Goal: Transaction & Acquisition: Purchase product/service

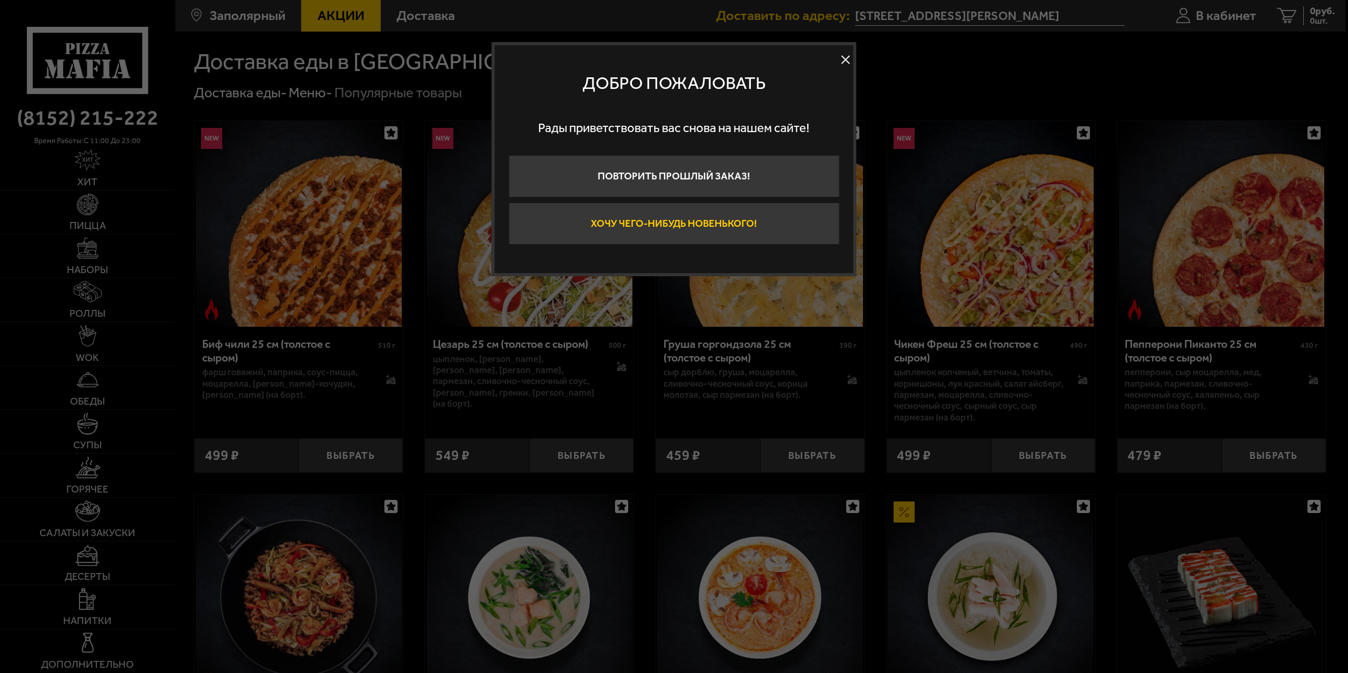
click at [790, 220] on button "Хочу чего-нибудь новенького!" at bounding box center [674, 224] width 331 height 42
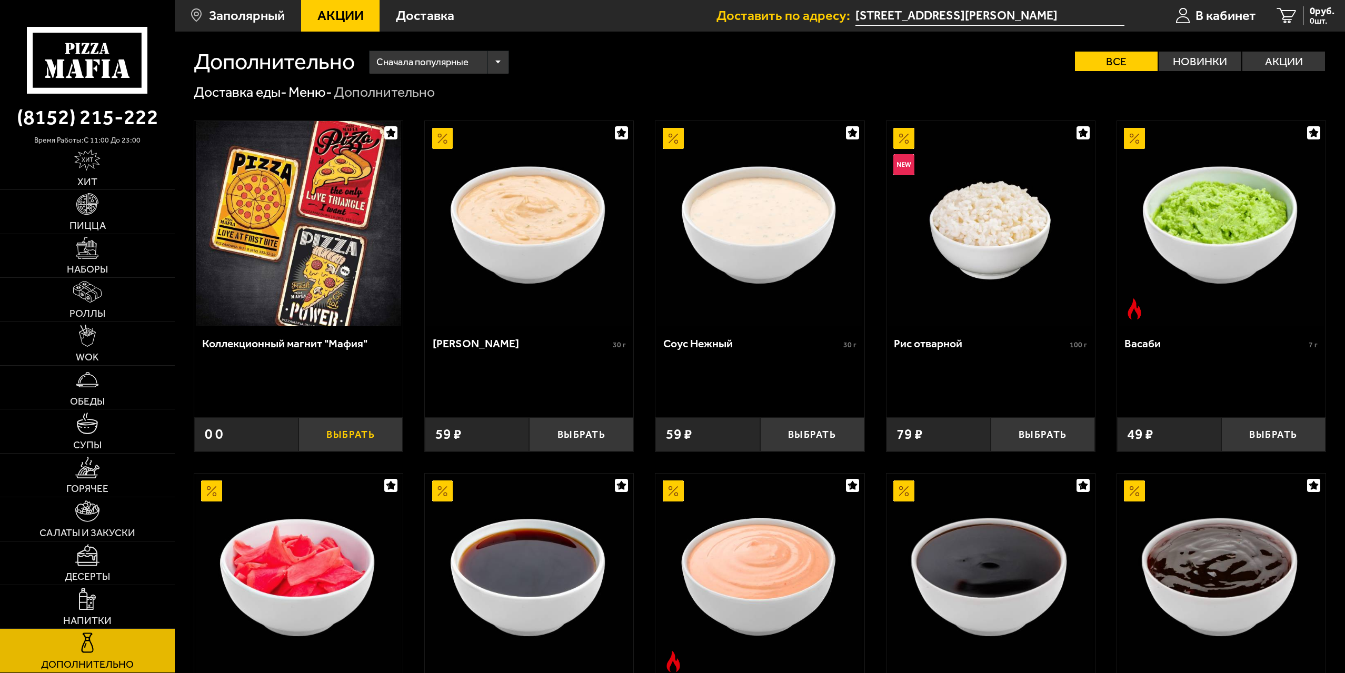
click at [356, 429] on button "Выбрать" at bounding box center [350, 434] width 104 height 34
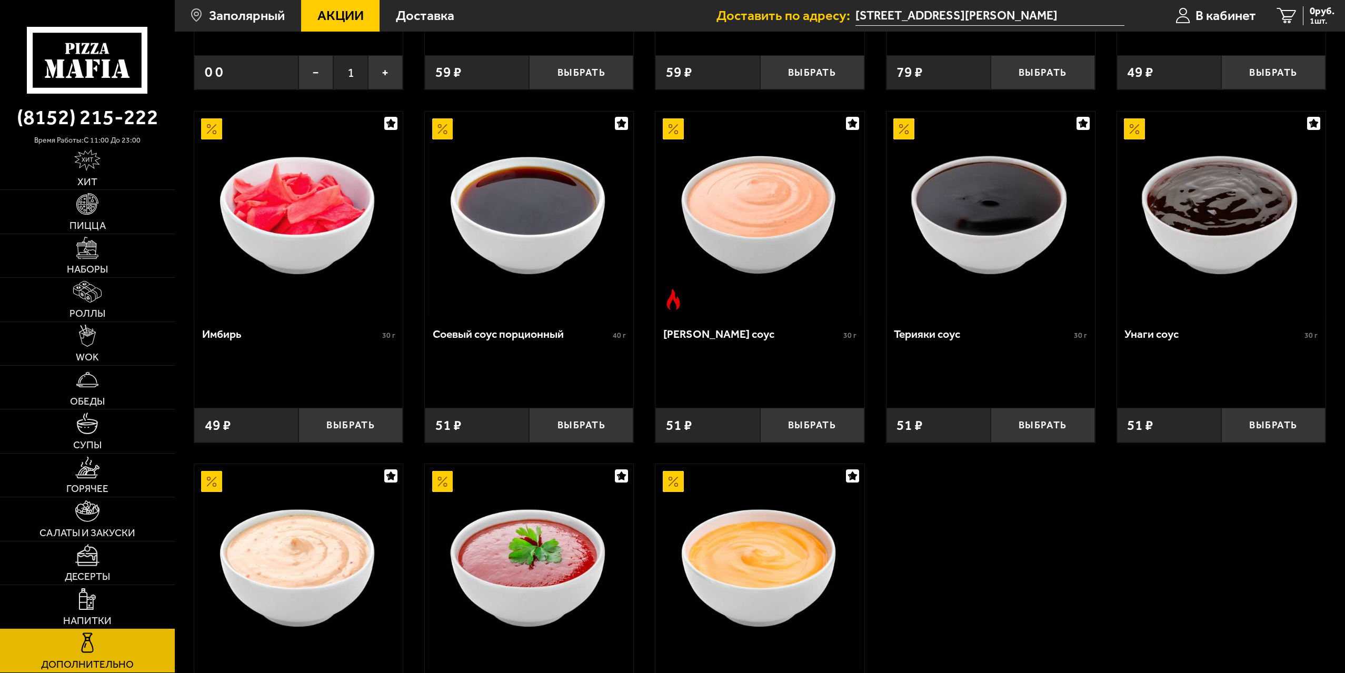
scroll to position [600, 0]
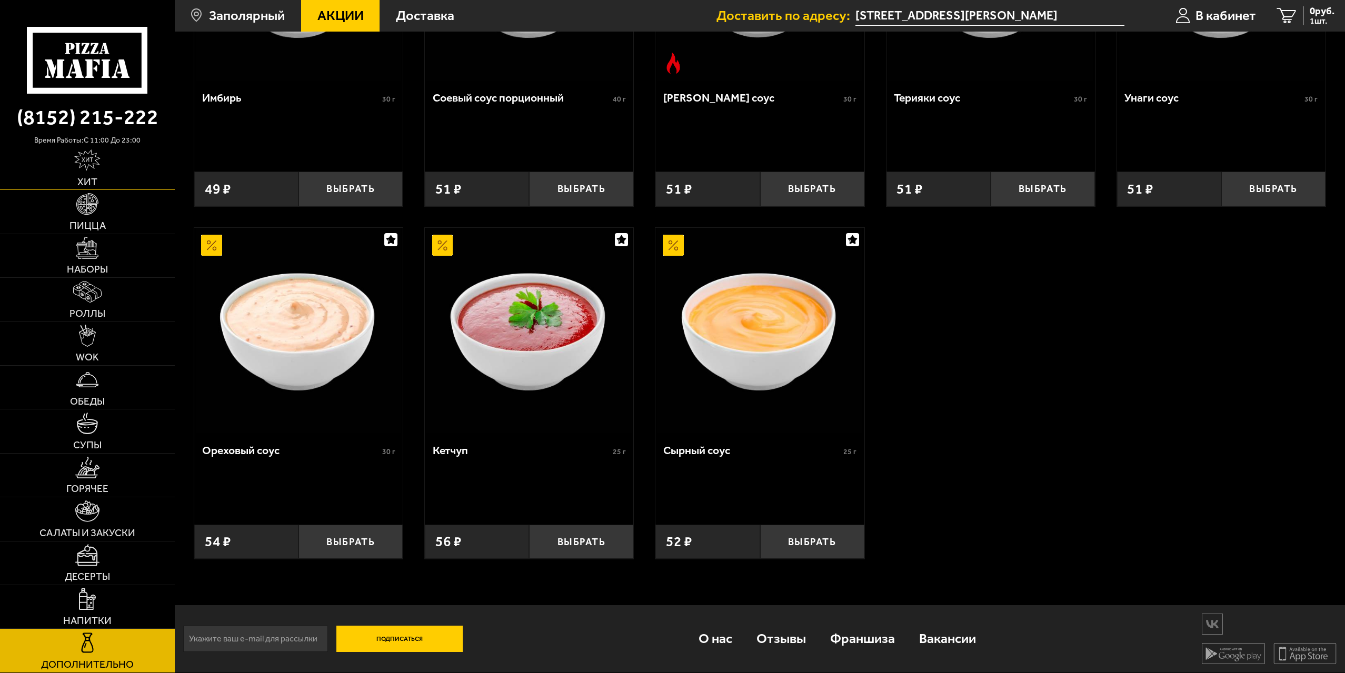
click at [111, 162] on link "Хит" at bounding box center [87, 167] width 175 height 43
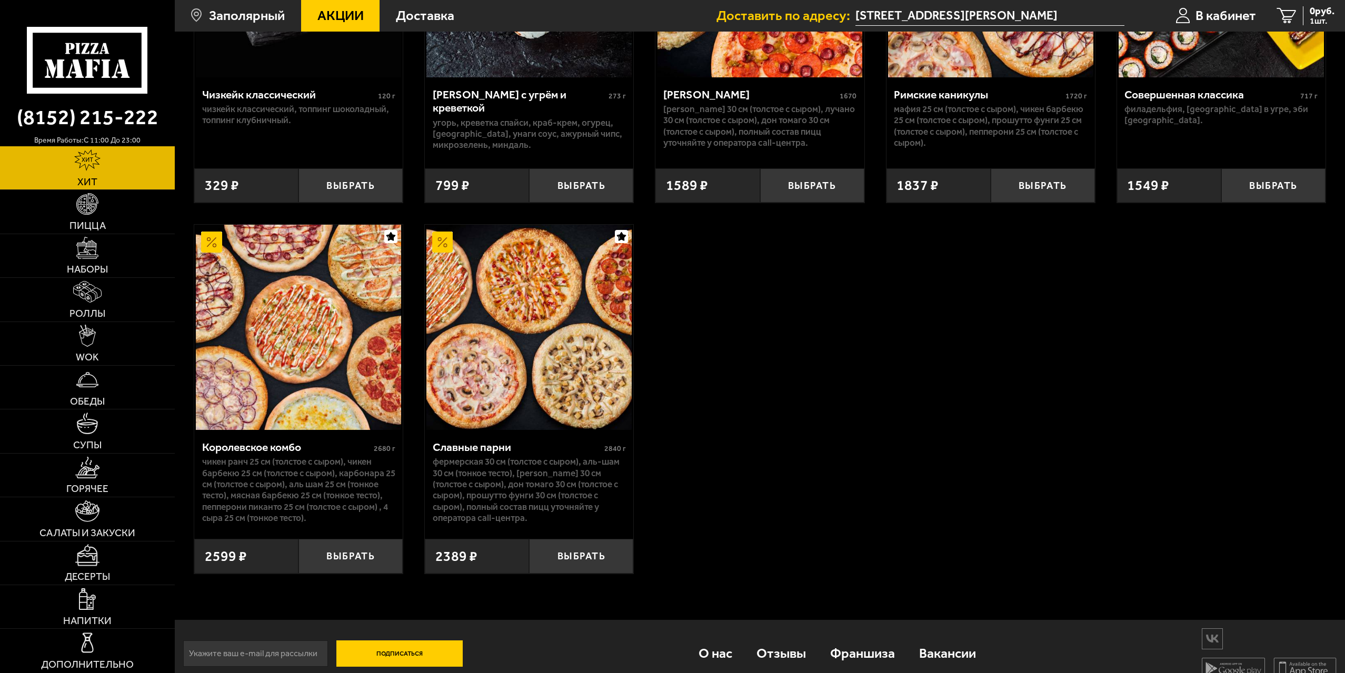
scroll to position [994, 0]
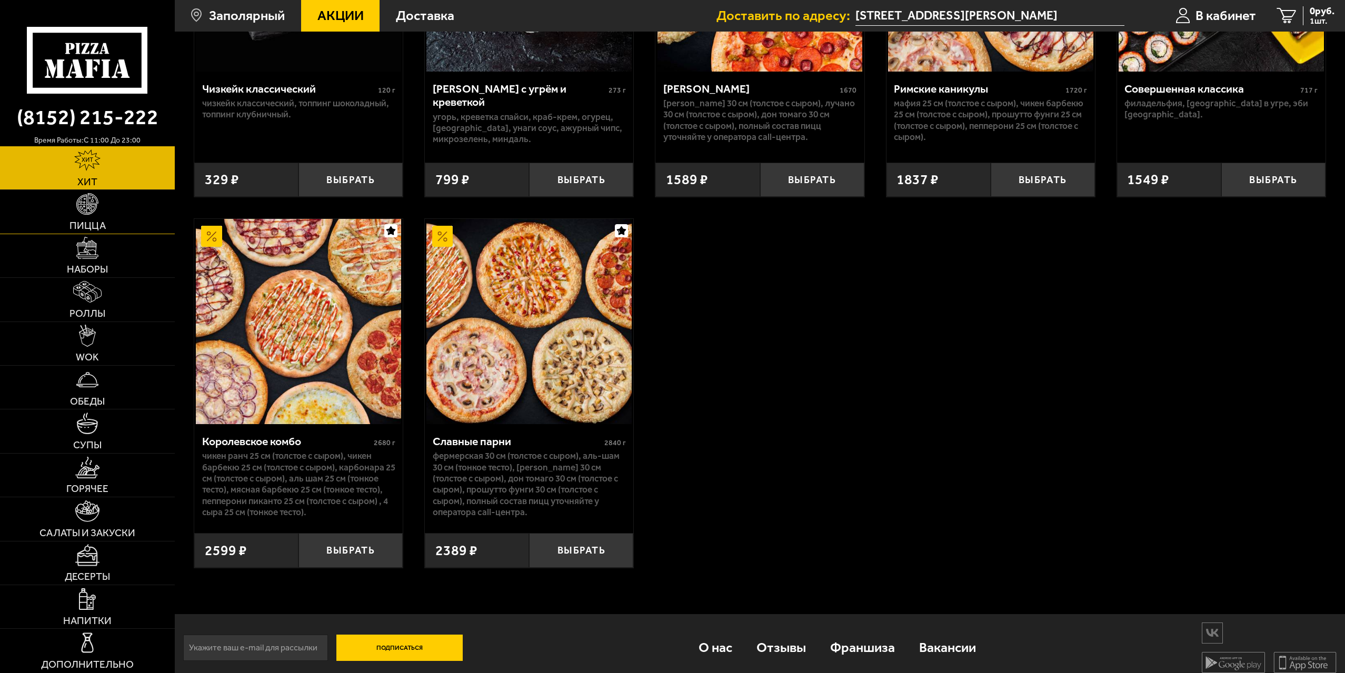
click at [64, 218] on link "Пицца" at bounding box center [87, 211] width 175 height 43
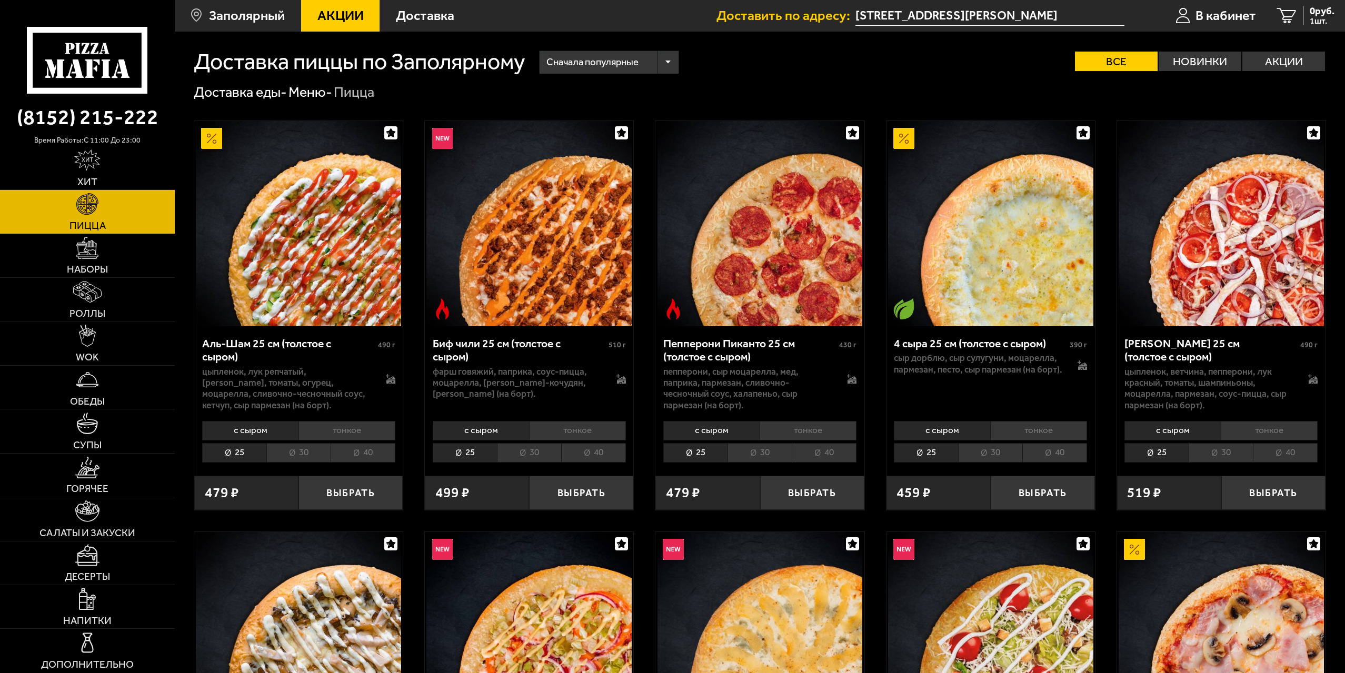
click at [1041, 433] on li "тонкое" at bounding box center [1038, 430] width 97 height 19
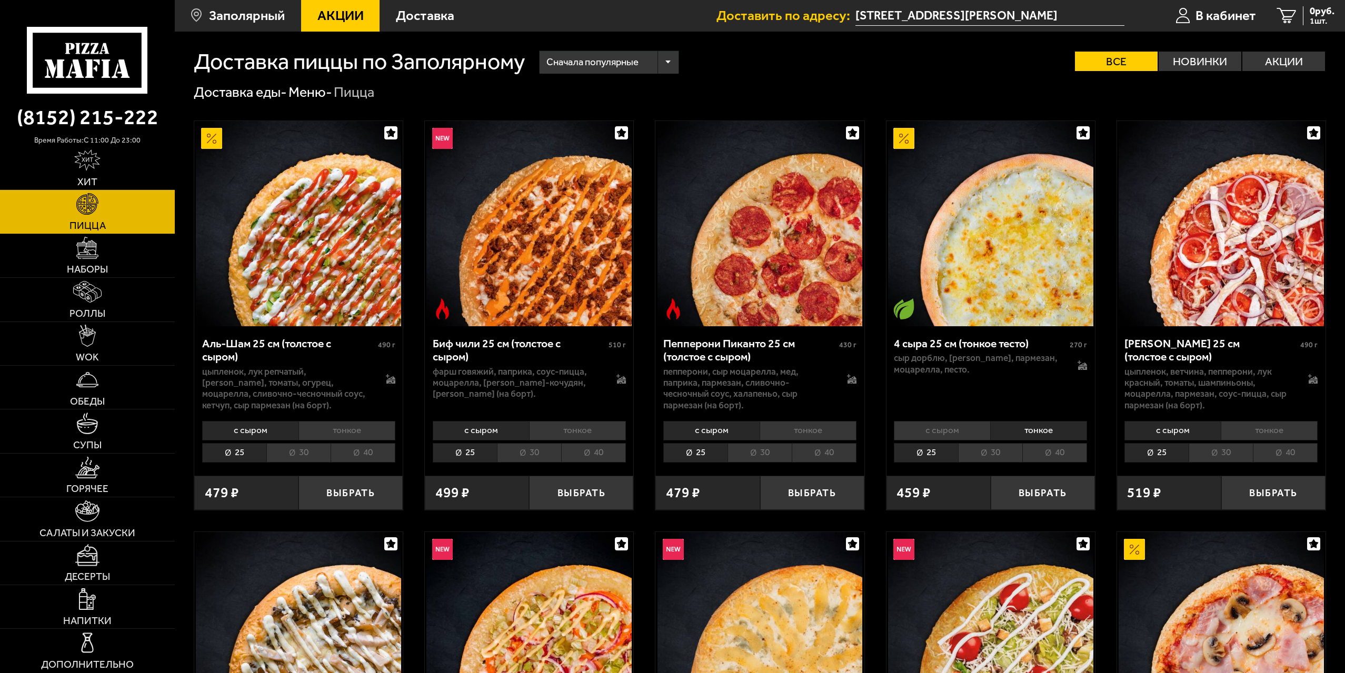
click at [965, 433] on li "с сыром" at bounding box center [942, 430] width 96 height 19
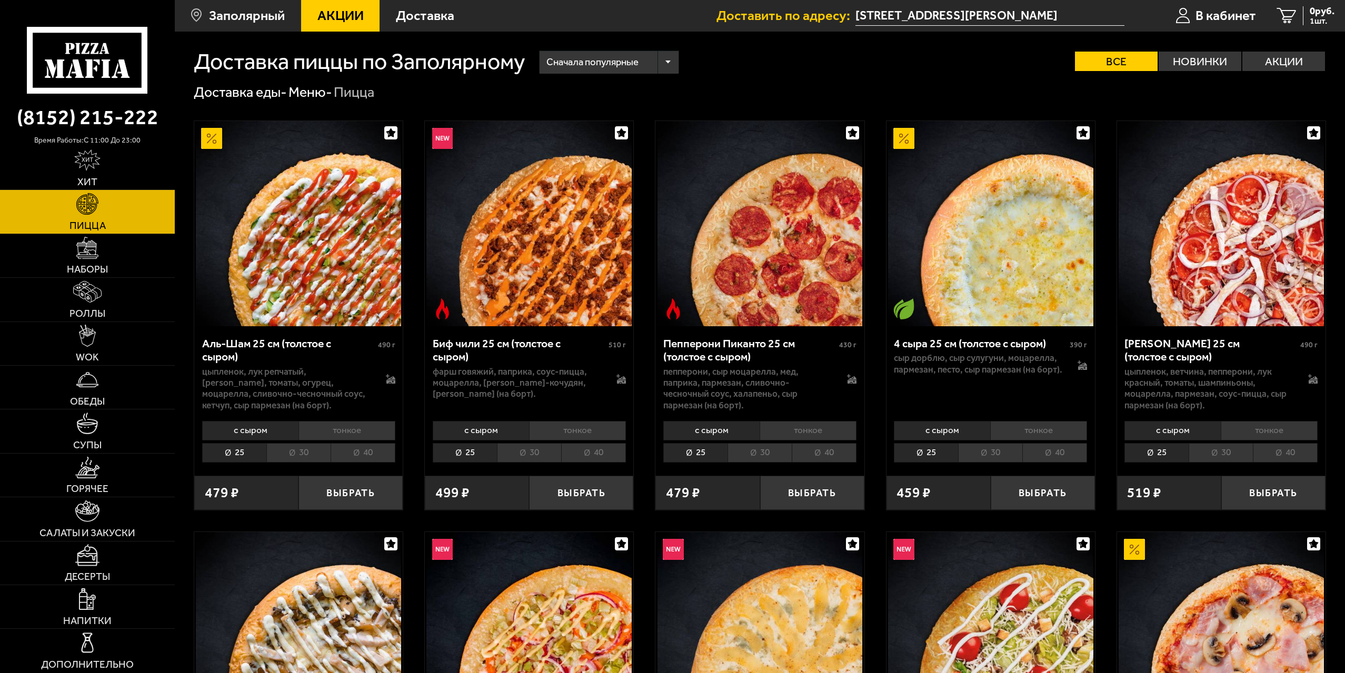
click at [1021, 430] on li "тонкое" at bounding box center [1038, 430] width 97 height 19
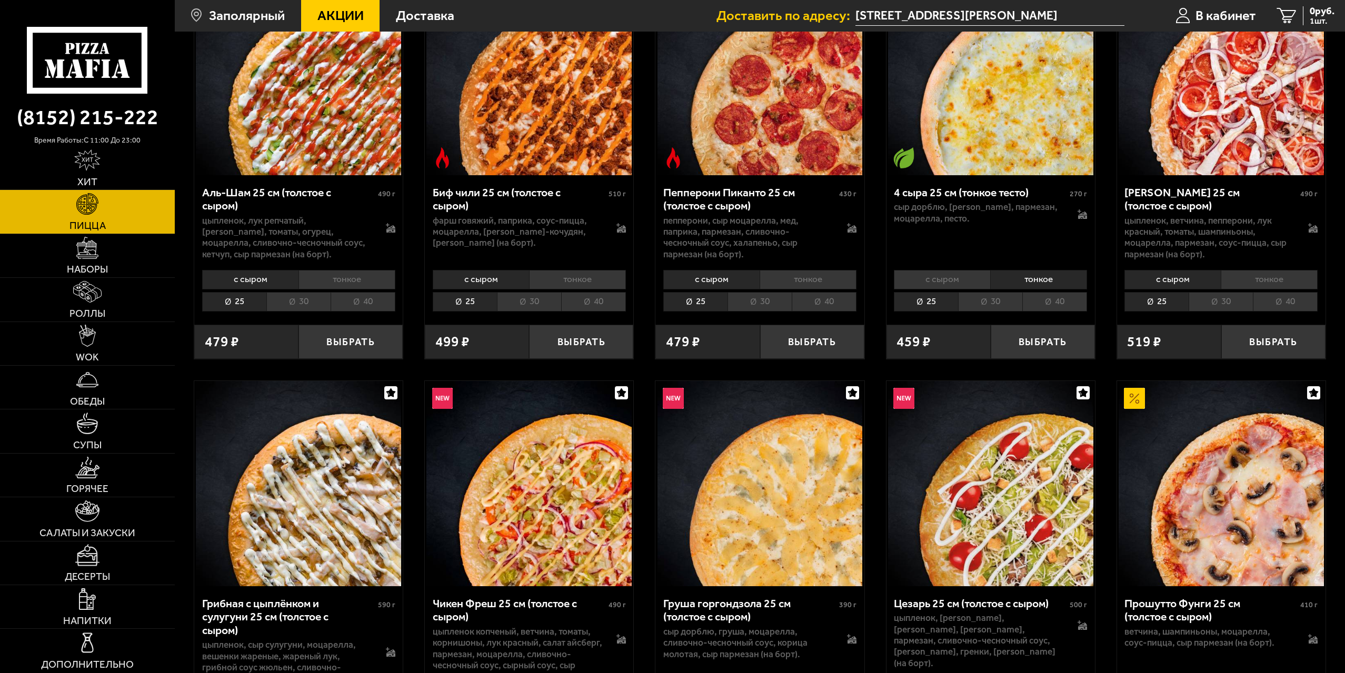
scroll to position [158, 0]
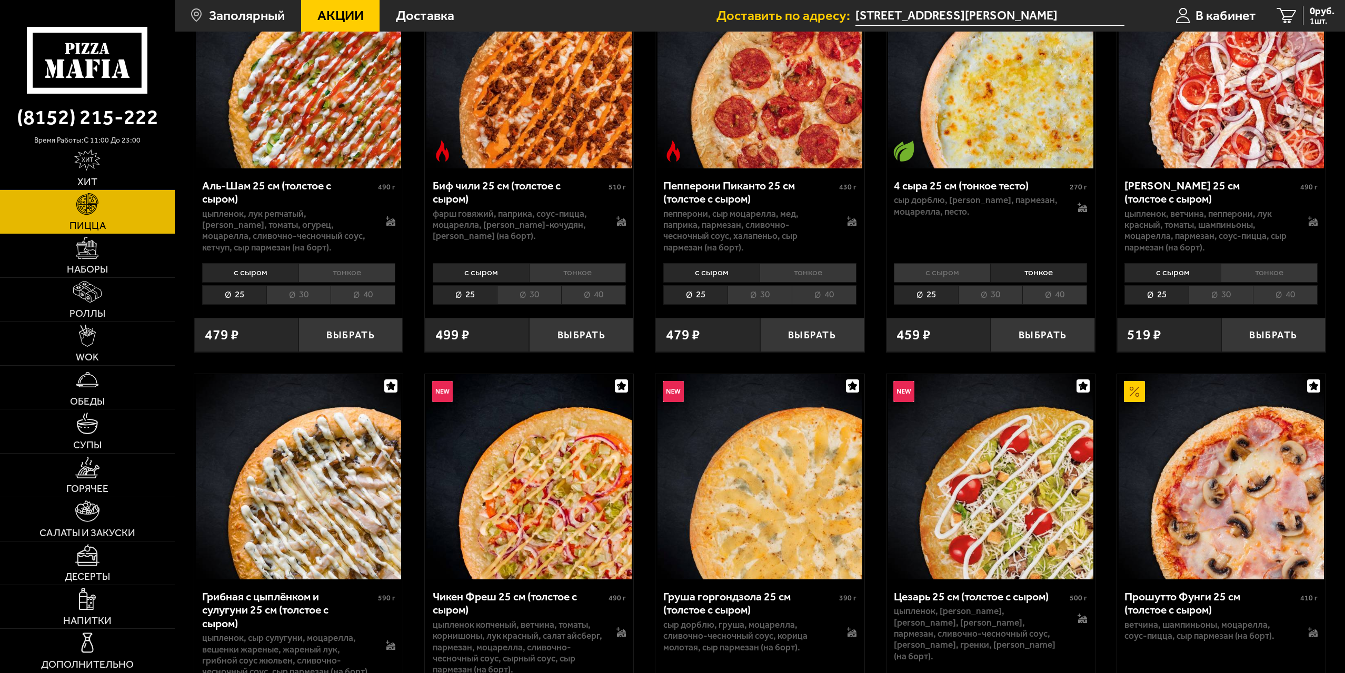
click at [1053, 298] on li "40" at bounding box center [1054, 294] width 65 height 19
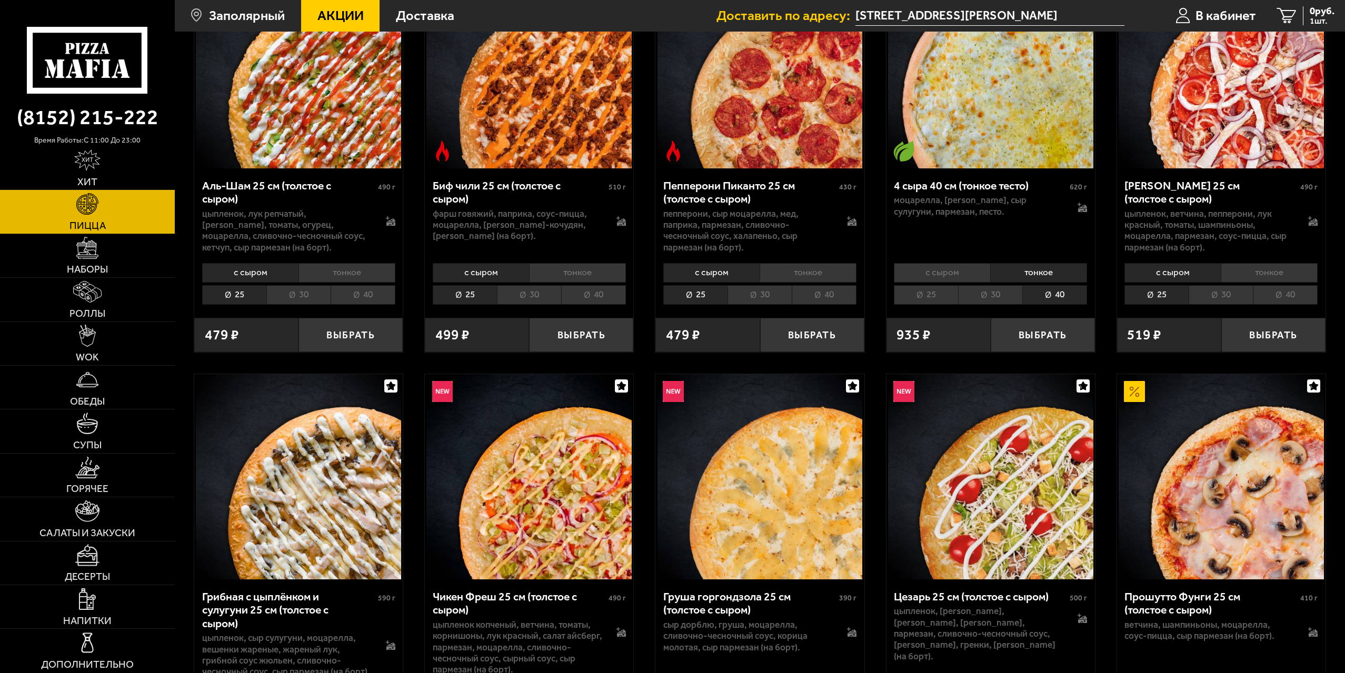
click at [1001, 296] on li "30" at bounding box center [990, 294] width 64 height 19
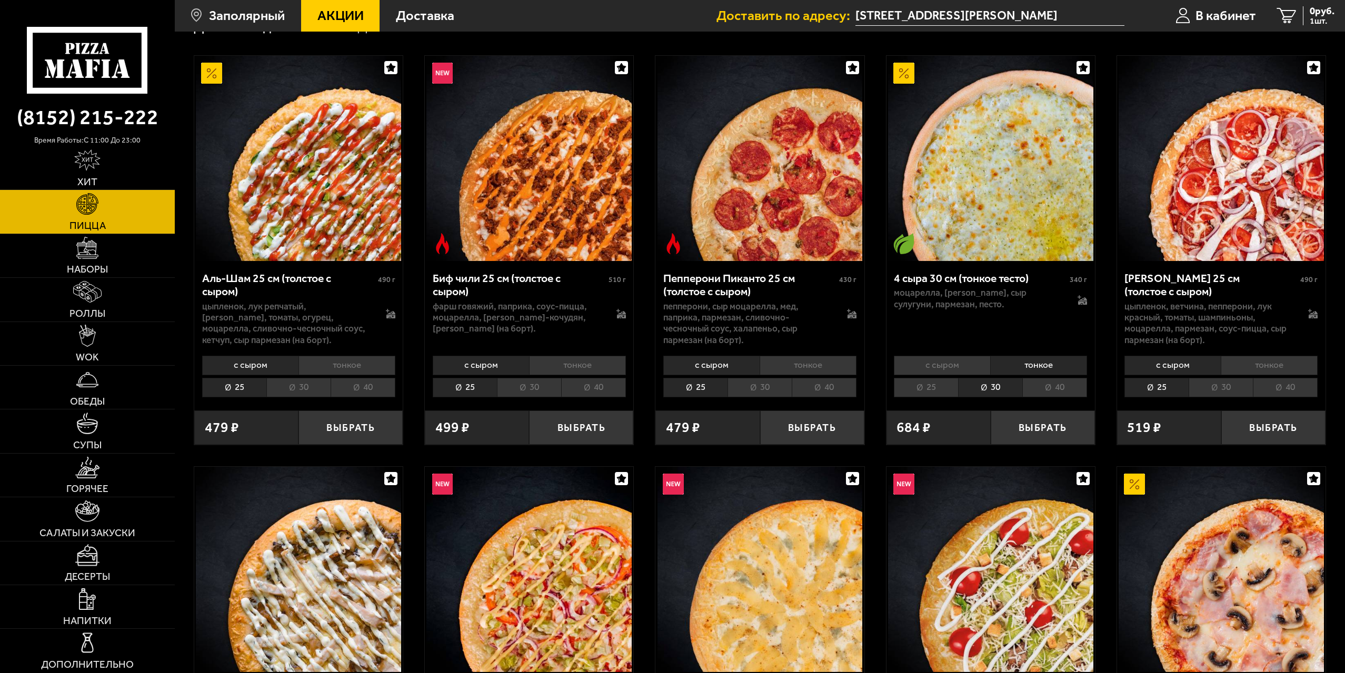
scroll to position [53, 0]
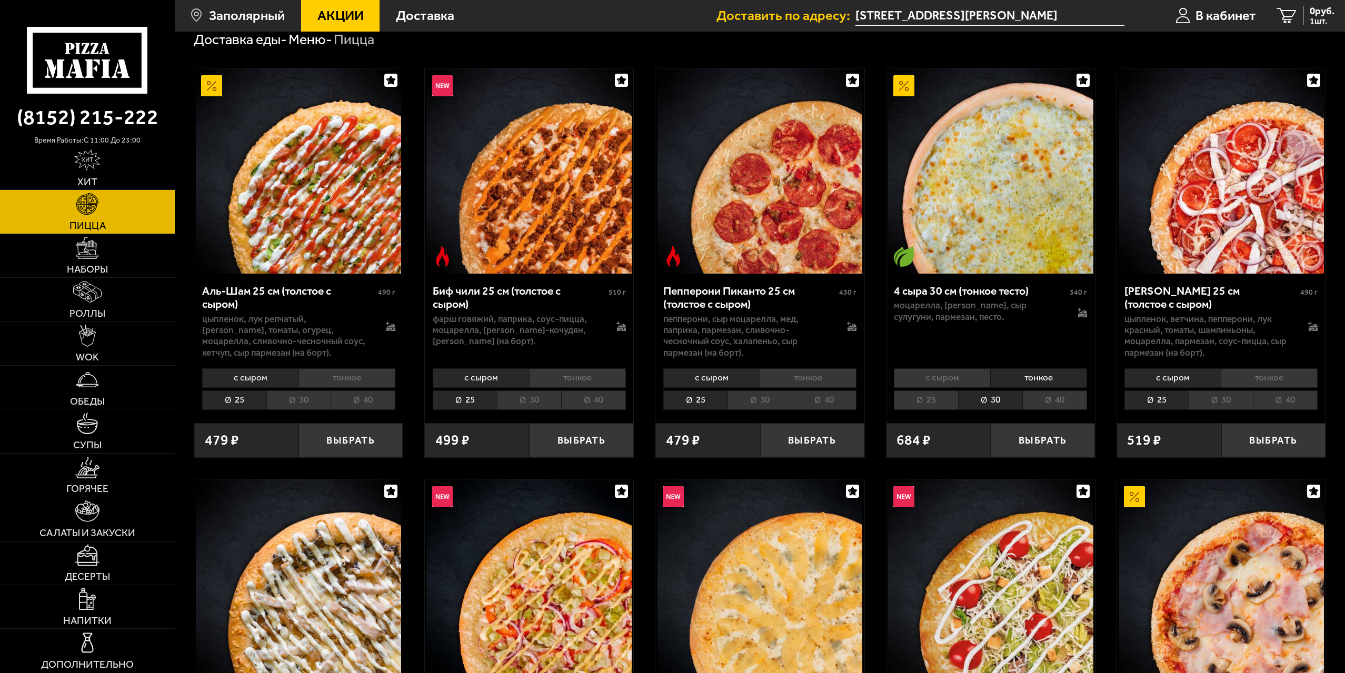
click at [930, 405] on li "25" at bounding box center [926, 400] width 64 height 19
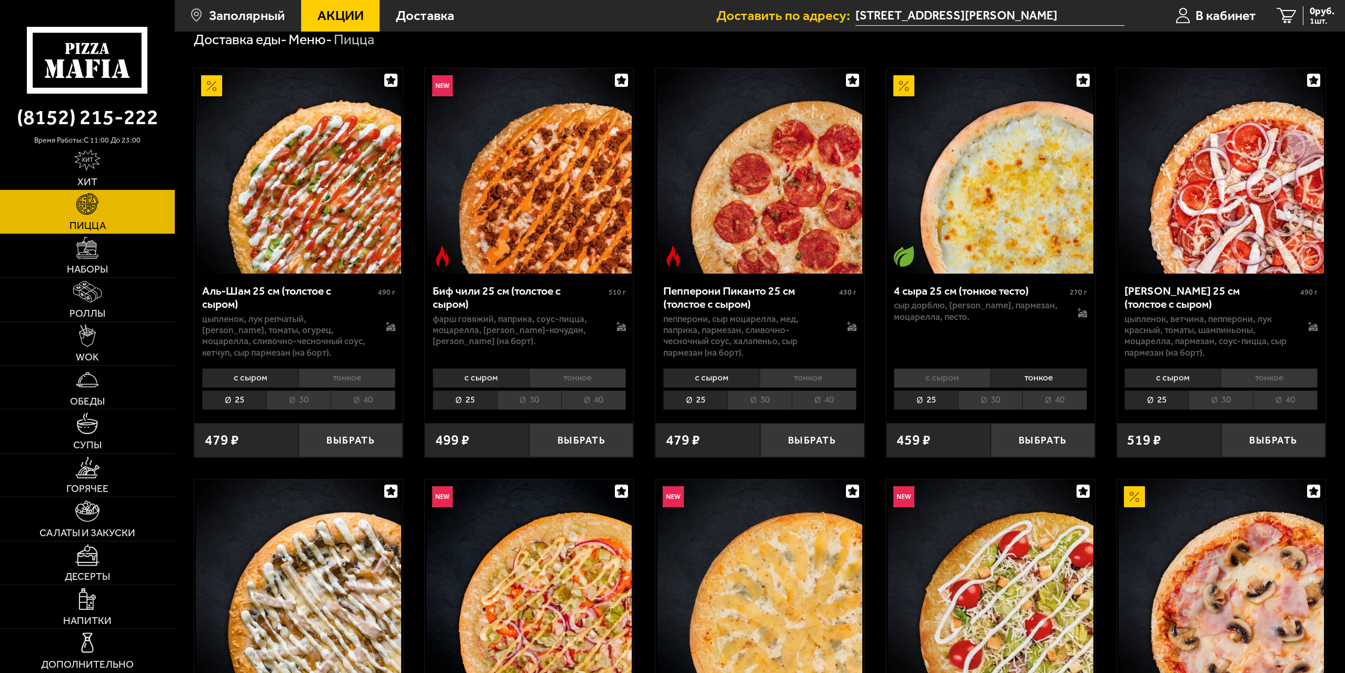
click at [978, 402] on li "30" at bounding box center [990, 400] width 64 height 19
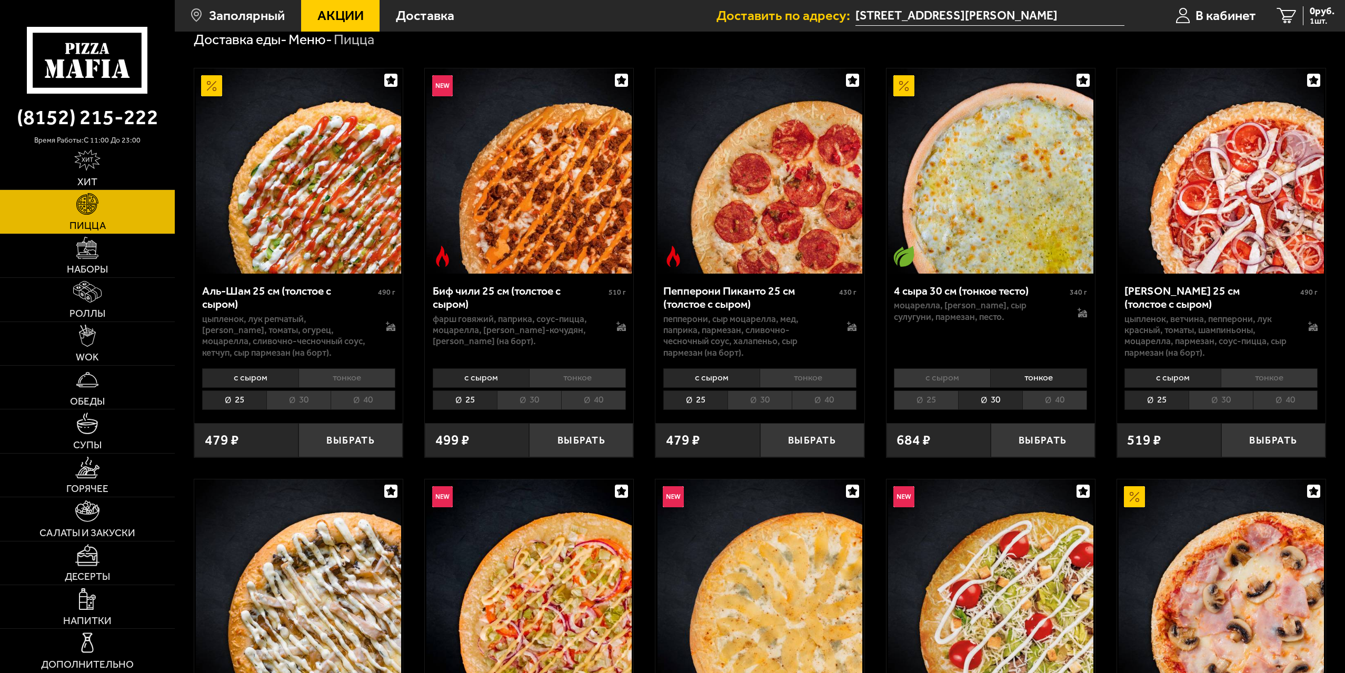
click at [1031, 402] on li "40" at bounding box center [1054, 400] width 65 height 19
click at [982, 397] on li "30" at bounding box center [990, 400] width 64 height 19
click at [944, 399] on li "25" at bounding box center [926, 400] width 64 height 19
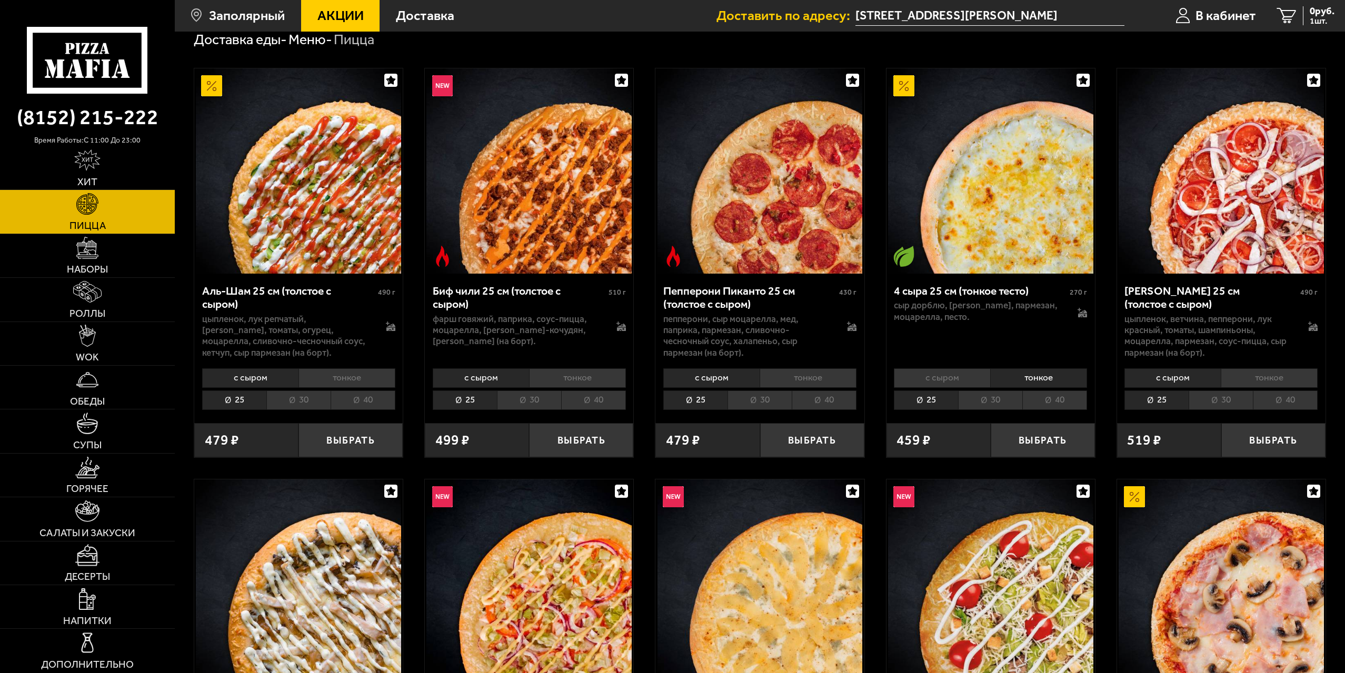
click at [989, 400] on li "30" at bounding box center [990, 400] width 64 height 19
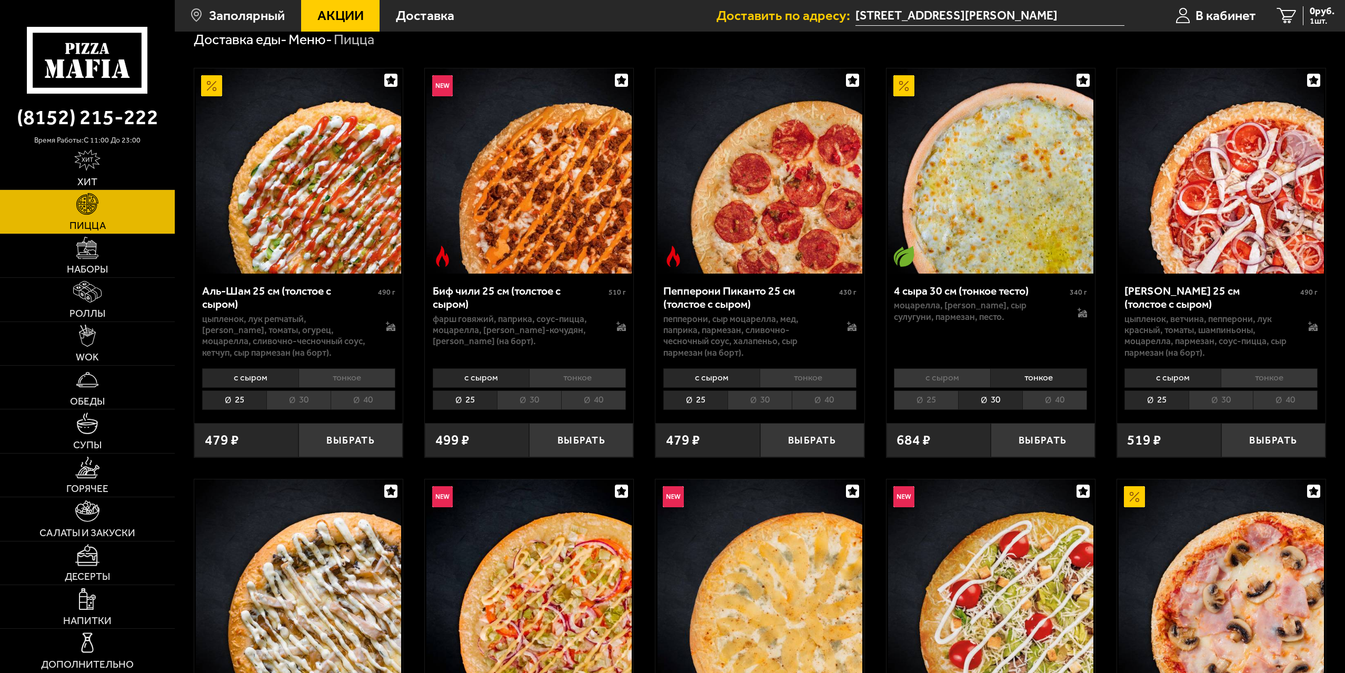
click at [942, 400] on li "25" at bounding box center [926, 400] width 64 height 19
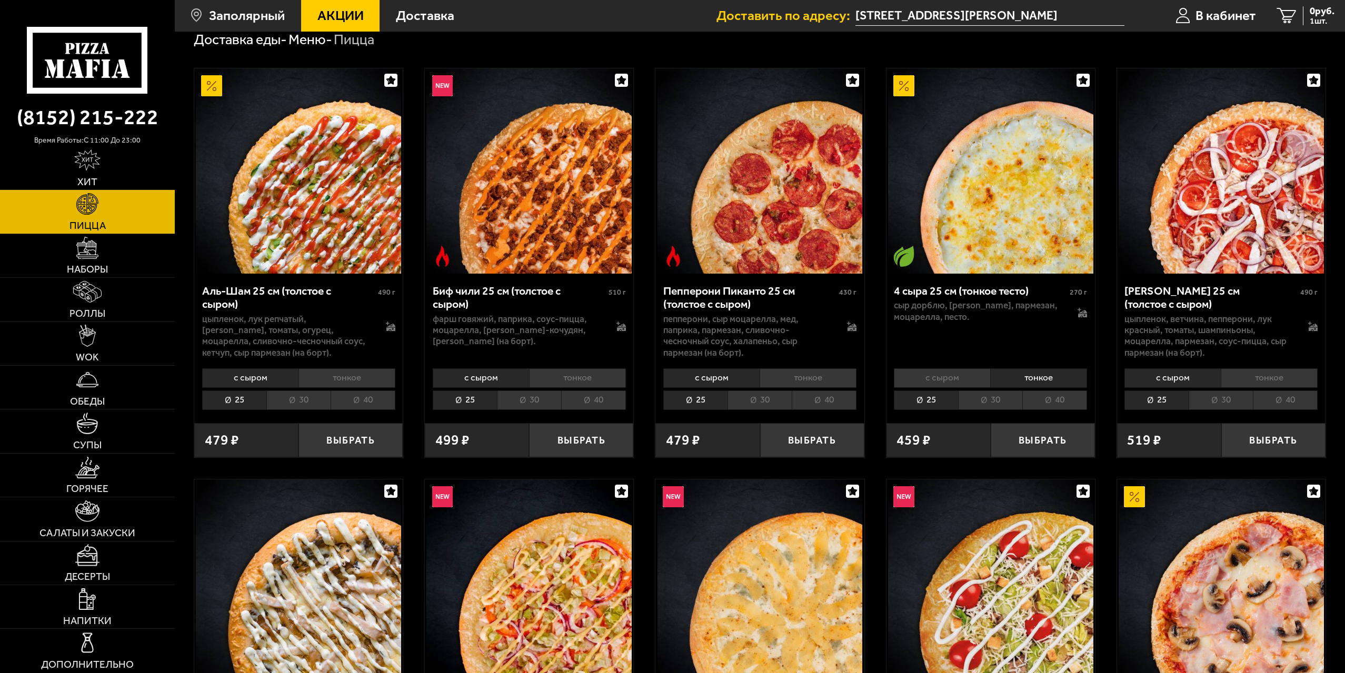
click at [983, 394] on li "30" at bounding box center [990, 400] width 64 height 19
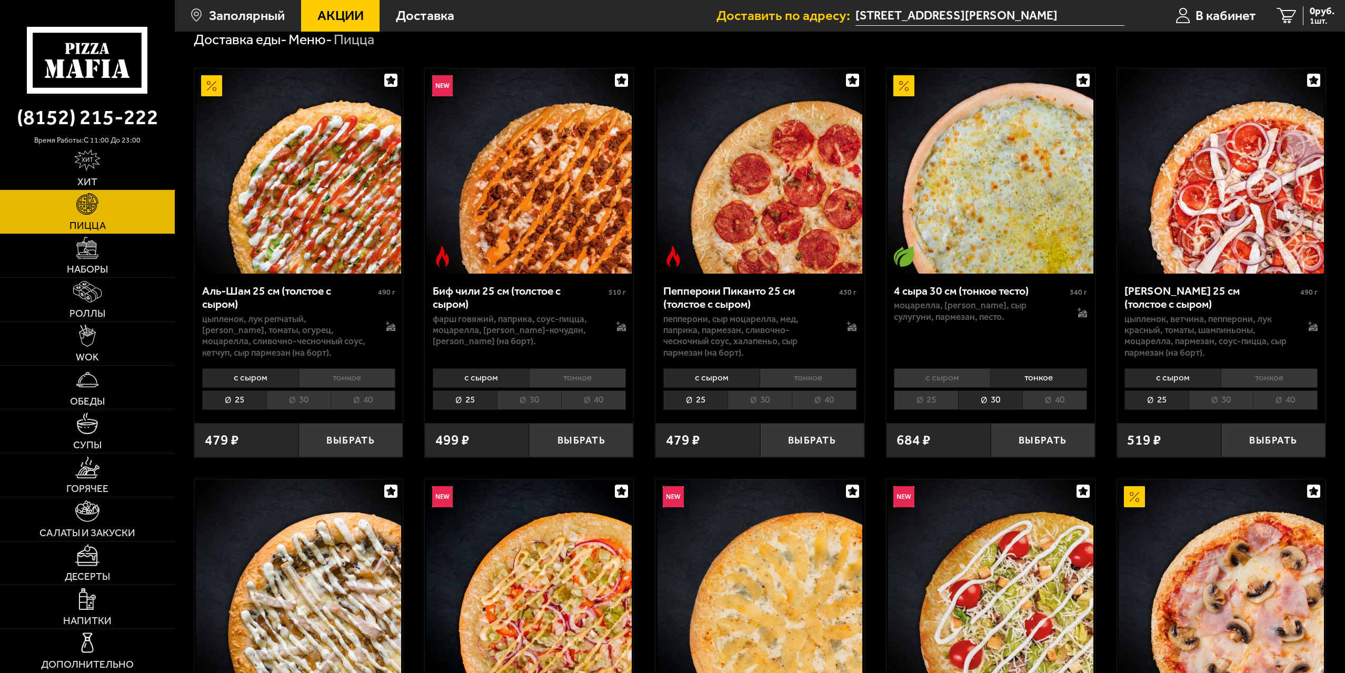
click at [941, 397] on li "25" at bounding box center [926, 400] width 64 height 19
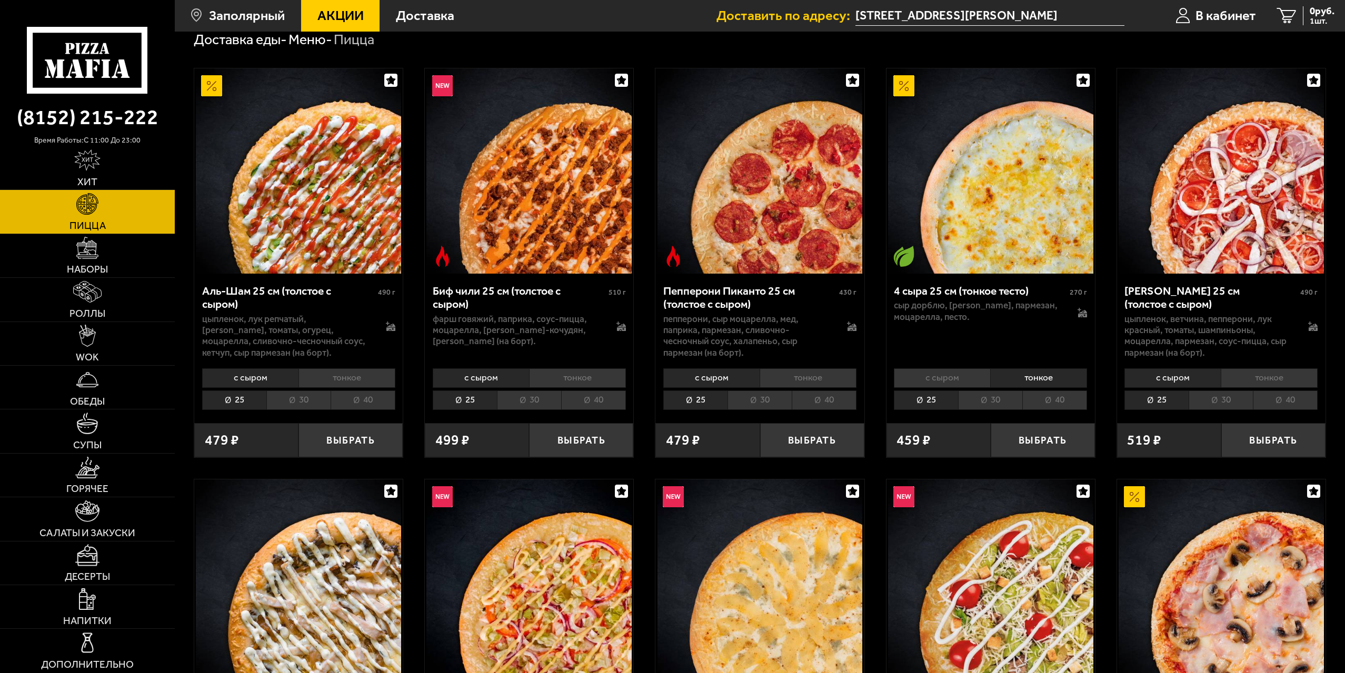
click at [988, 397] on li "30" at bounding box center [990, 400] width 64 height 19
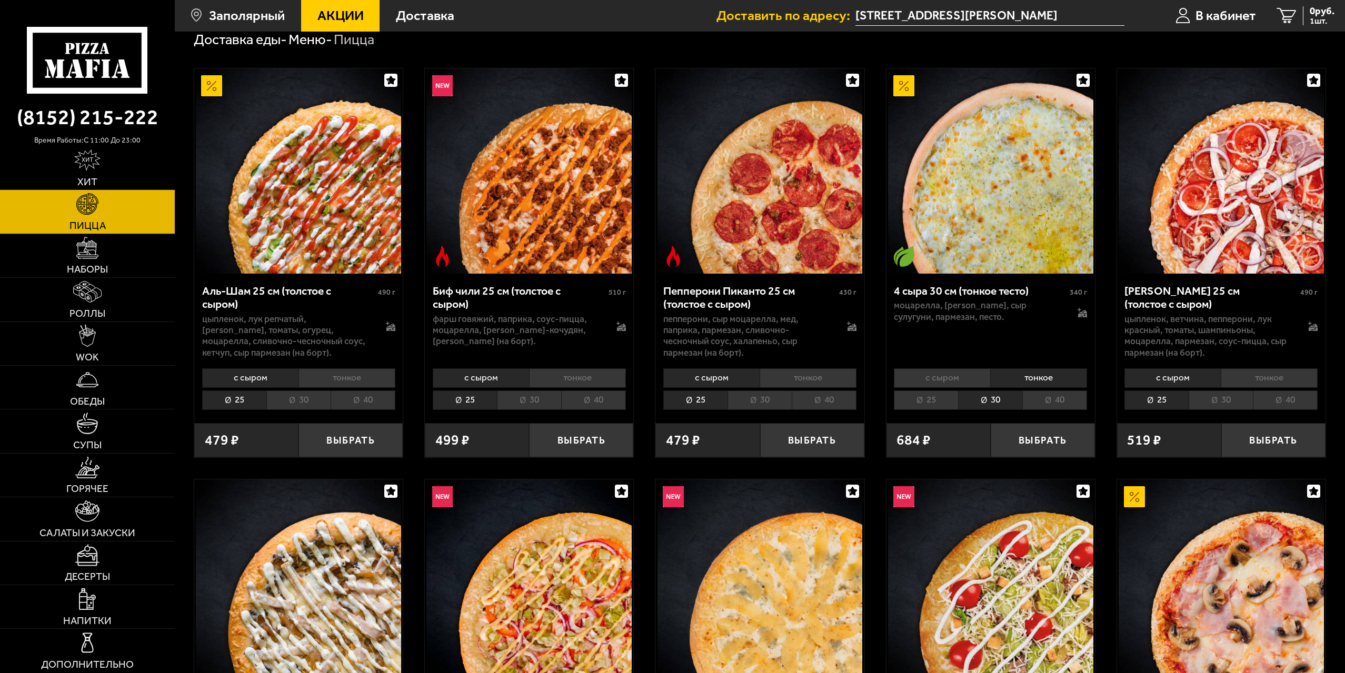
click at [952, 400] on li "25" at bounding box center [926, 400] width 64 height 19
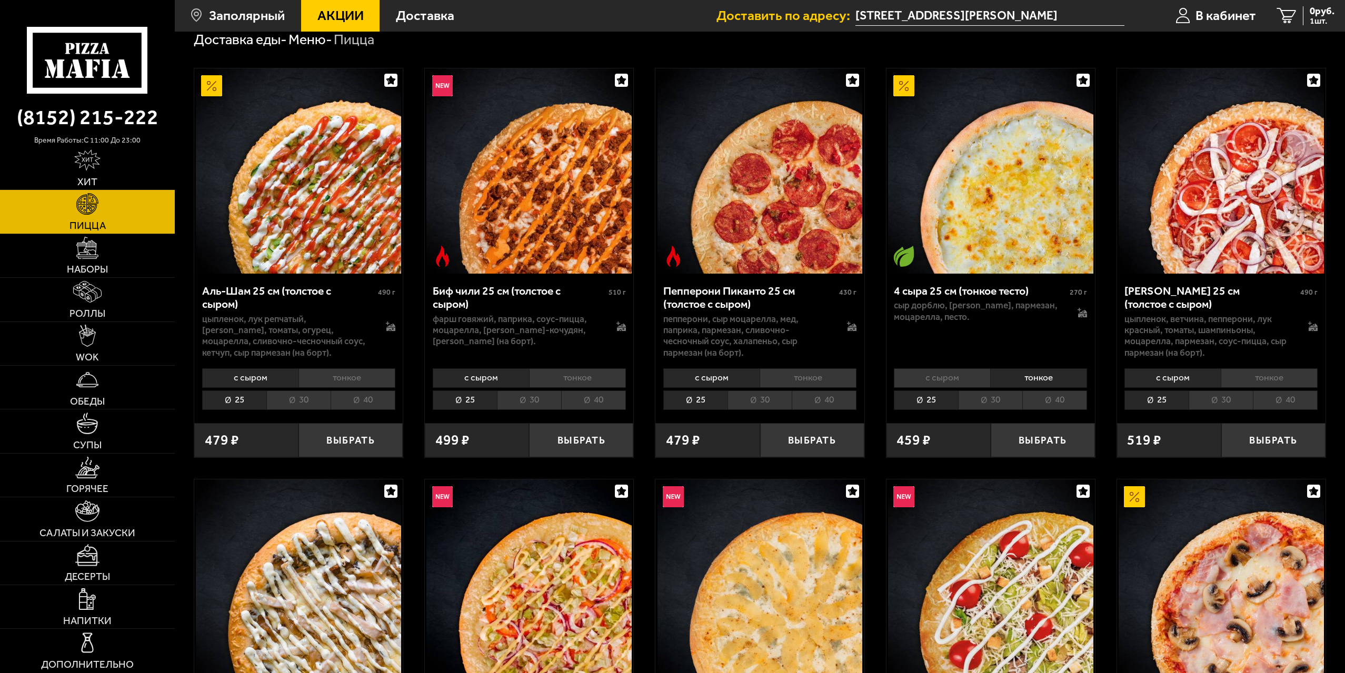
click at [970, 378] on li "с сыром" at bounding box center [942, 378] width 96 height 19
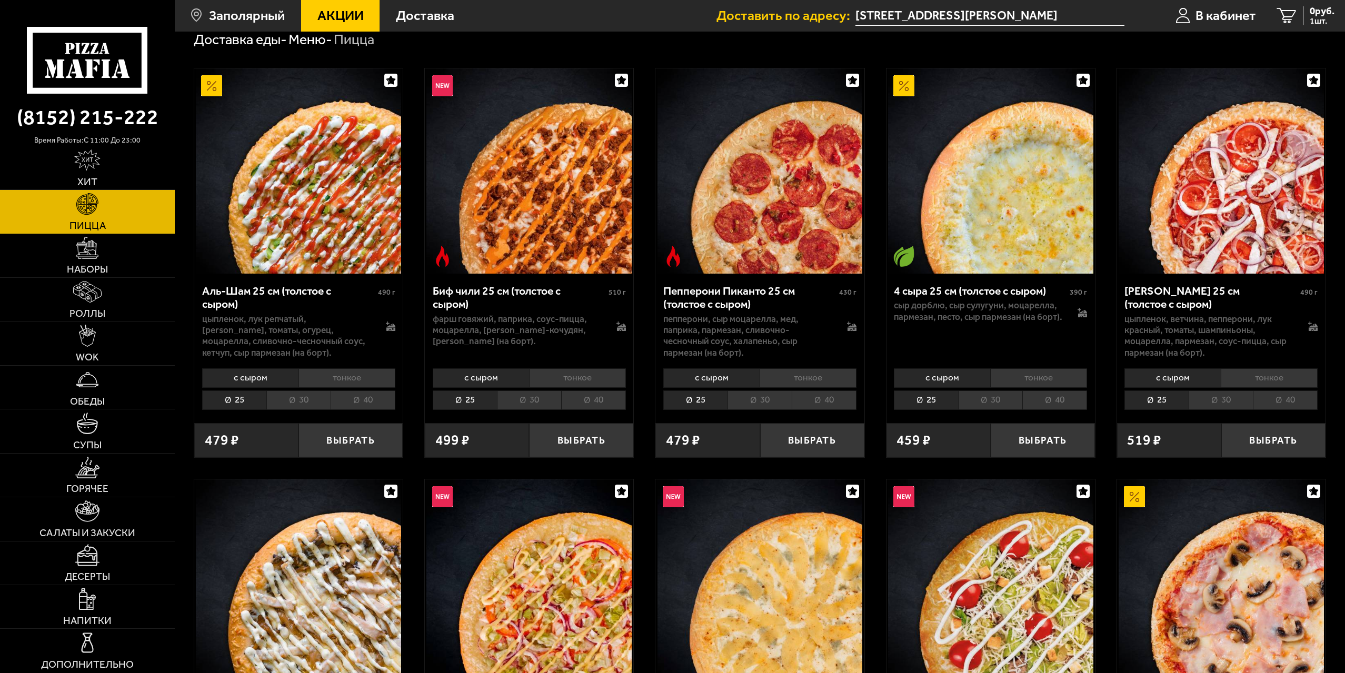
click at [1007, 372] on li "тонкое" at bounding box center [1038, 378] width 97 height 19
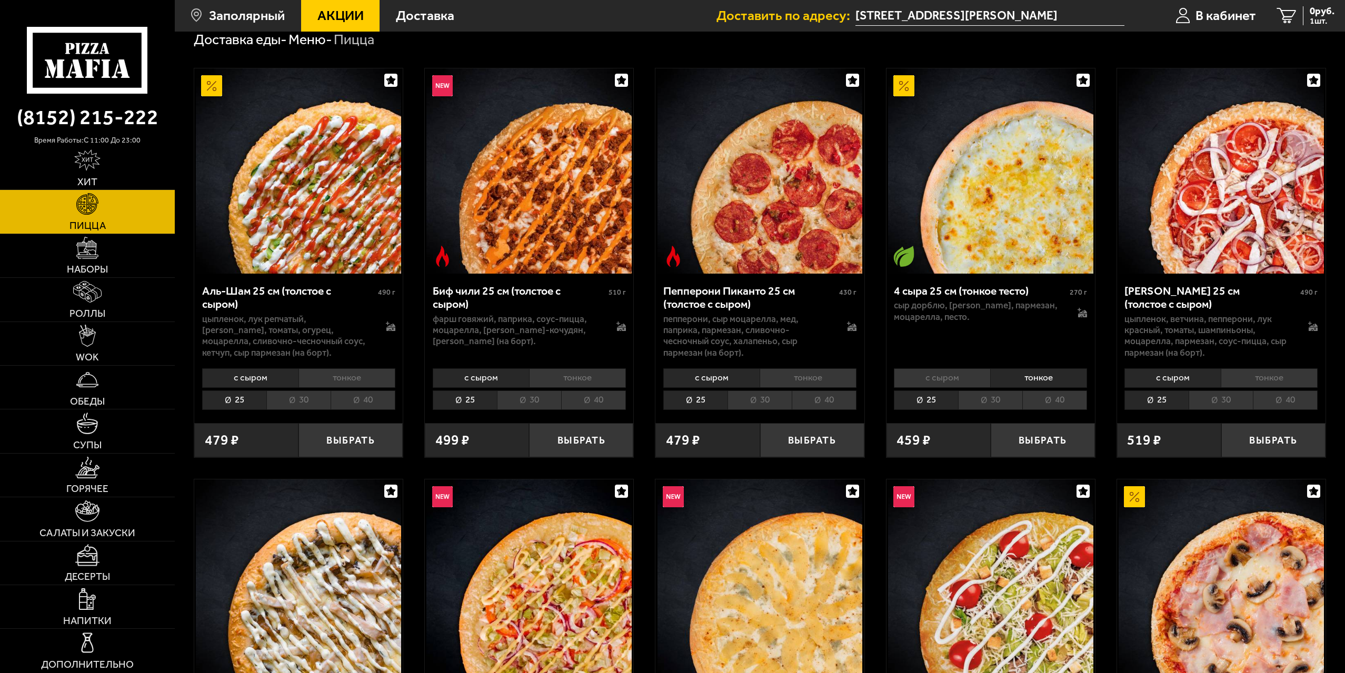
click at [953, 380] on li "с сыром" at bounding box center [942, 378] width 96 height 19
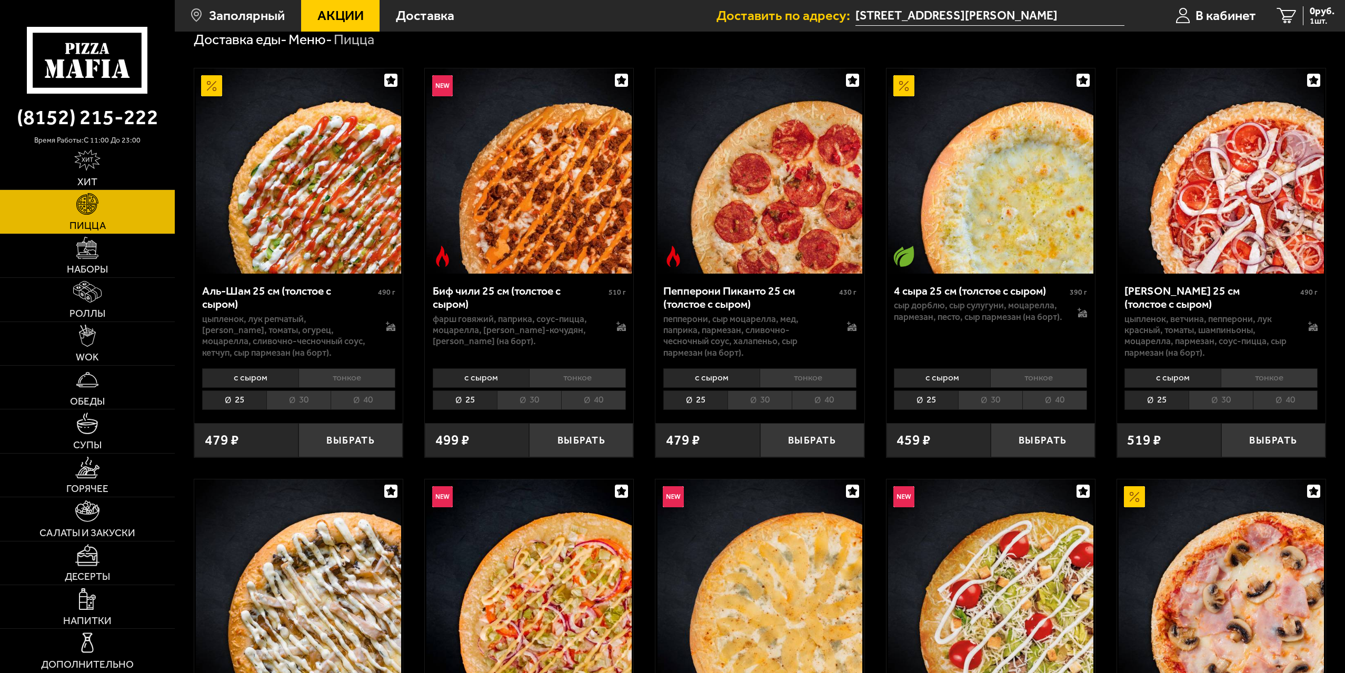
click at [1011, 376] on li "тонкое" at bounding box center [1038, 378] width 97 height 19
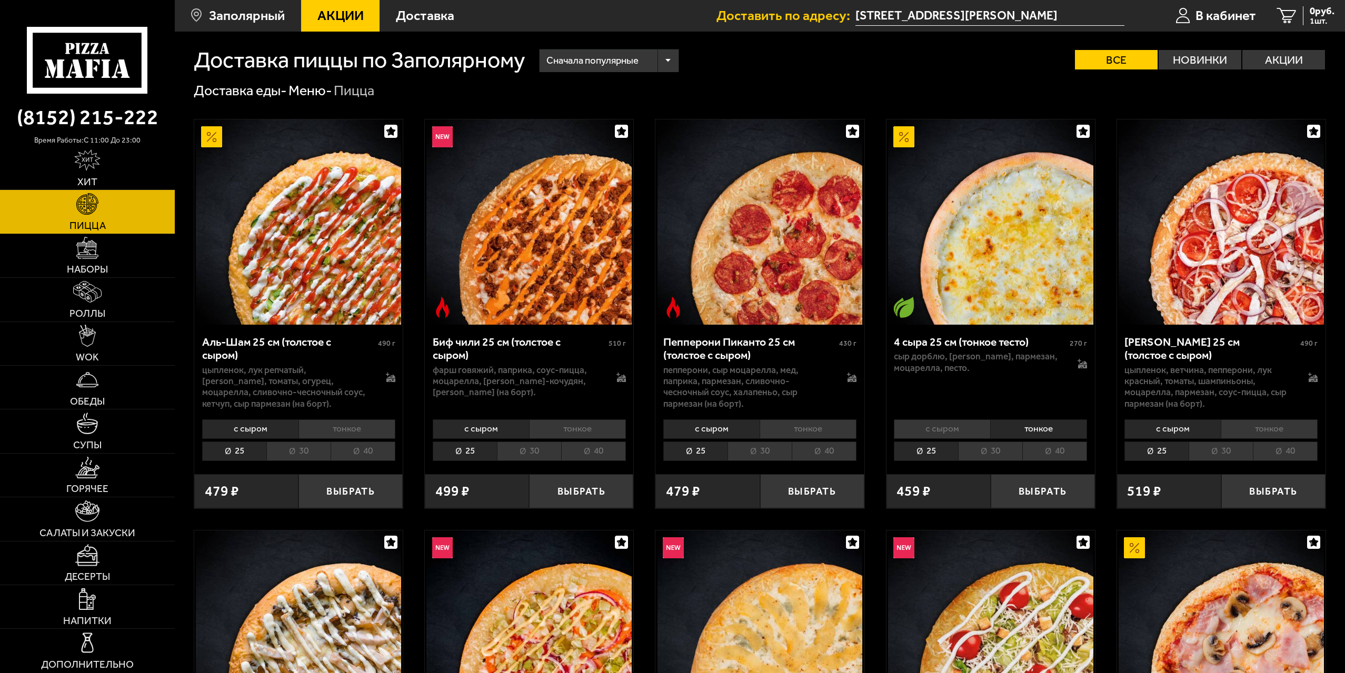
scroll to position [0, 0]
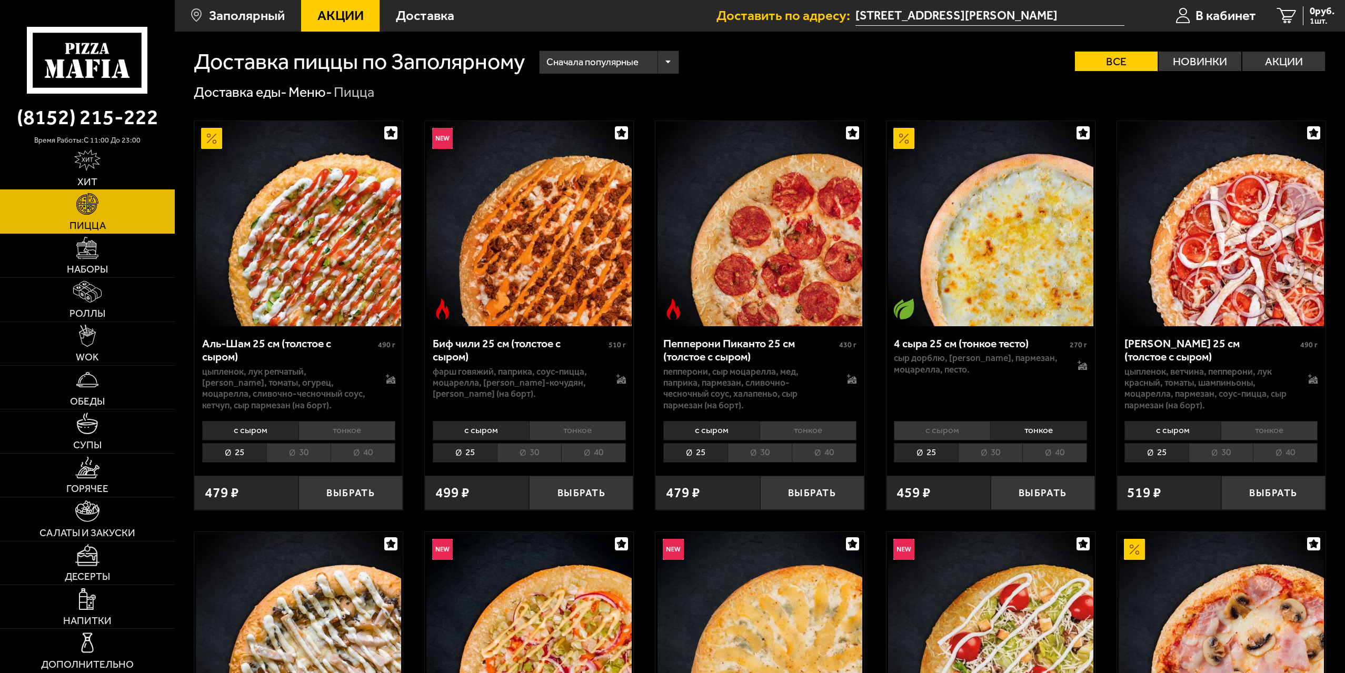
click at [93, 168] on img at bounding box center [87, 161] width 26 height 22
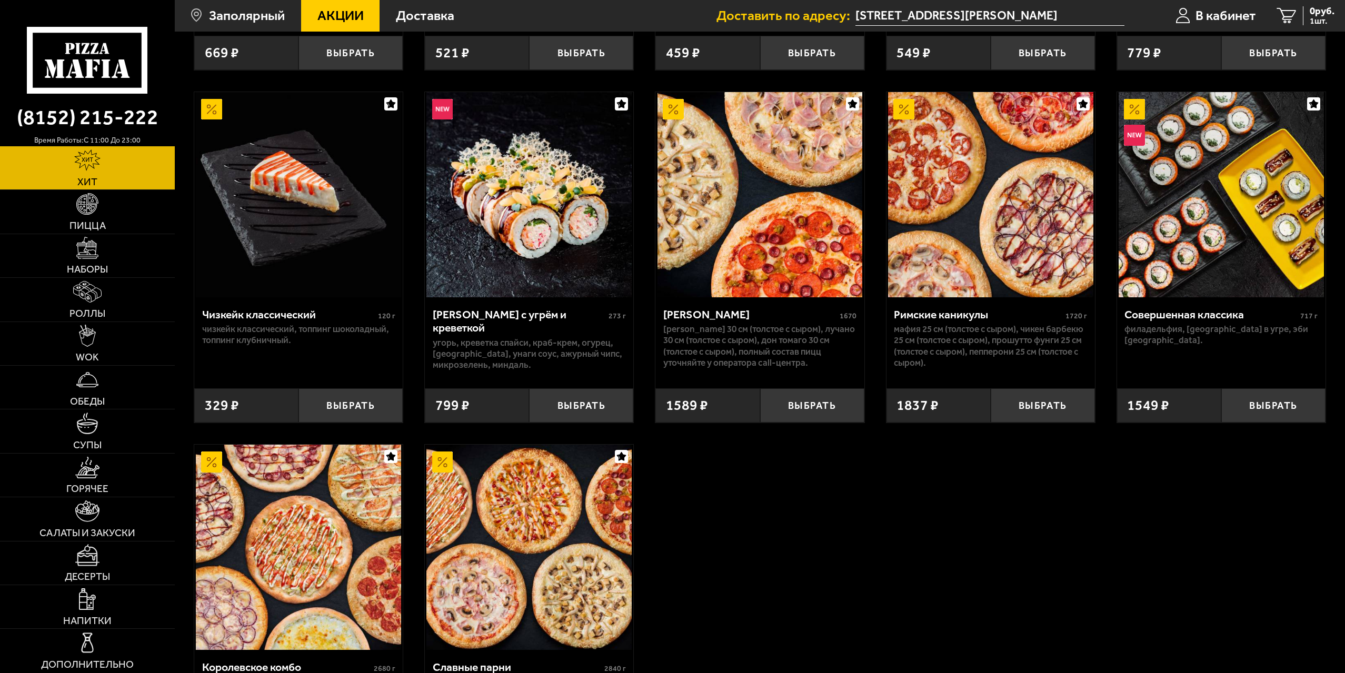
scroll to position [948, 0]
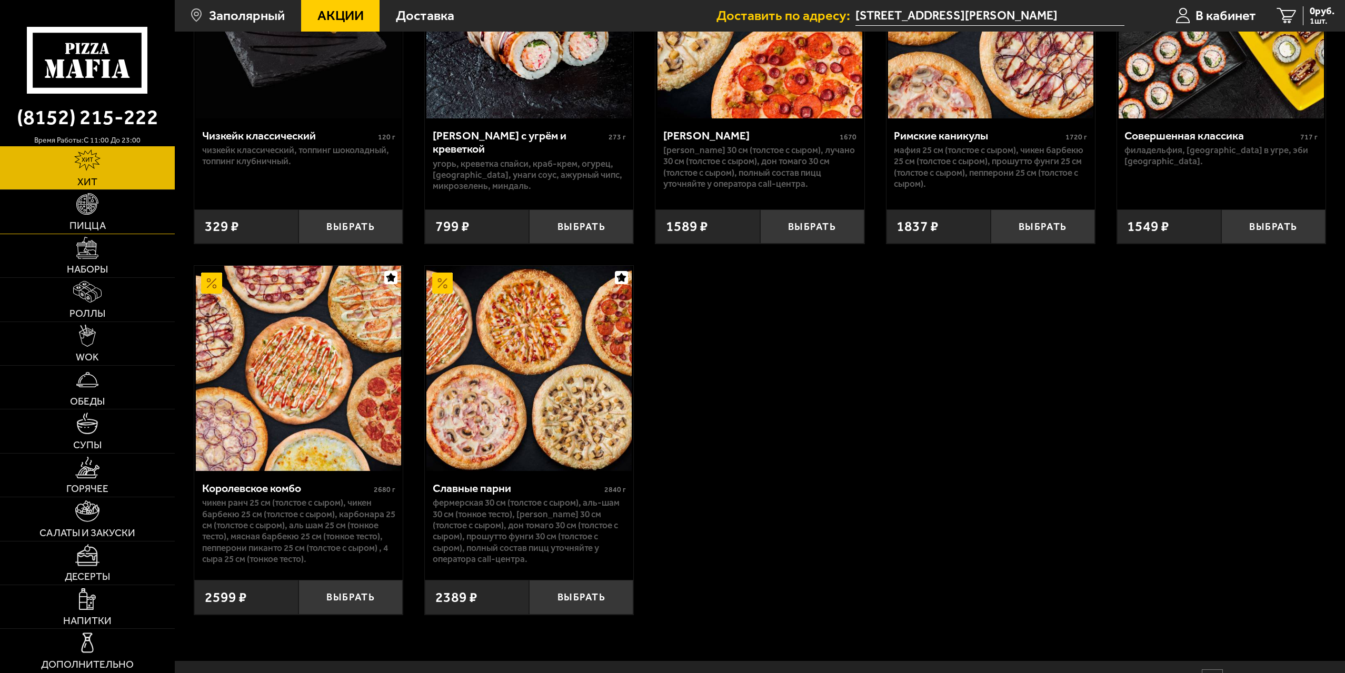
click at [67, 213] on link "Пицца" at bounding box center [87, 211] width 175 height 43
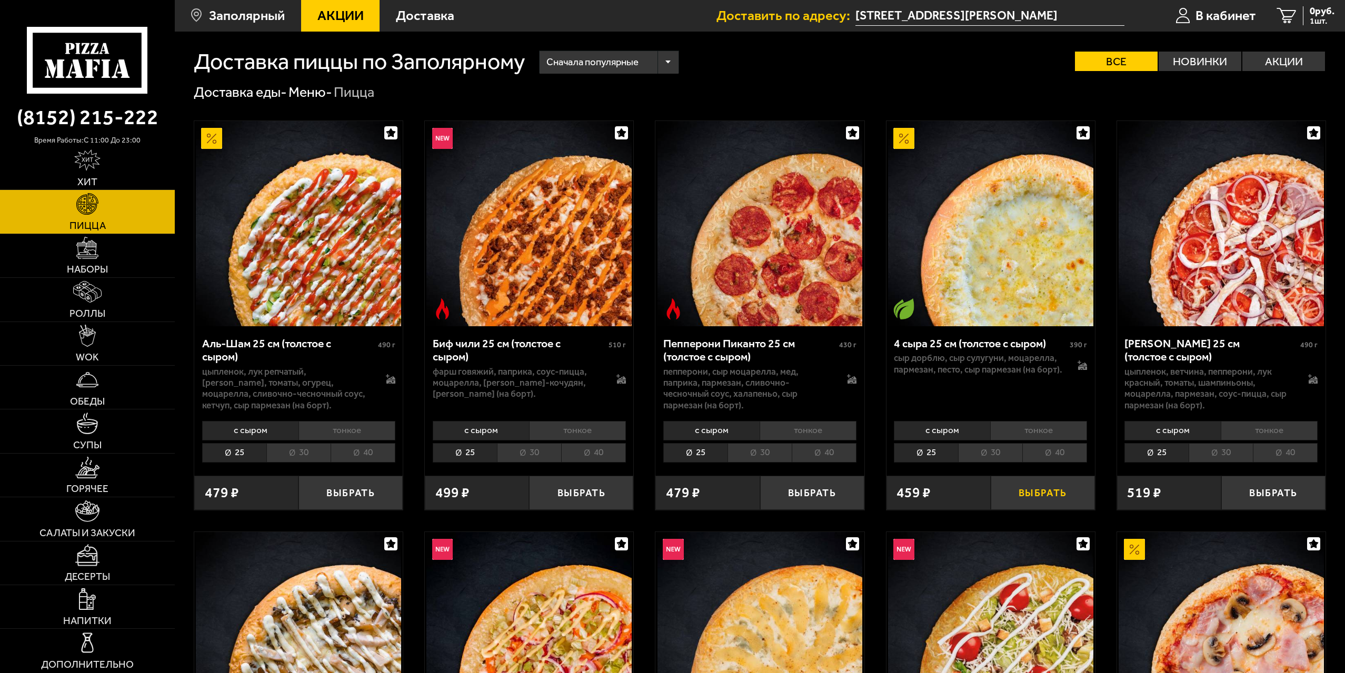
click at [1037, 493] on button "Выбрать" at bounding box center [1043, 493] width 104 height 34
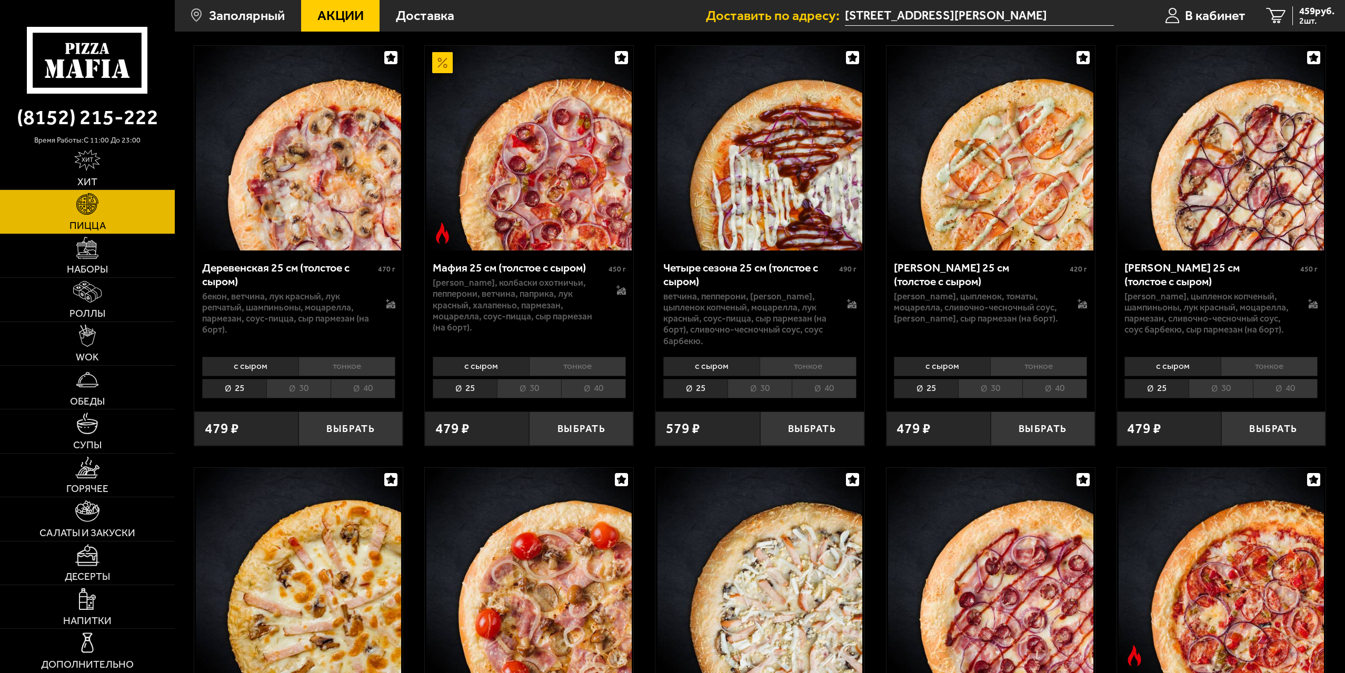
scroll to position [1369, 0]
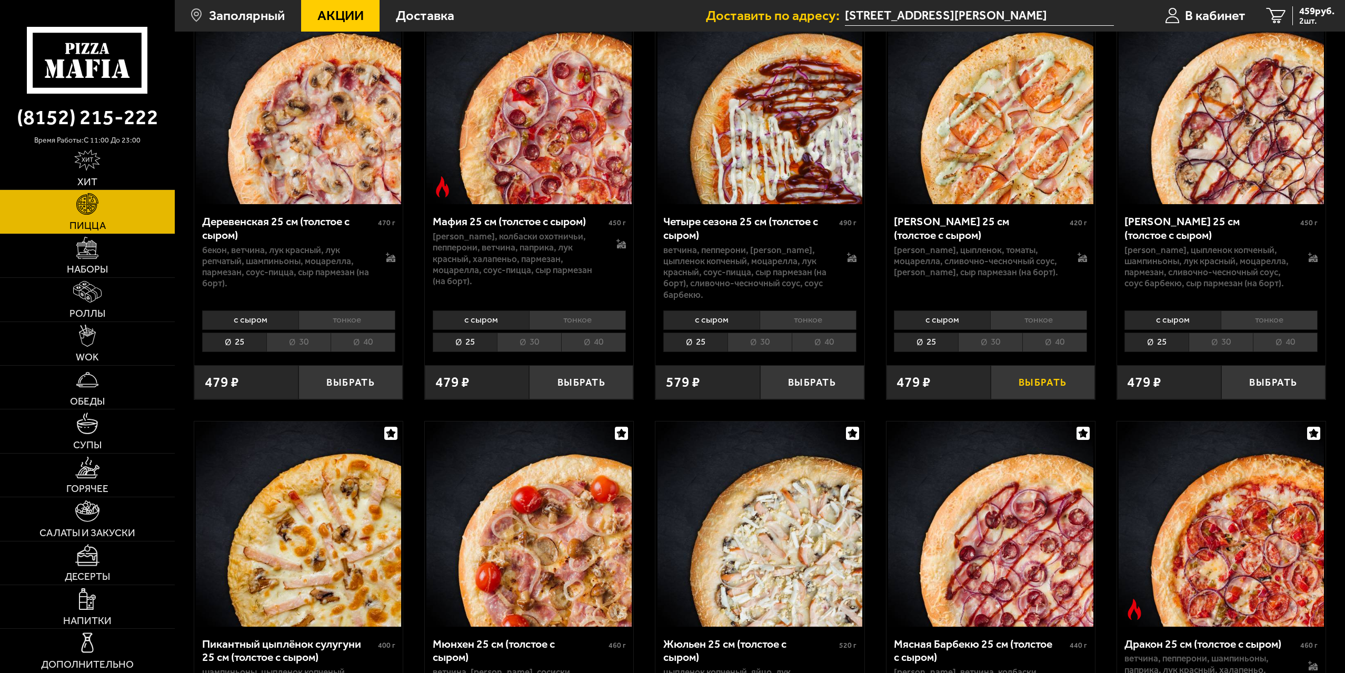
click at [1030, 380] on button "Выбрать" at bounding box center [1043, 382] width 104 height 34
click at [1033, 322] on li "тонкое" at bounding box center [1038, 320] width 97 height 19
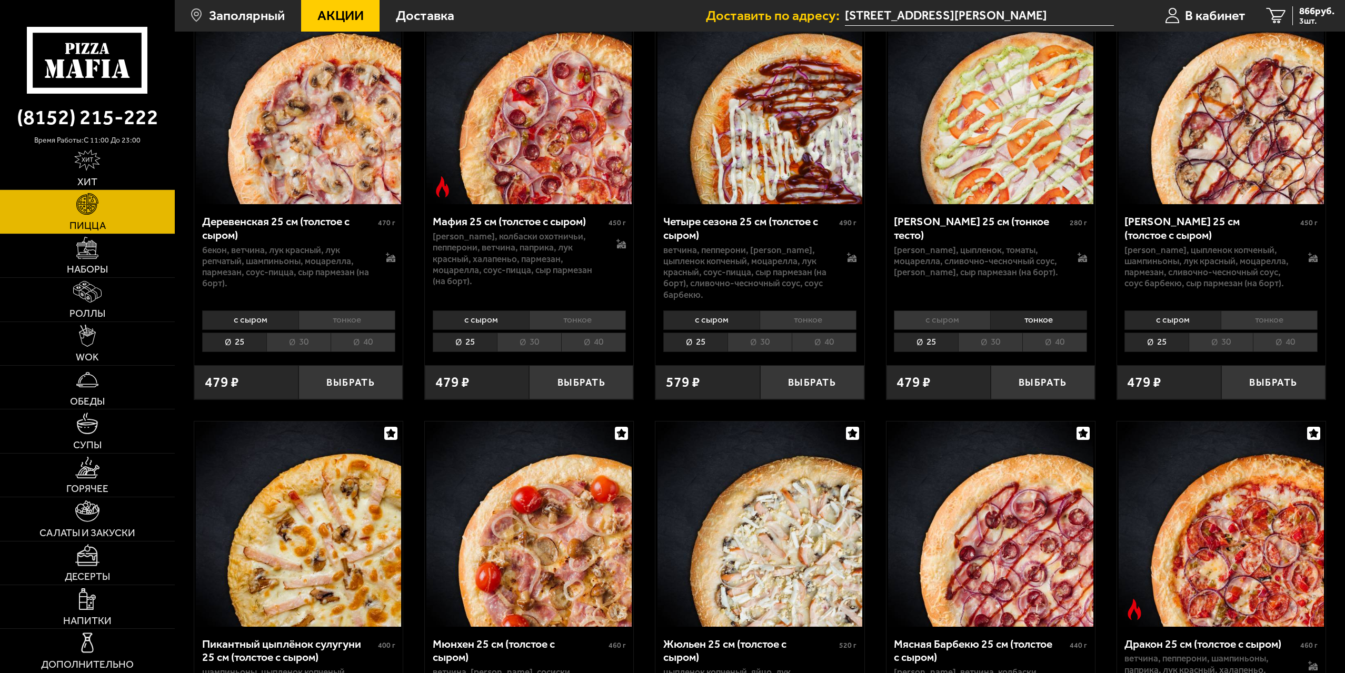
click at [967, 318] on li "с сыром" at bounding box center [942, 320] width 96 height 19
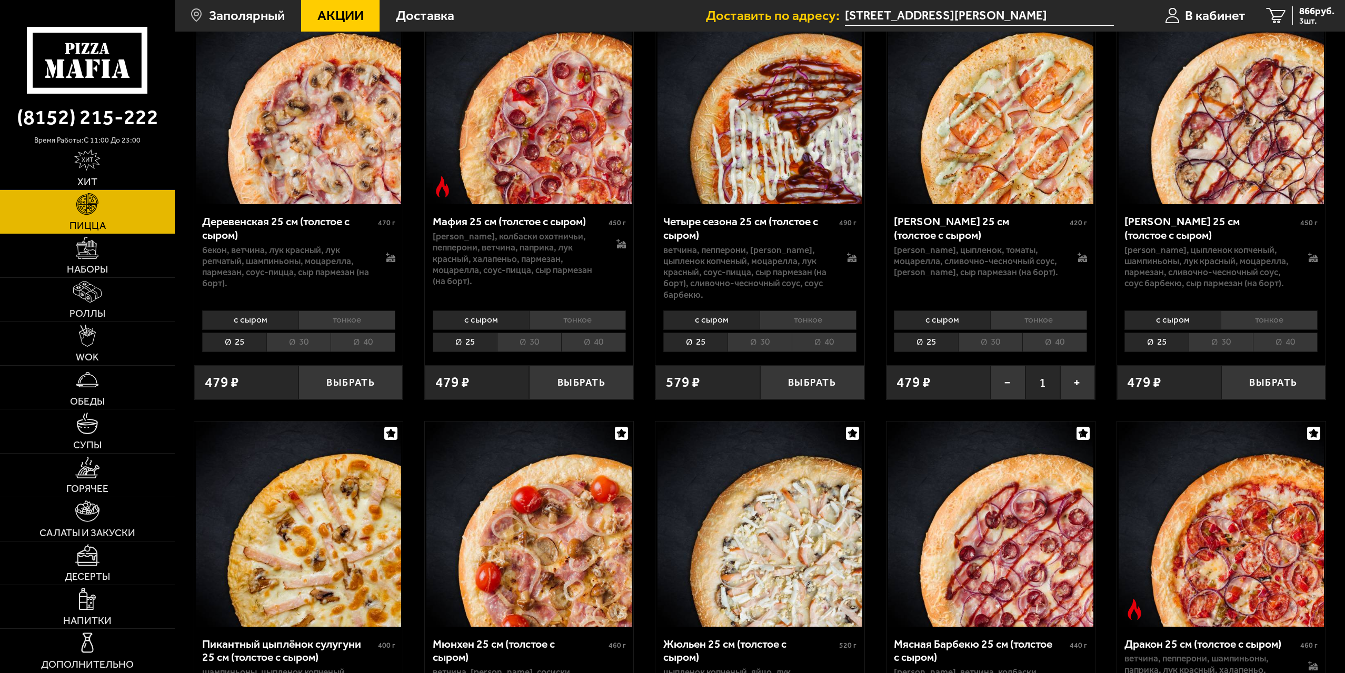
click at [1022, 319] on li "тонкое" at bounding box center [1038, 320] width 97 height 19
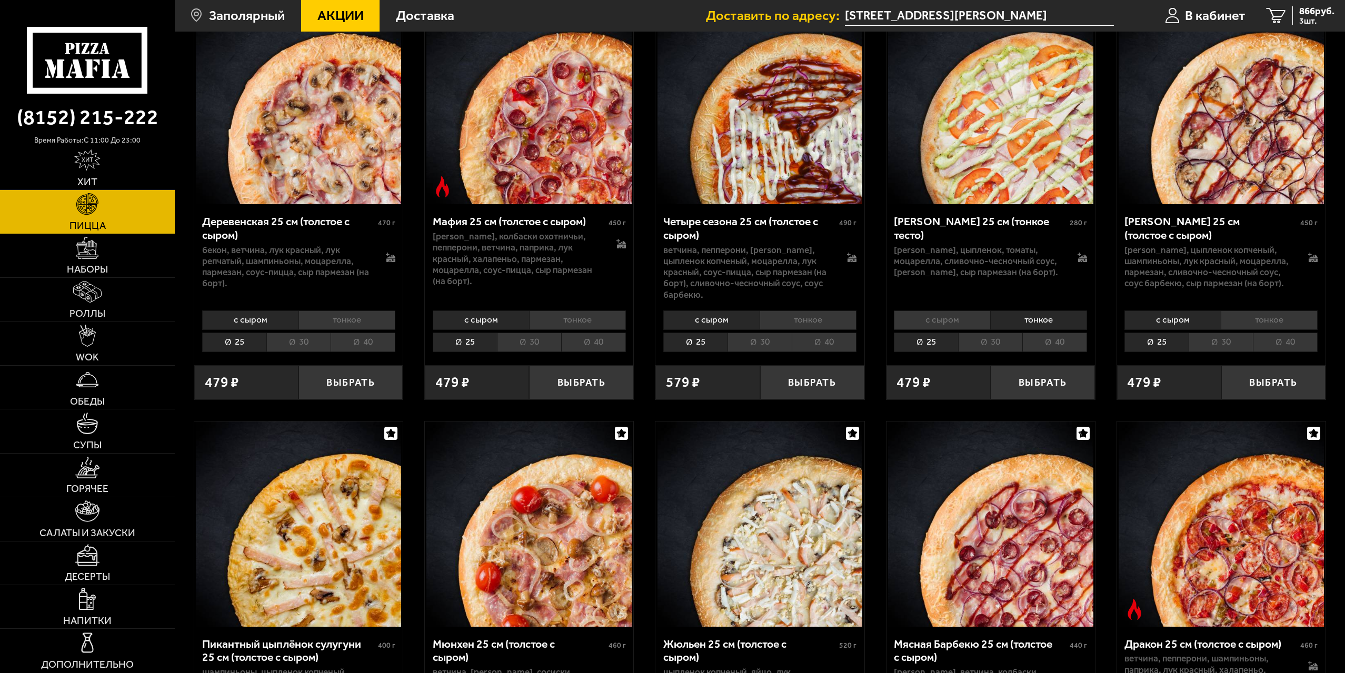
click at [970, 323] on li "с сыром" at bounding box center [942, 320] width 96 height 19
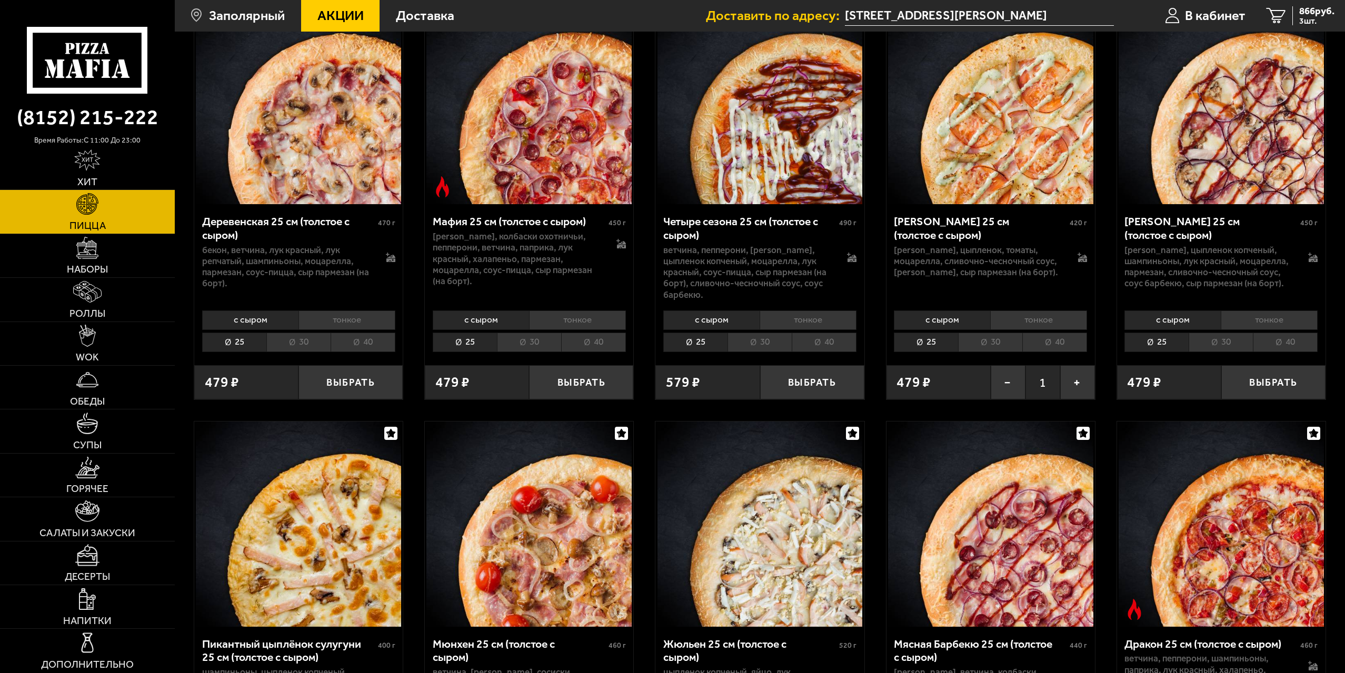
click at [1021, 322] on li "тонкое" at bounding box center [1038, 320] width 97 height 19
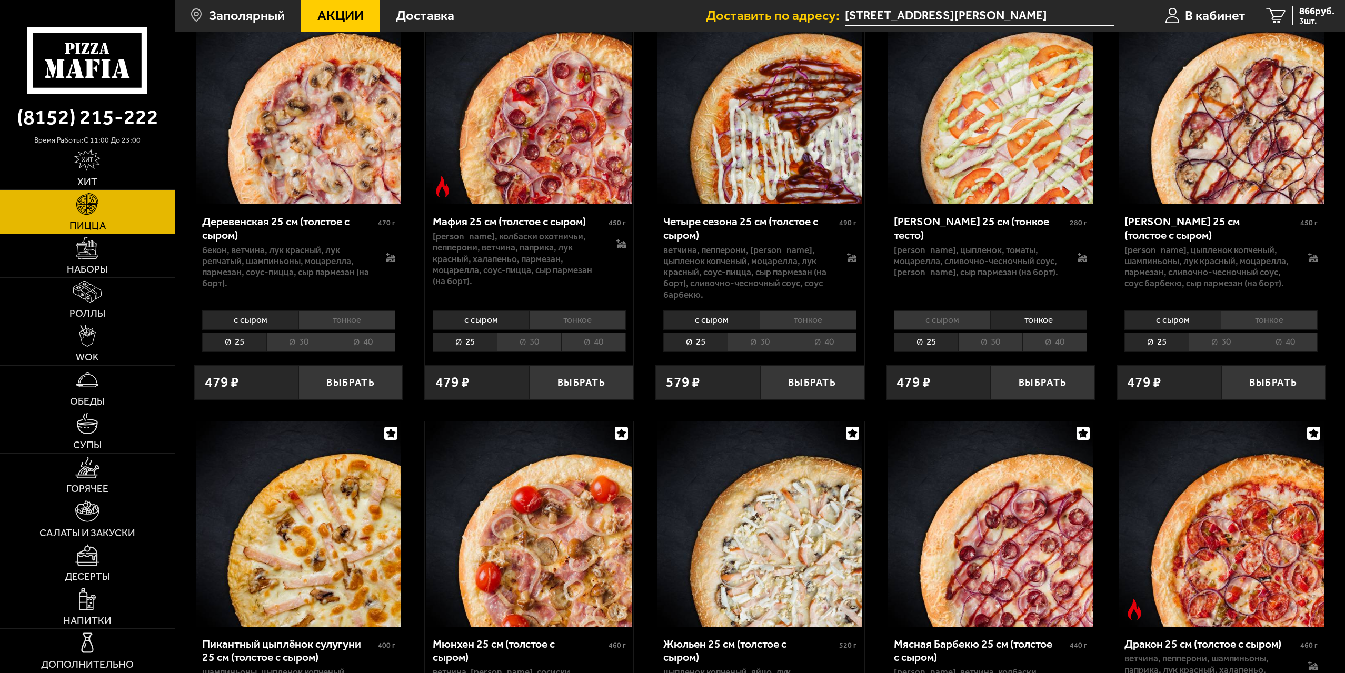
click at [959, 323] on li "с сыром" at bounding box center [942, 320] width 96 height 19
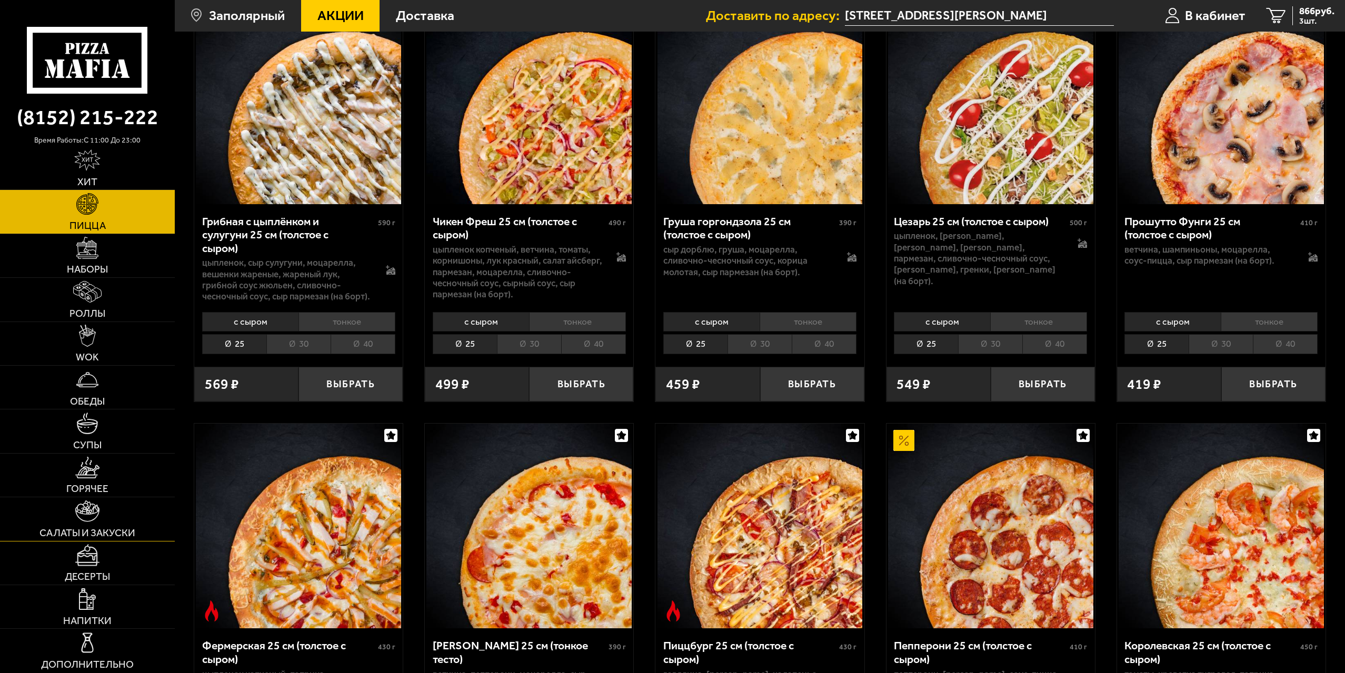
scroll to position [263, 0]
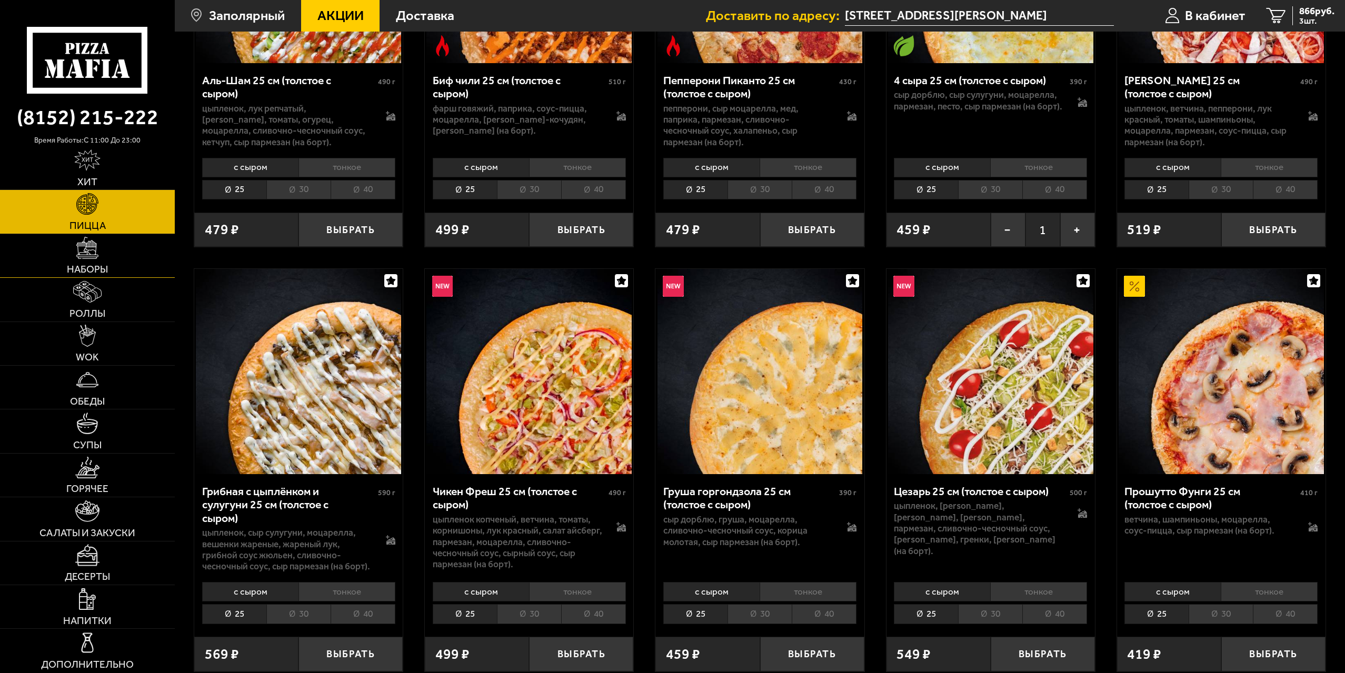
click at [73, 263] on link "Наборы" at bounding box center [87, 255] width 175 height 43
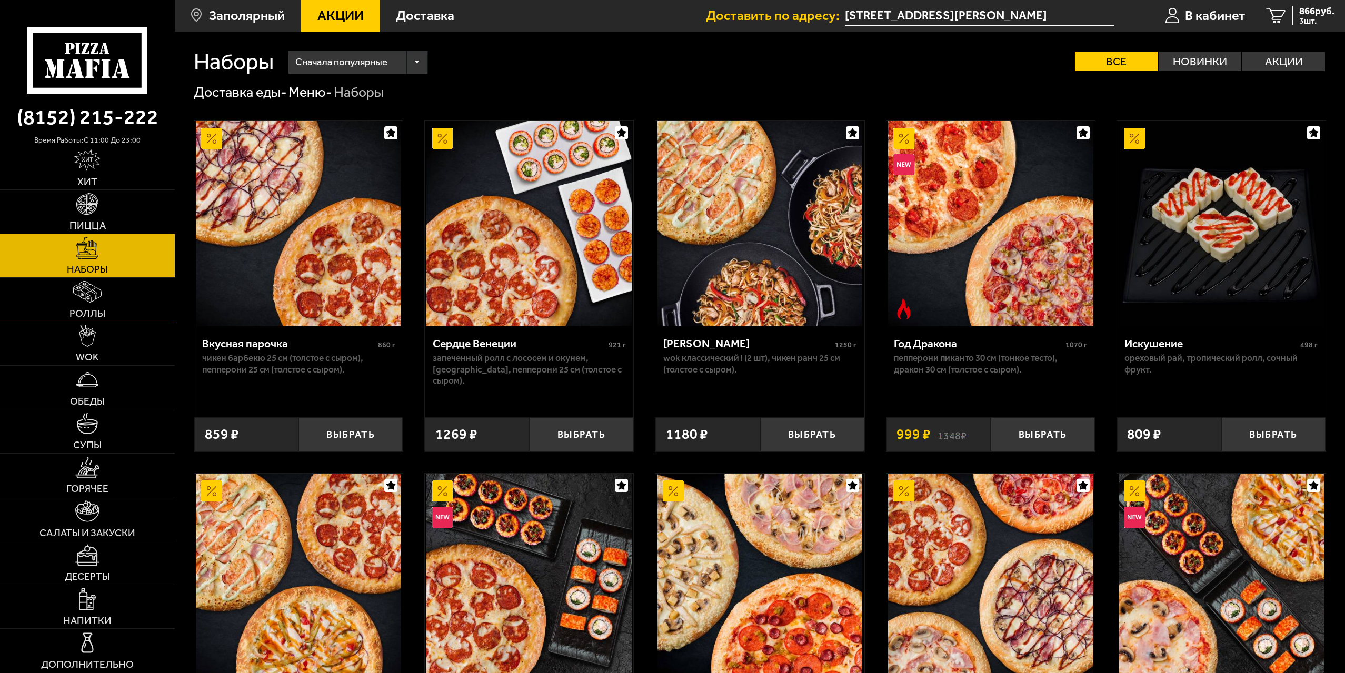
click at [81, 282] on img at bounding box center [87, 292] width 28 height 22
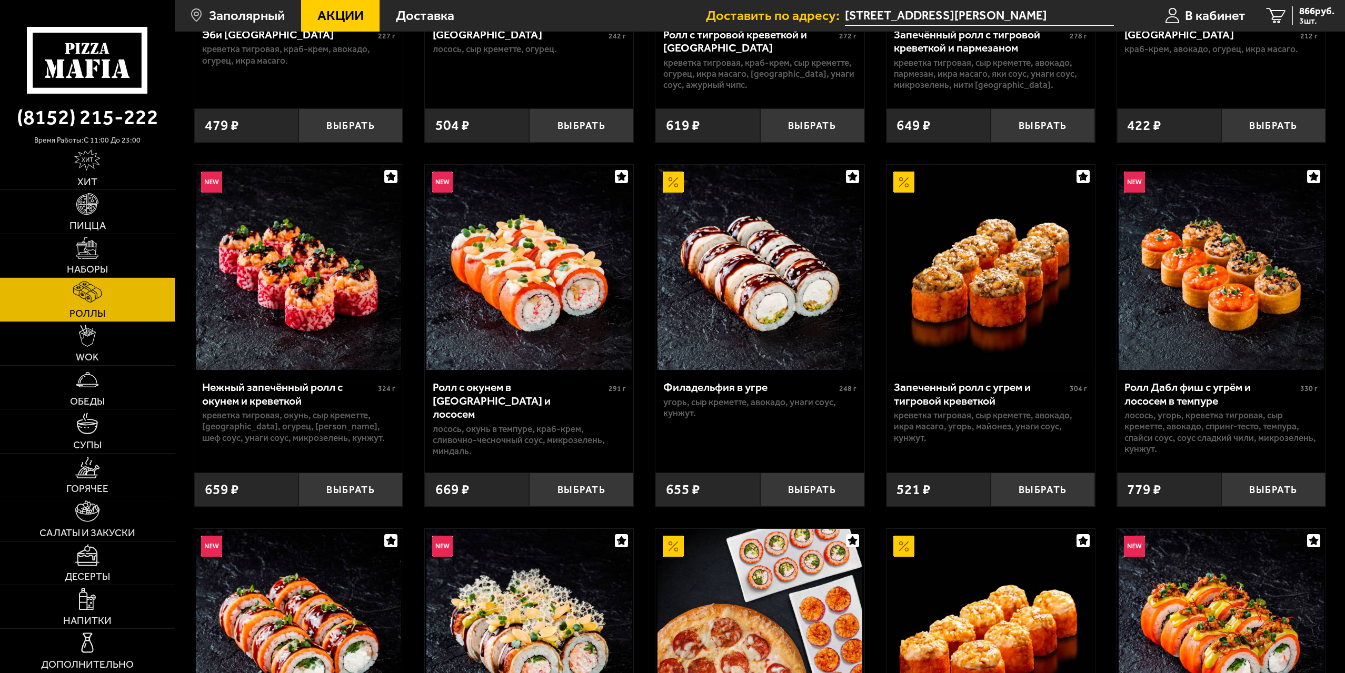
scroll to position [526, 0]
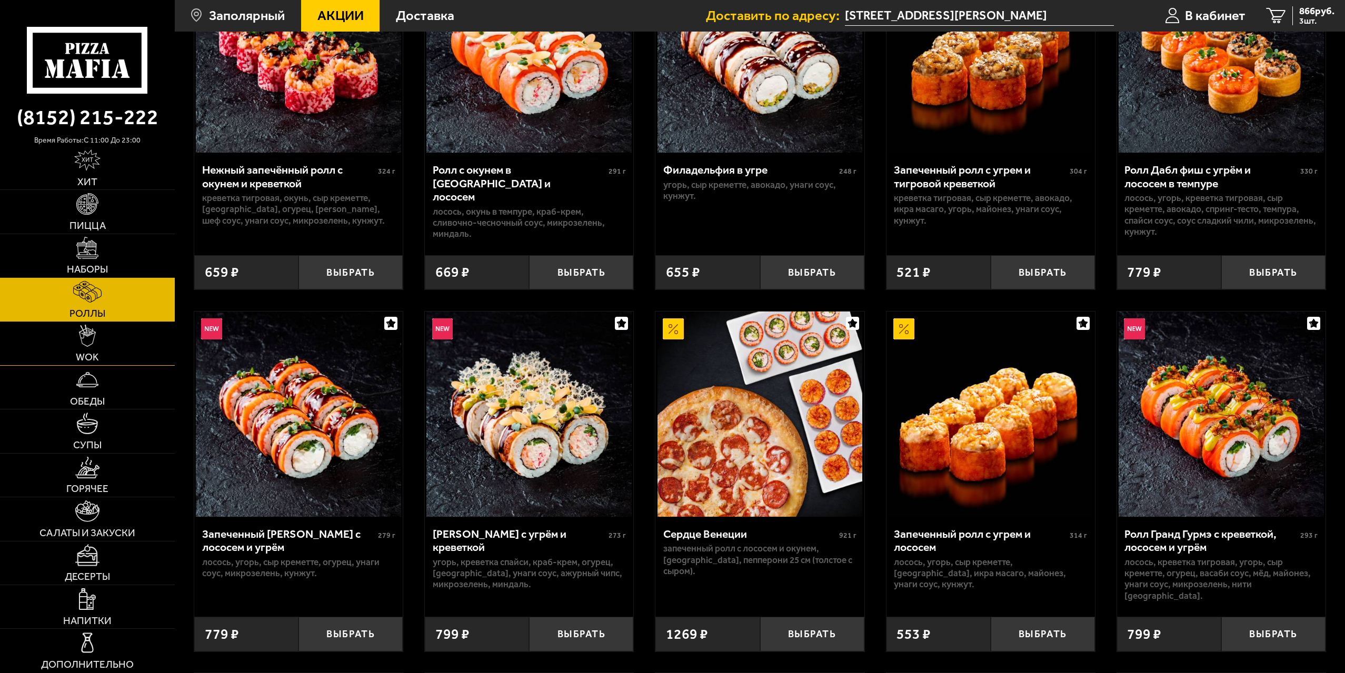
click at [98, 346] on link "WOK" at bounding box center [87, 343] width 175 height 43
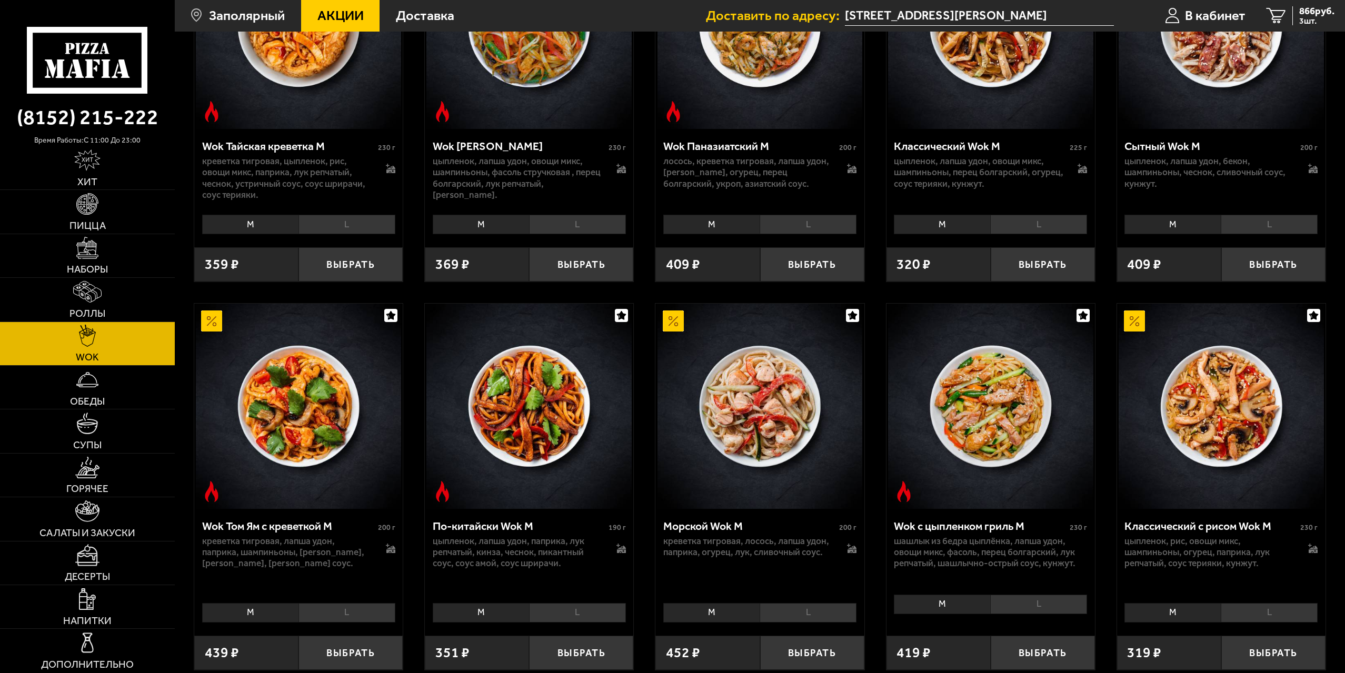
scroll to position [369, 0]
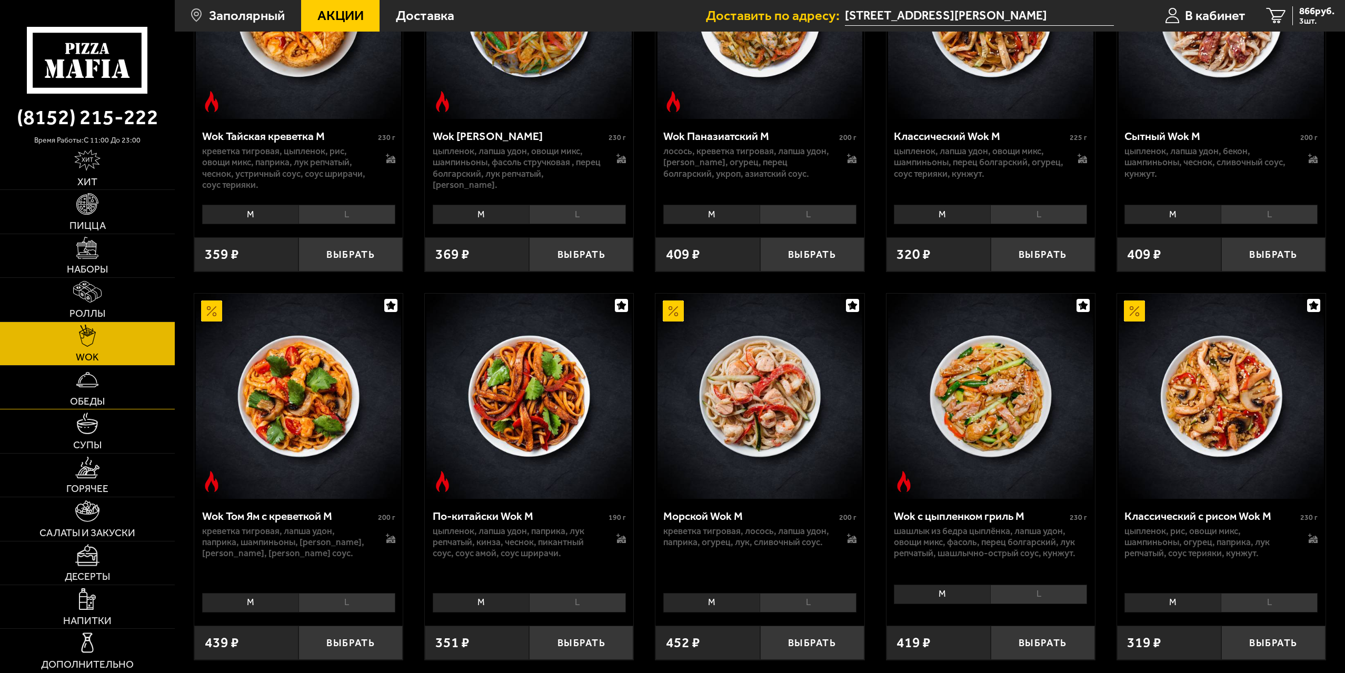
click at [133, 399] on link "Обеды" at bounding box center [87, 387] width 175 height 43
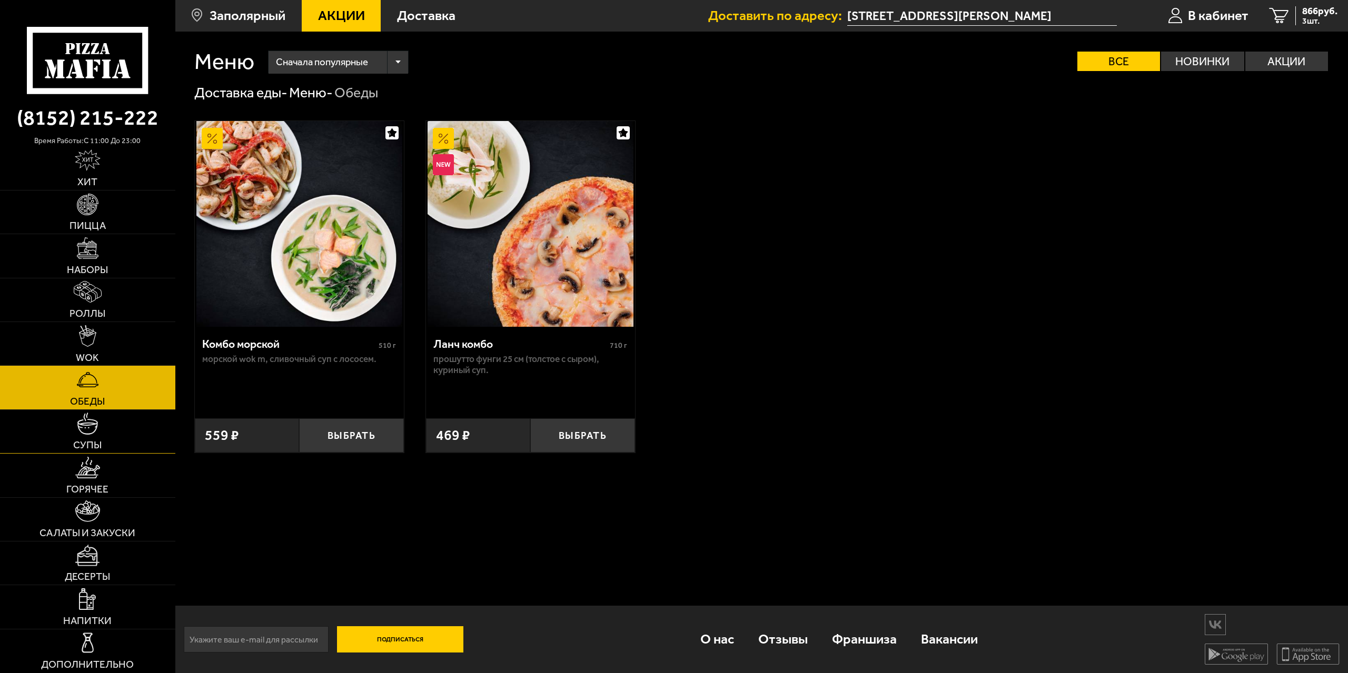
click at [118, 427] on link "Супы" at bounding box center [87, 431] width 175 height 43
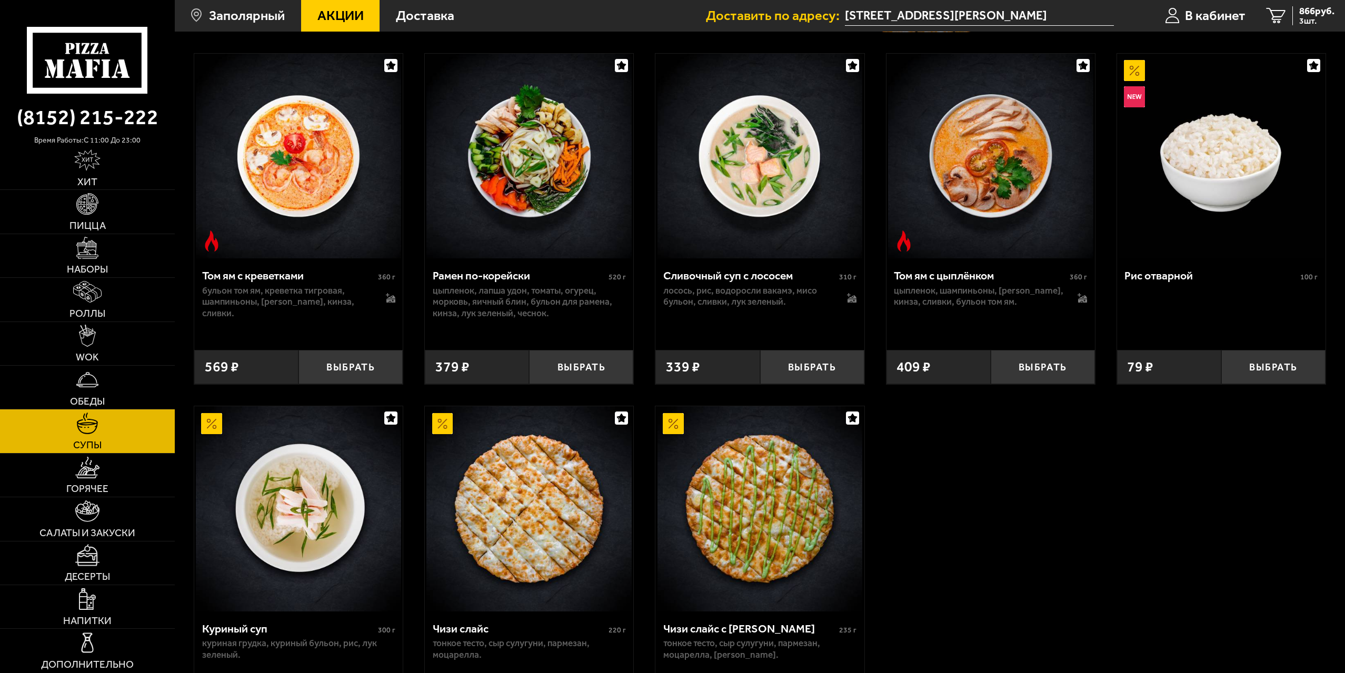
scroll to position [316, 0]
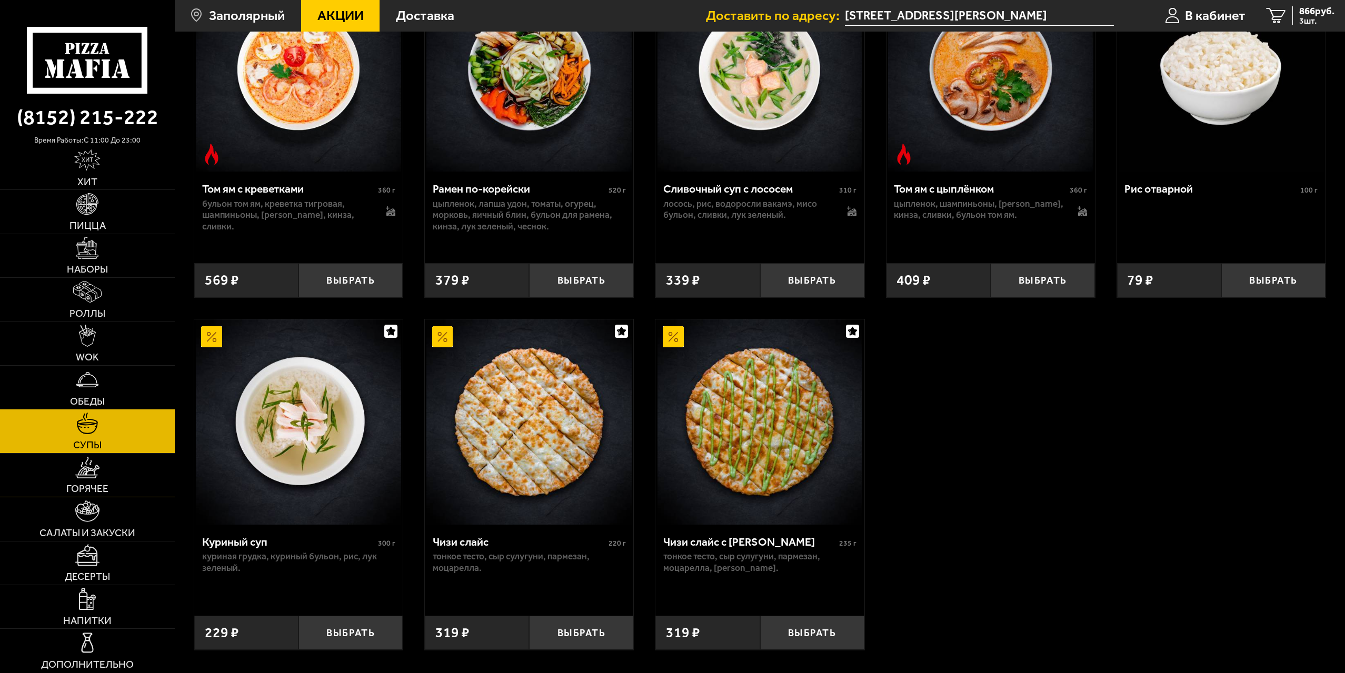
click at [111, 466] on link "Горячее" at bounding box center [87, 475] width 175 height 43
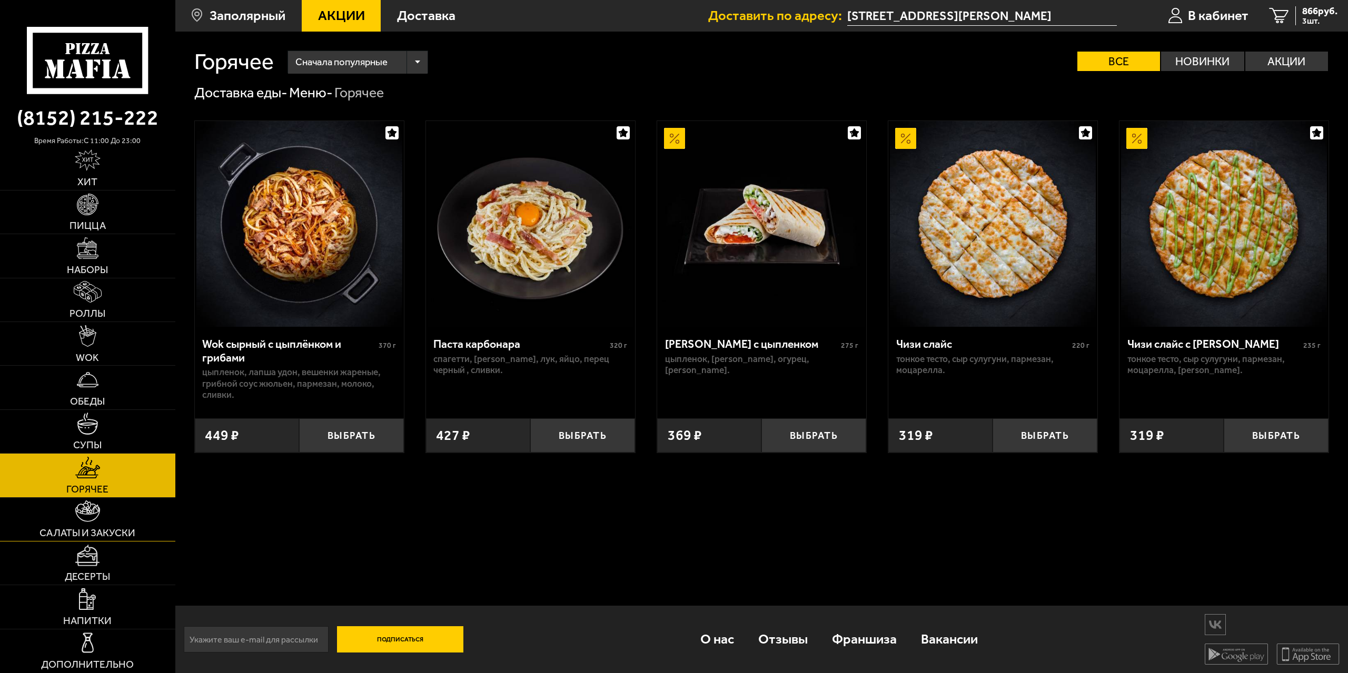
click at [126, 515] on link "Салаты и закуски" at bounding box center [87, 519] width 175 height 43
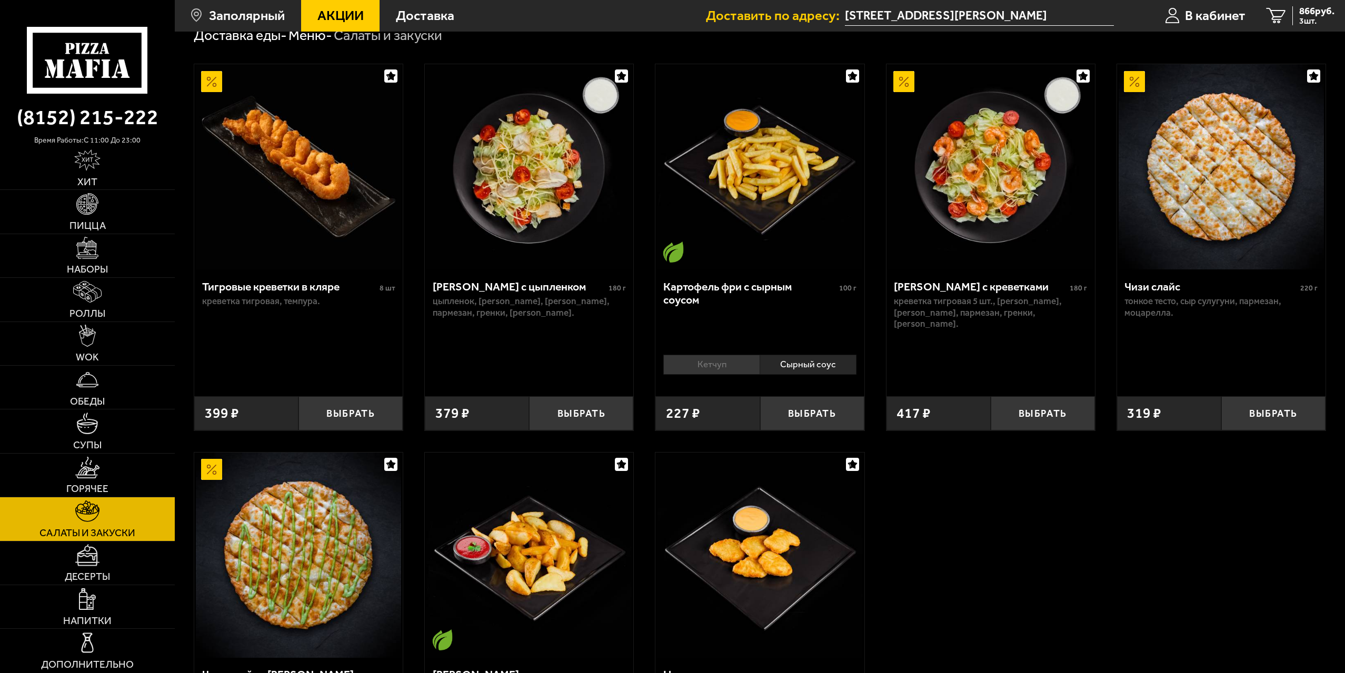
scroll to position [53, 0]
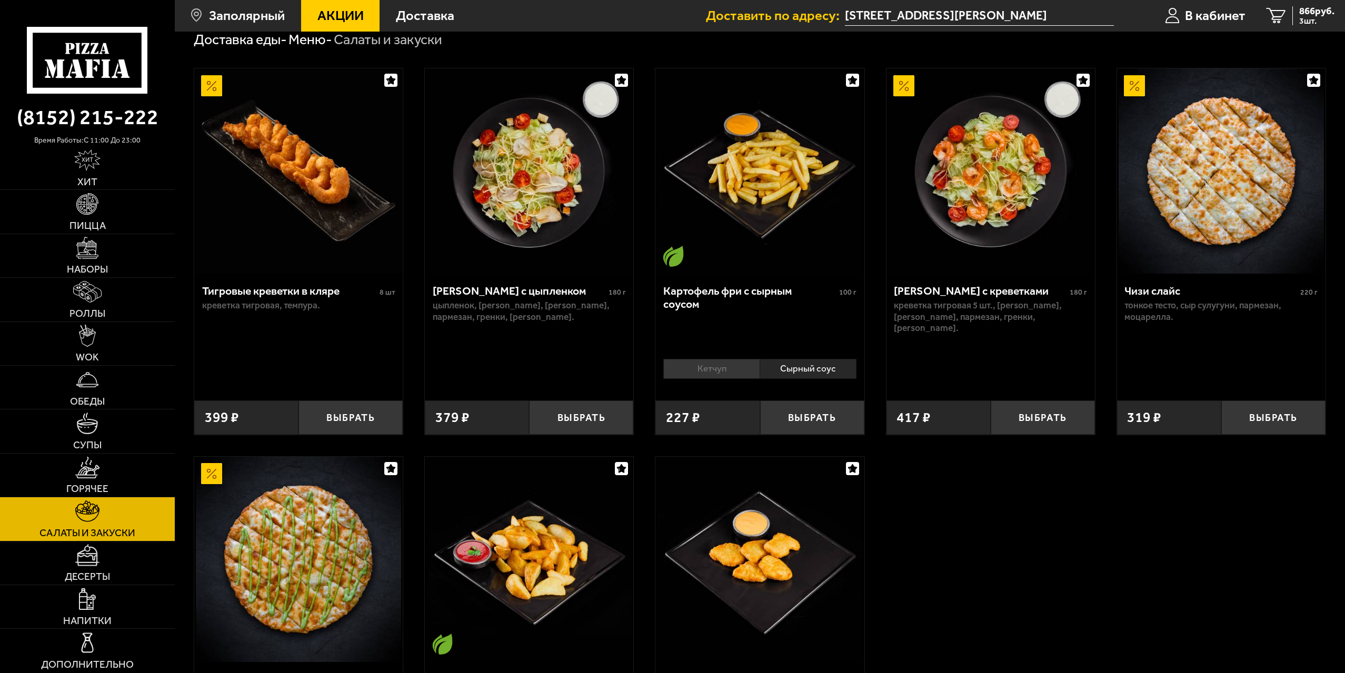
click at [1228, 195] on img at bounding box center [1221, 170] width 205 height 205
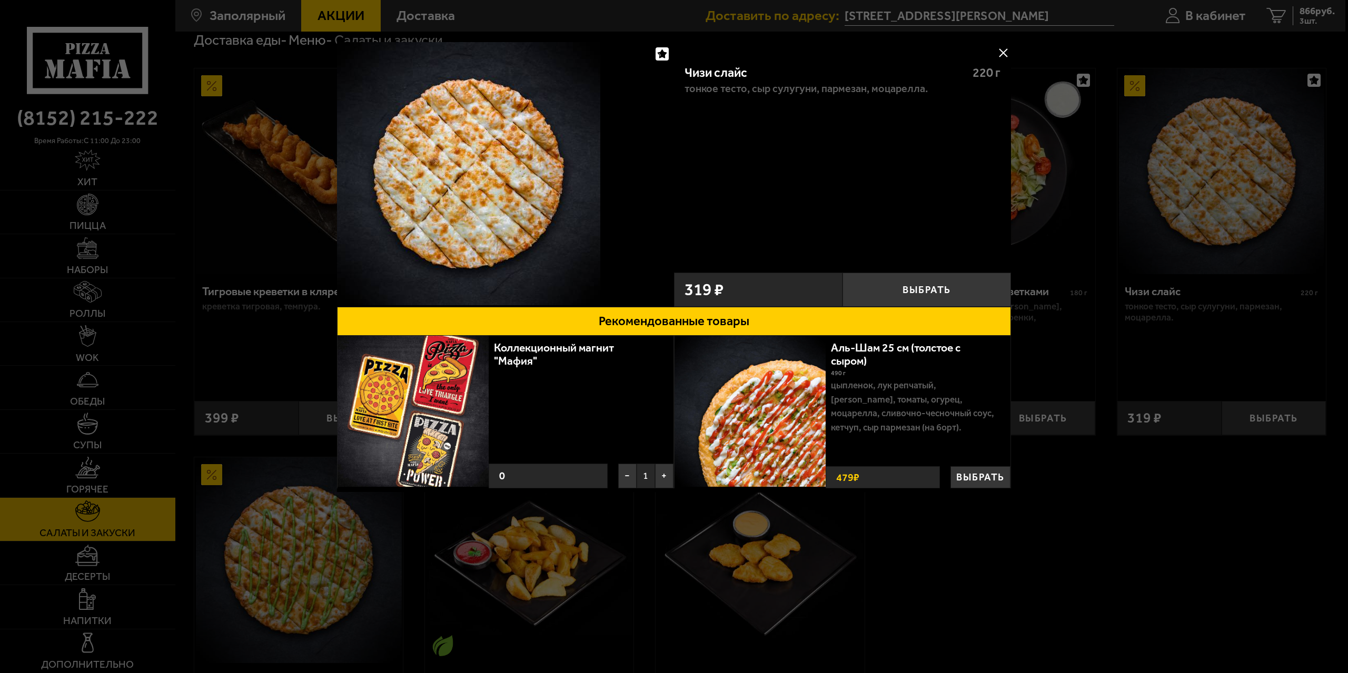
click at [1190, 580] on div at bounding box center [674, 336] width 1348 height 673
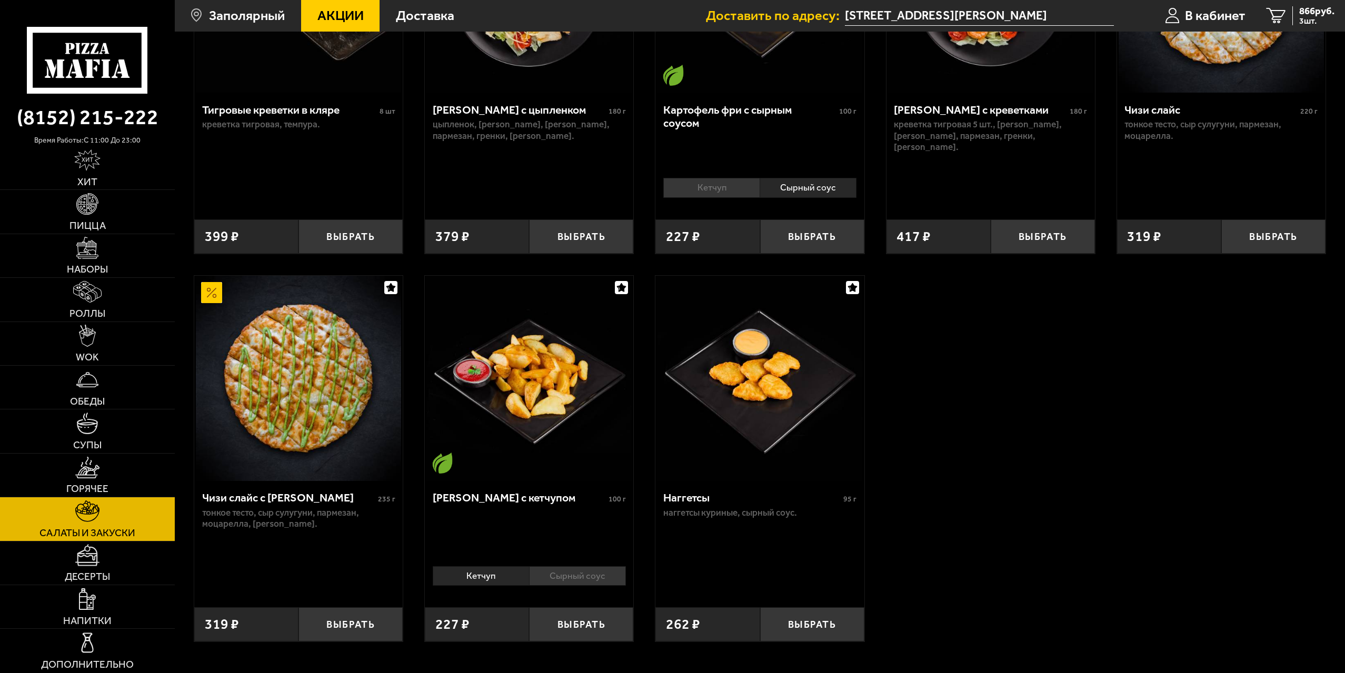
scroll to position [263, 0]
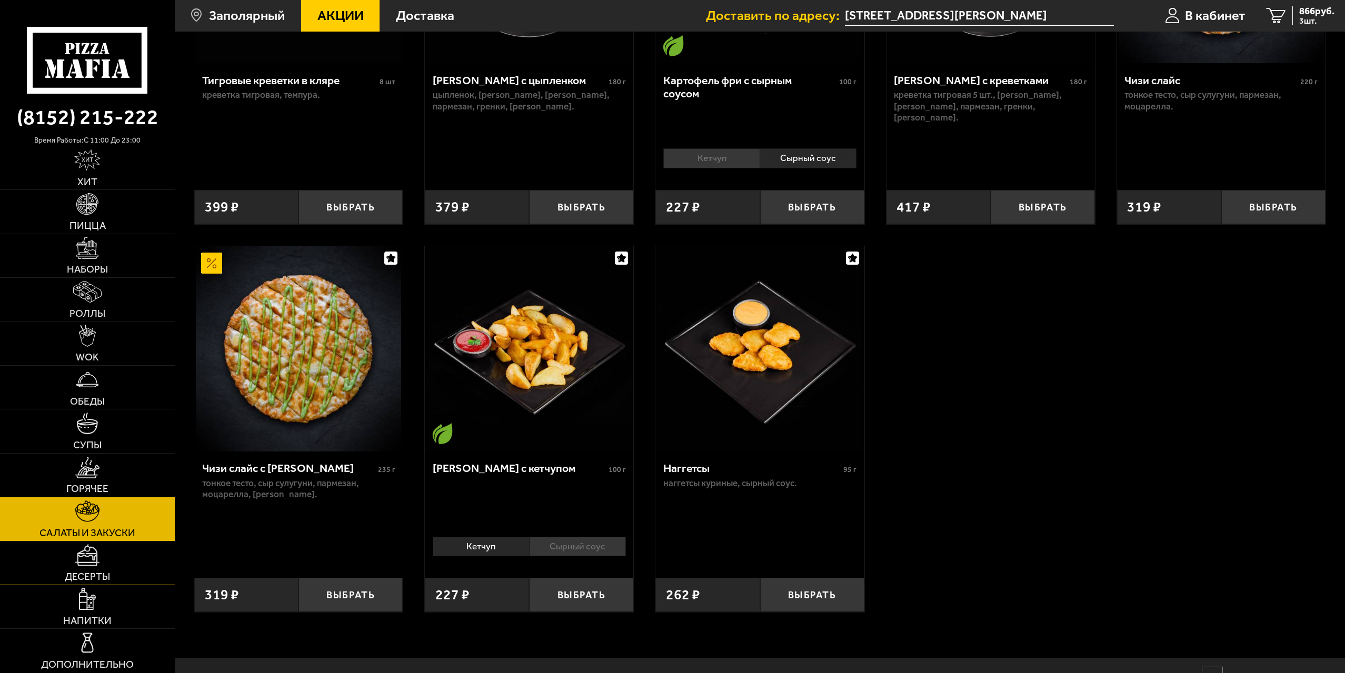
click at [103, 573] on span "Десерты" at bounding box center [87, 577] width 45 height 10
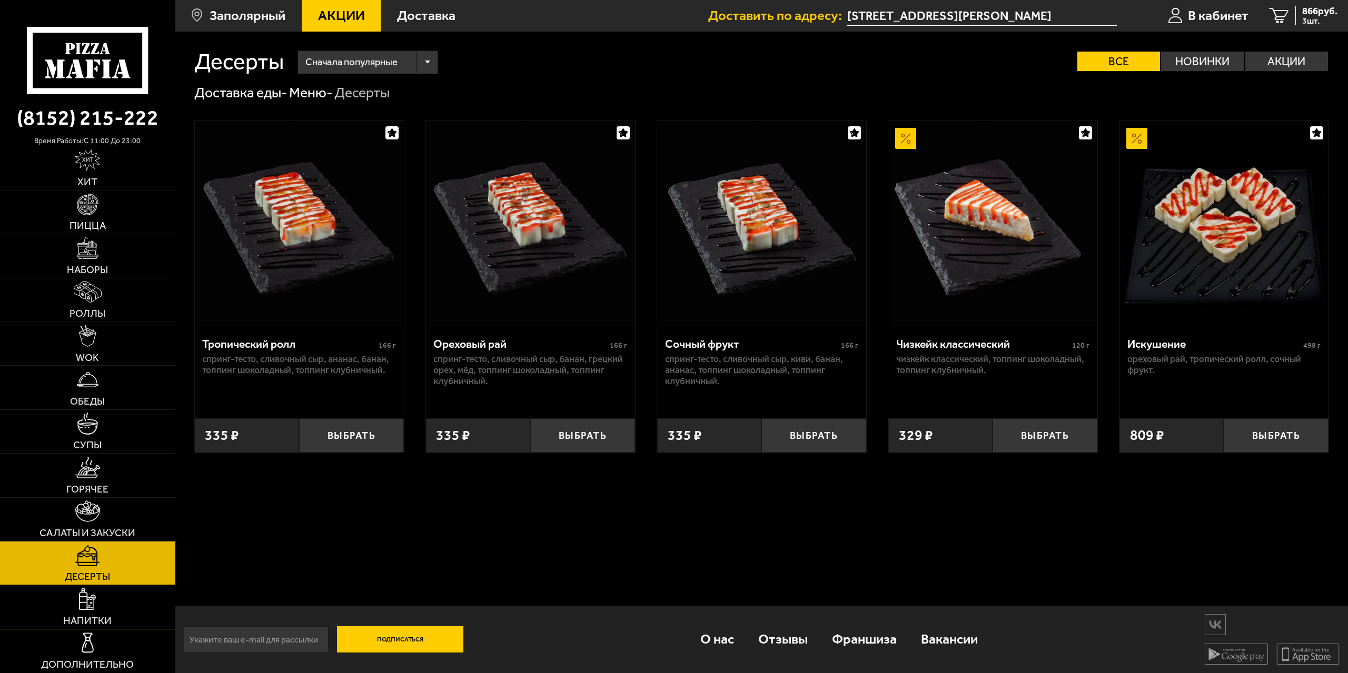
click at [118, 599] on link "Напитки" at bounding box center [87, 606] width 175 height 43
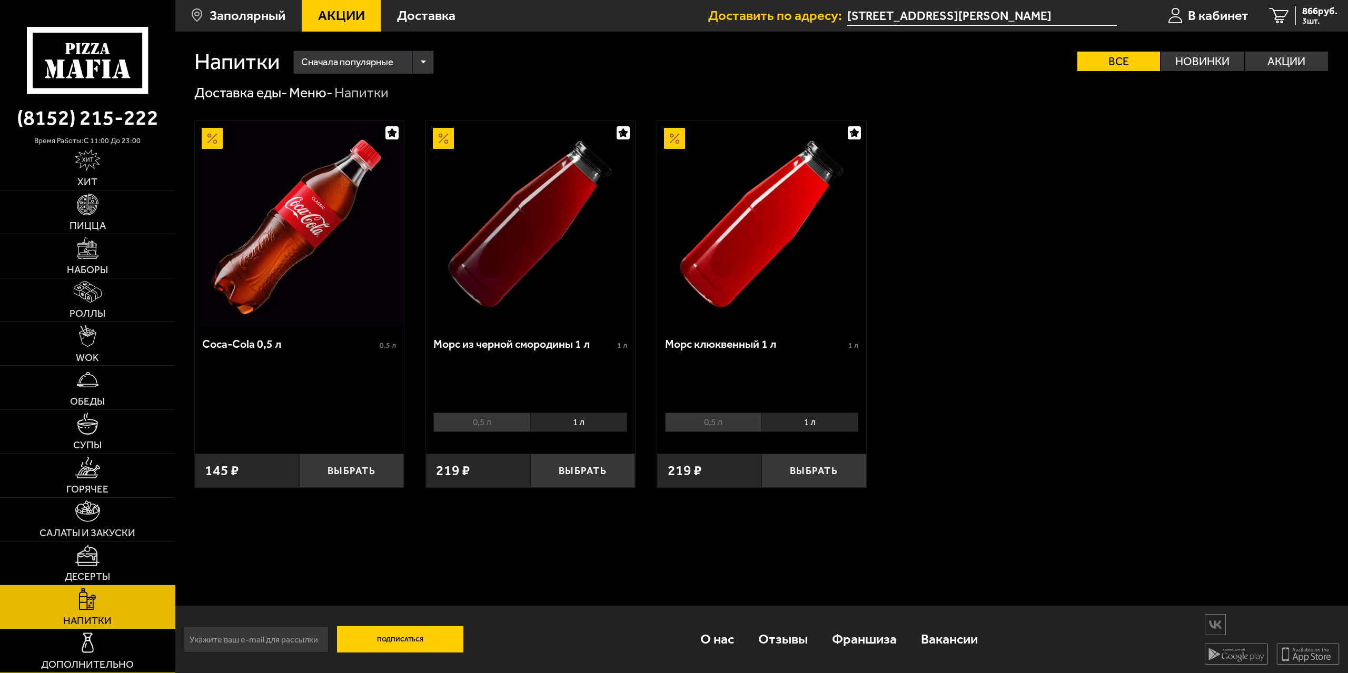
click at [123, 660] on span "Дополнительно" at bounding box center [87, 665] width 93 height 10
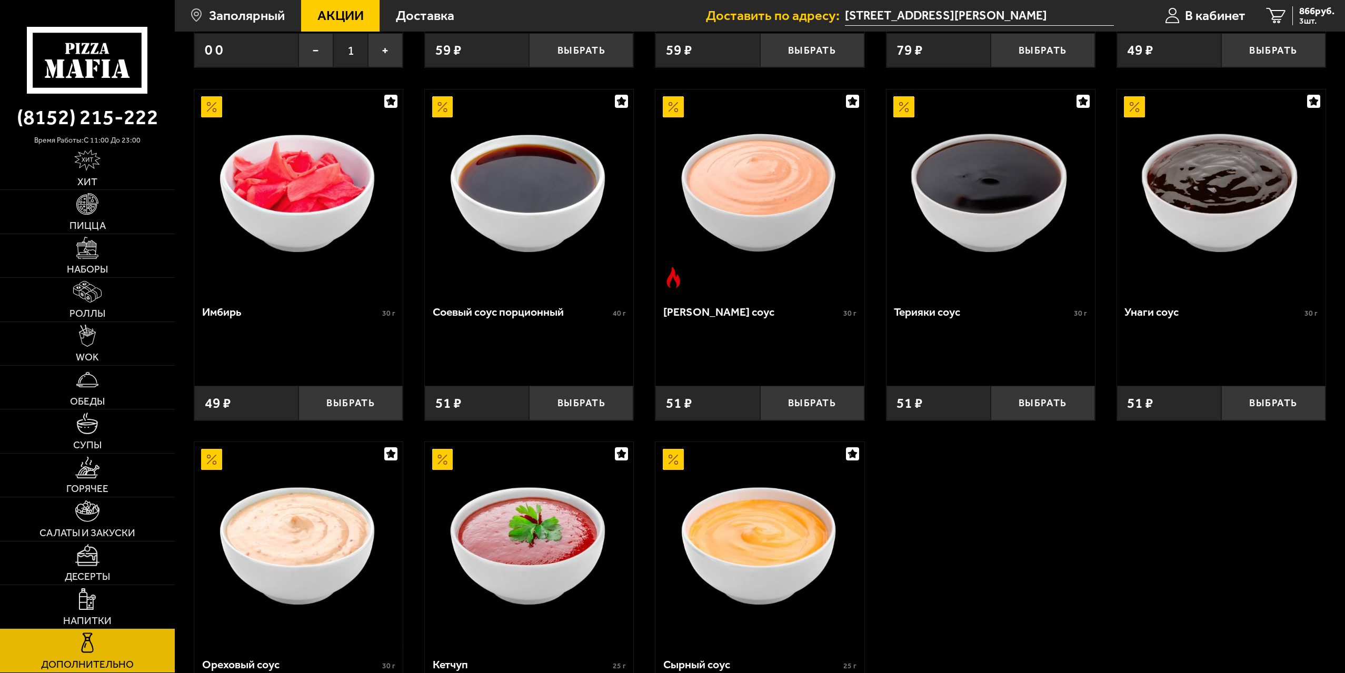
scroll to position [579, 0]
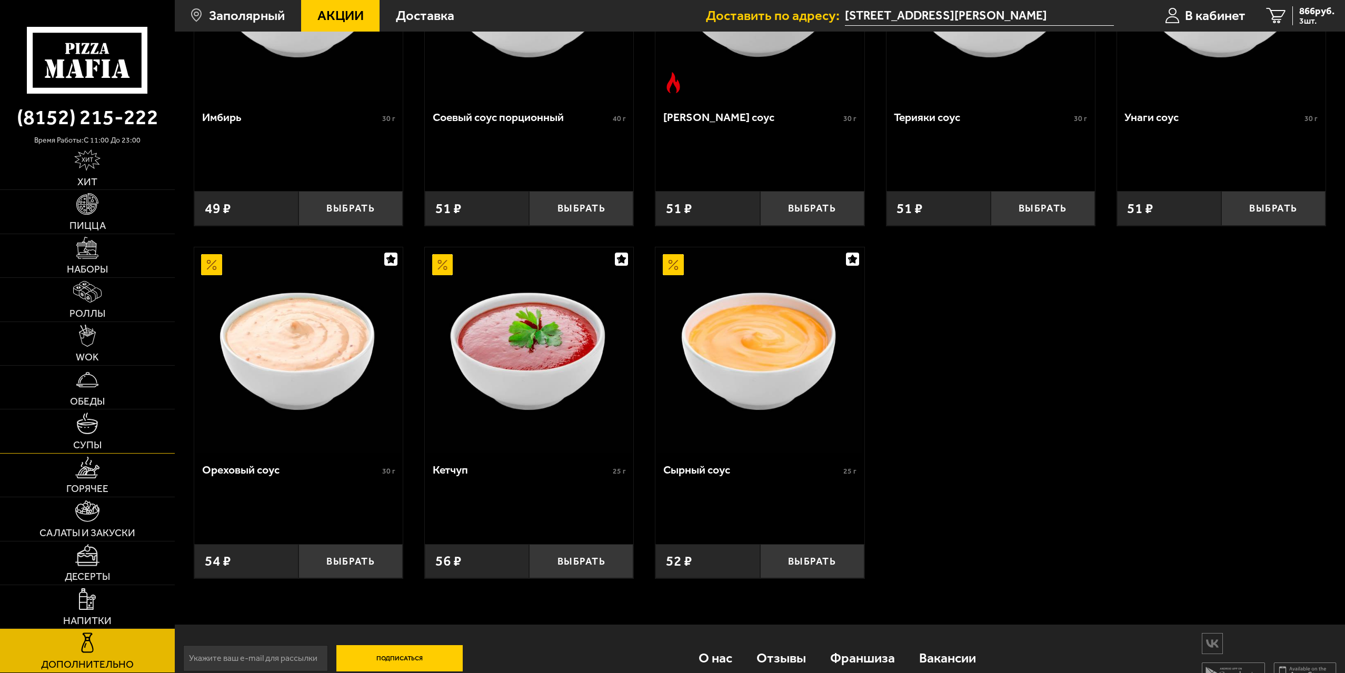
click at [115, 438] on link "Супы" at bounding box center [87, 431] width 175 height 43
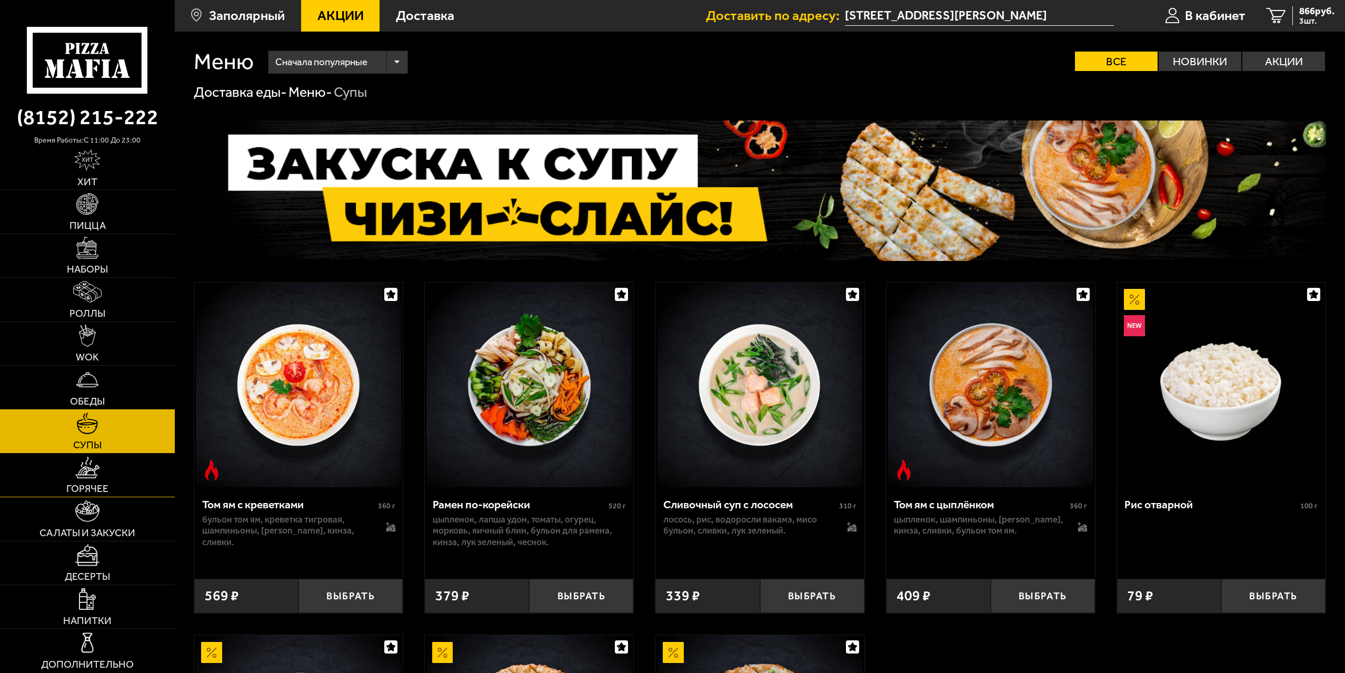
click at [116, 469] on link "Горячее" at bounding box center [87, 475] width 175 height 43
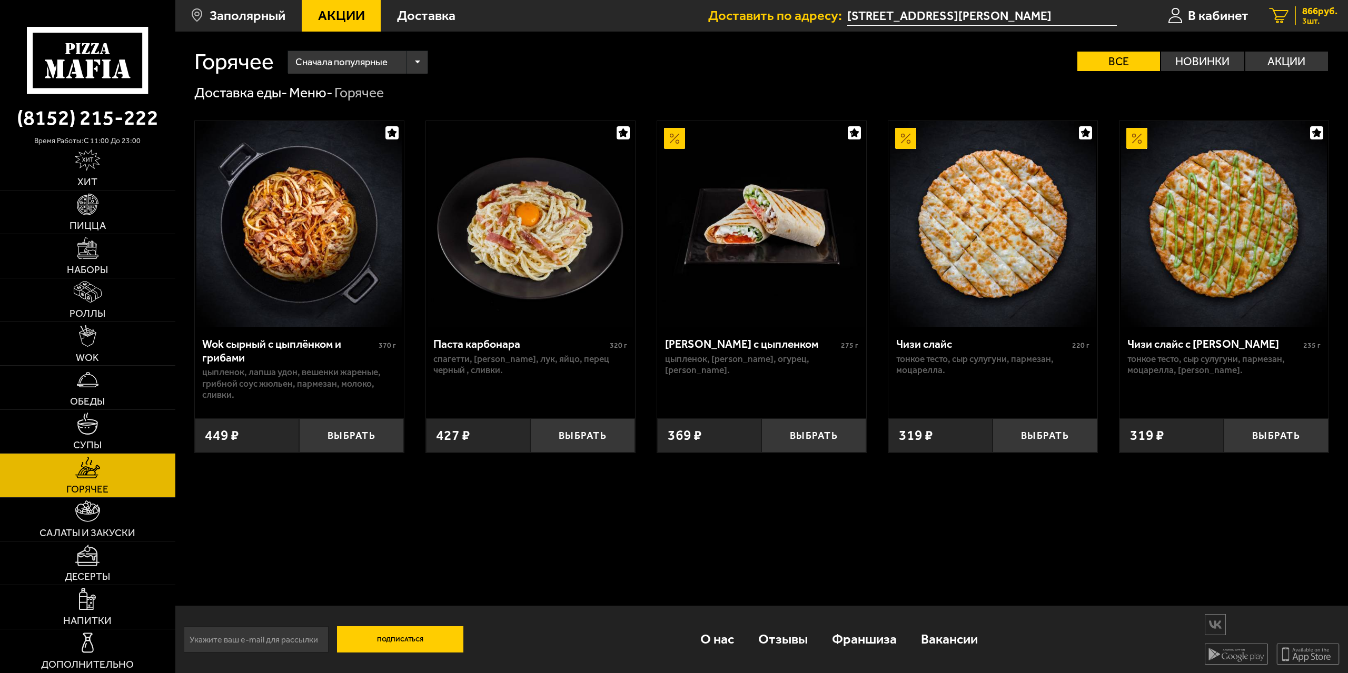
click at [1308, 19] on span "3 шт." at bounding box center [1319, 21] width 35 height 8
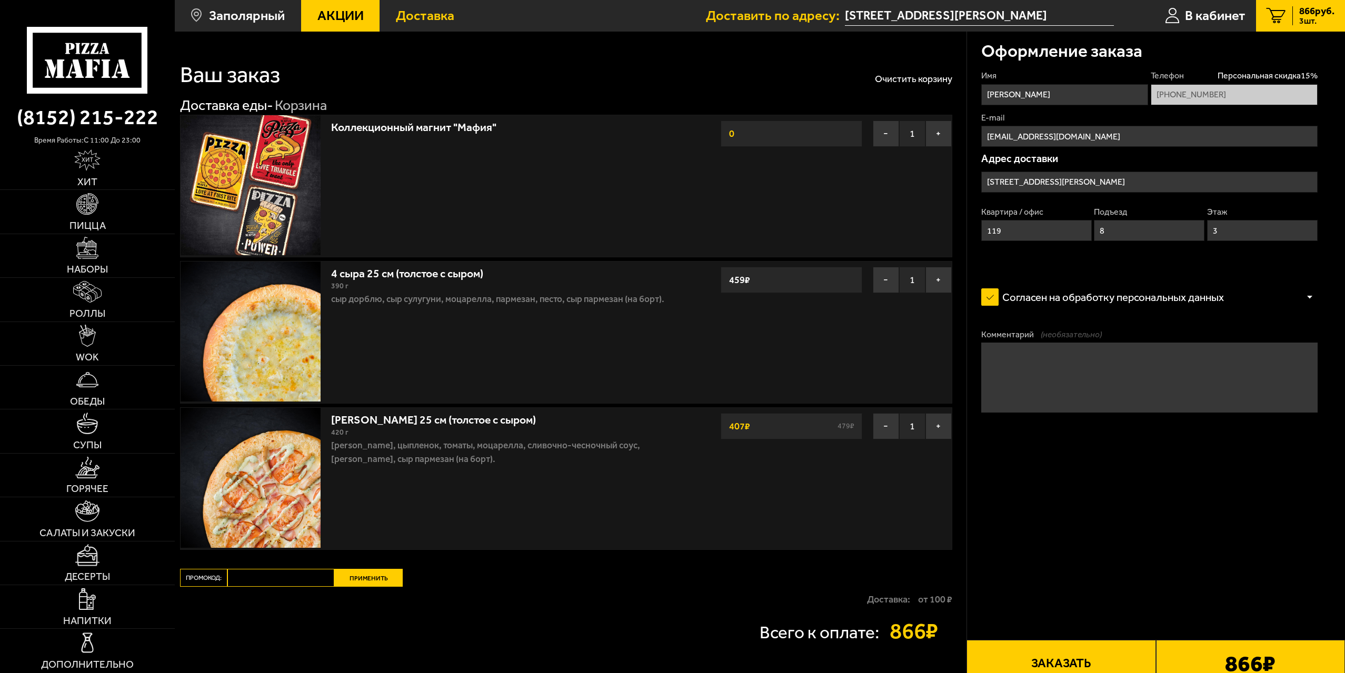
click at [452, 18] on span "Доставка" at bounding box center [425, 16] width 58 height 14
click at [615, 613] on div "Всего к оплате: 866 ₽" at bounding box center [566, 631] width 772 height 38
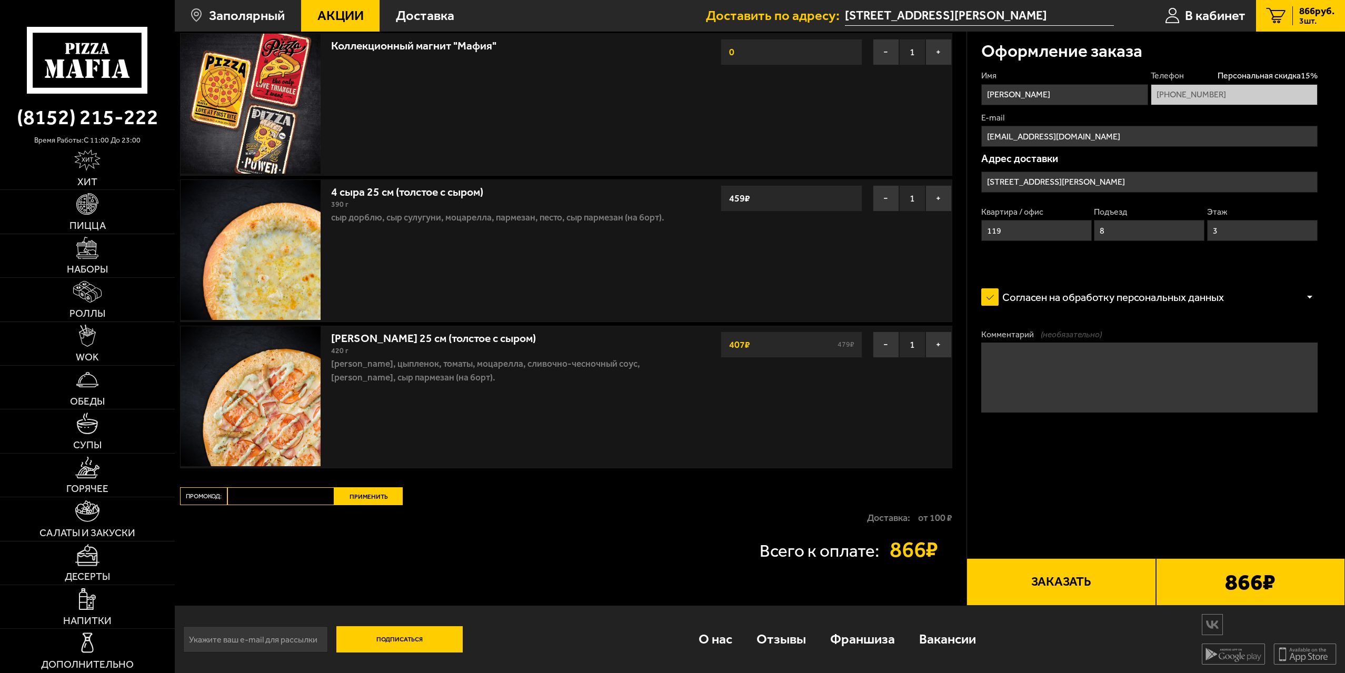
scroll to position [83, 0]
click at [83, 335] on img at bounding box center [87, 336] width 17 height 22
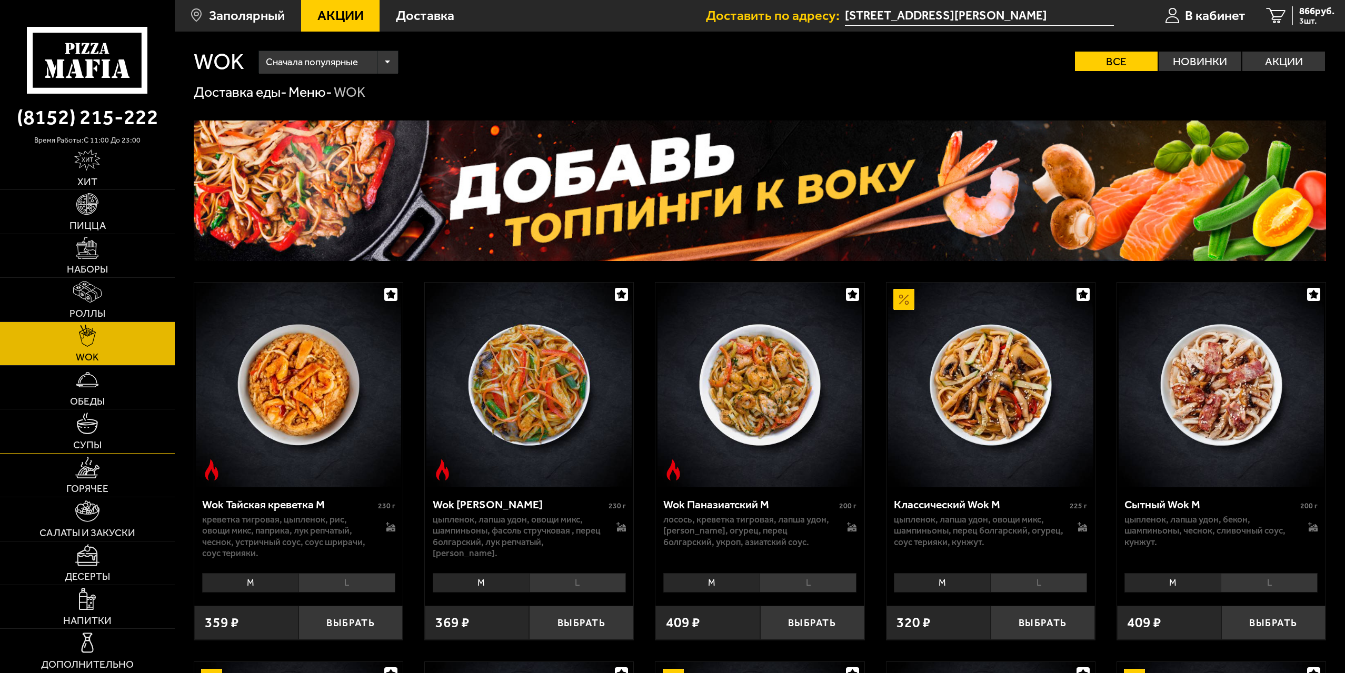
click at [116, 418] on link "Супы" at bounding box center [87, 431] width 175 height 43
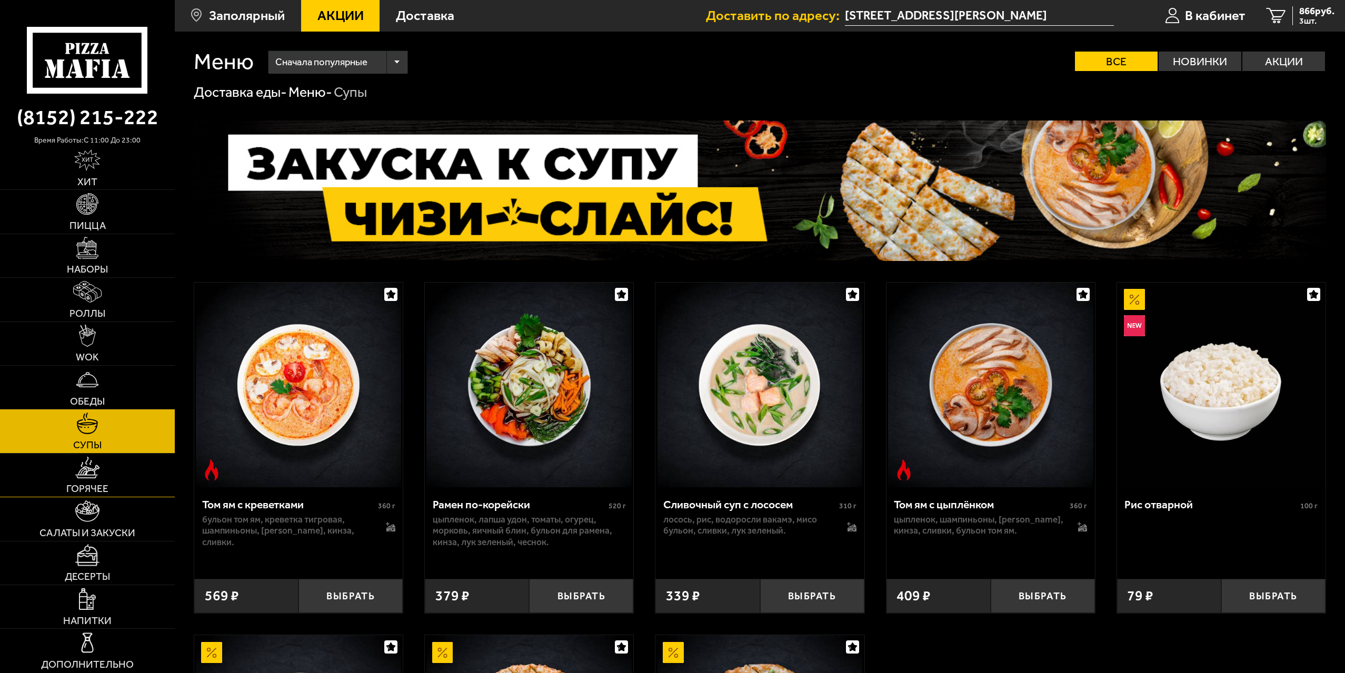
click at [121, 480] on link "Горячее" at bounding box center [87, 475] width 175 height 43
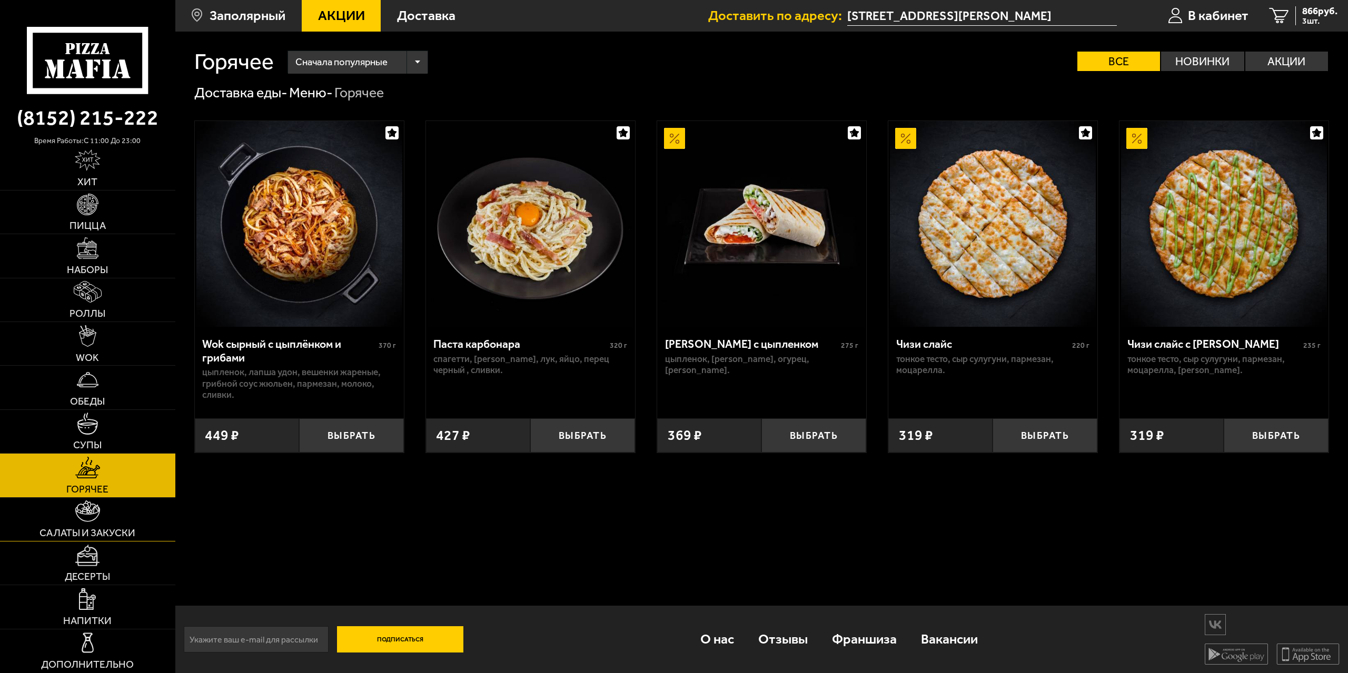
click at [121, 537] on span "Салаты и закуски" at bounding box center [87, 533] width 96 height 10
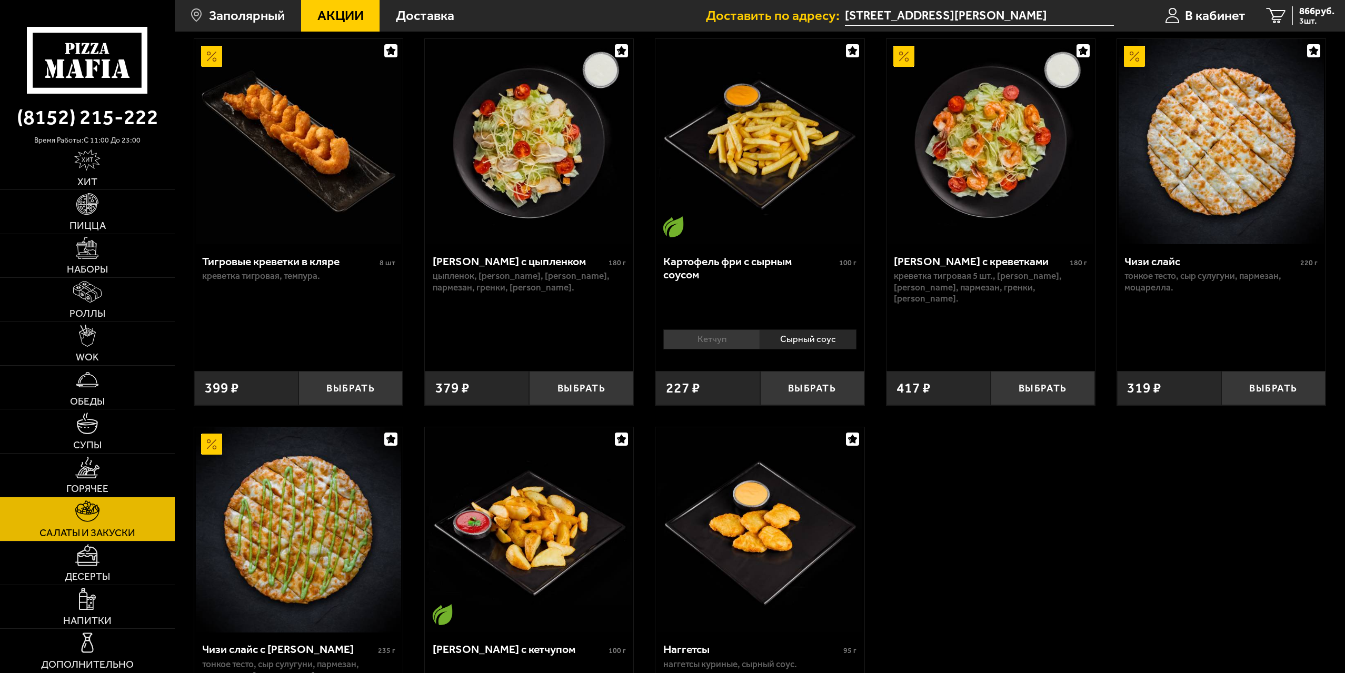
scroll to position [105, 0]
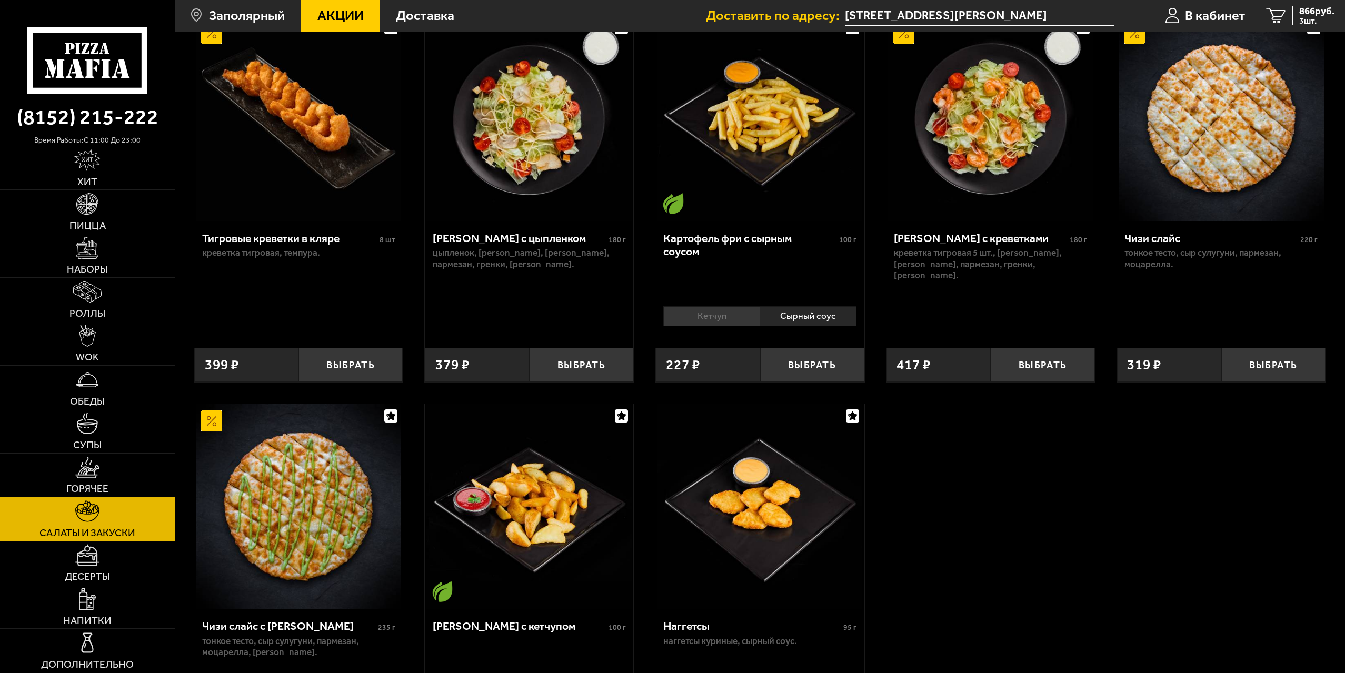
click at [732, 318] on li "Кетчуп" at bounding box center [711, 315] width 96 height 19
click at [787, 313] on li "Сырный соус" at bounding box center [808, 315] width 97 height 19
click at [806, 371] on button "Выбрать" at bounding box center [812, 365] width 104 height 34
click at [1305, 13] on span "1059 руб." at bounding box center [1314, 11] width 41 height 10
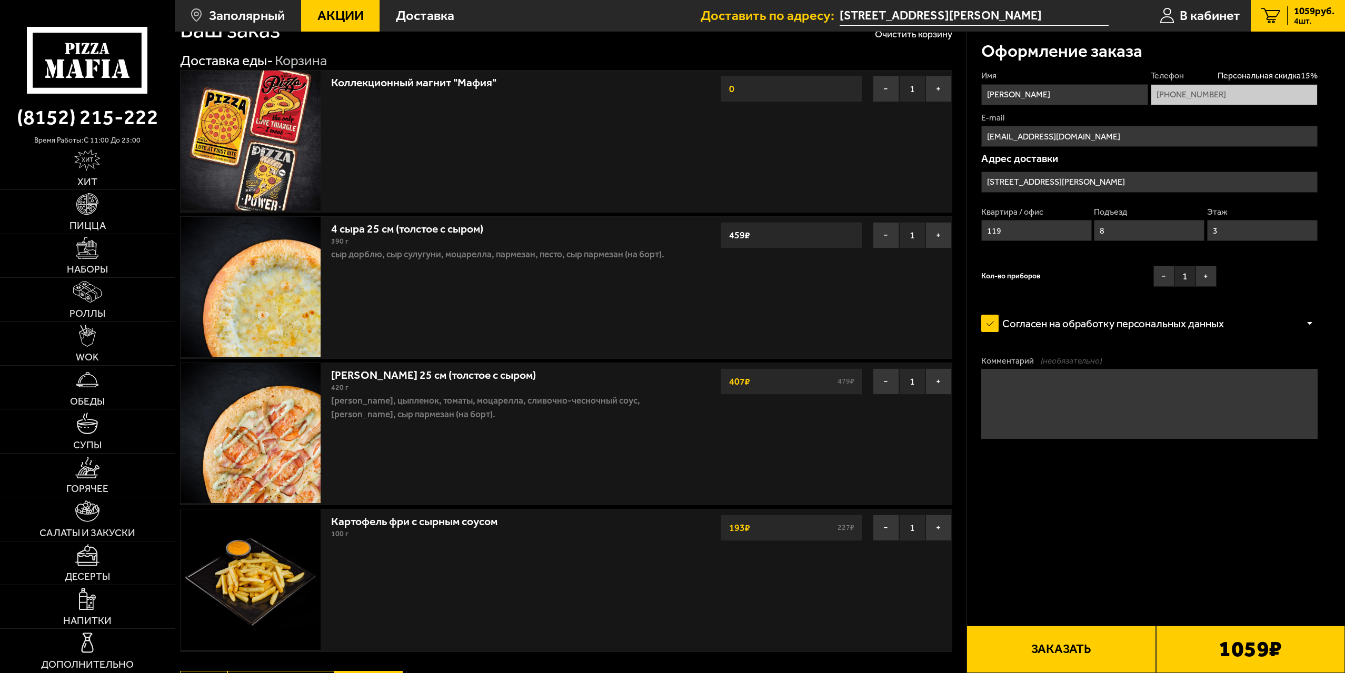
scroll to position [19, 0]
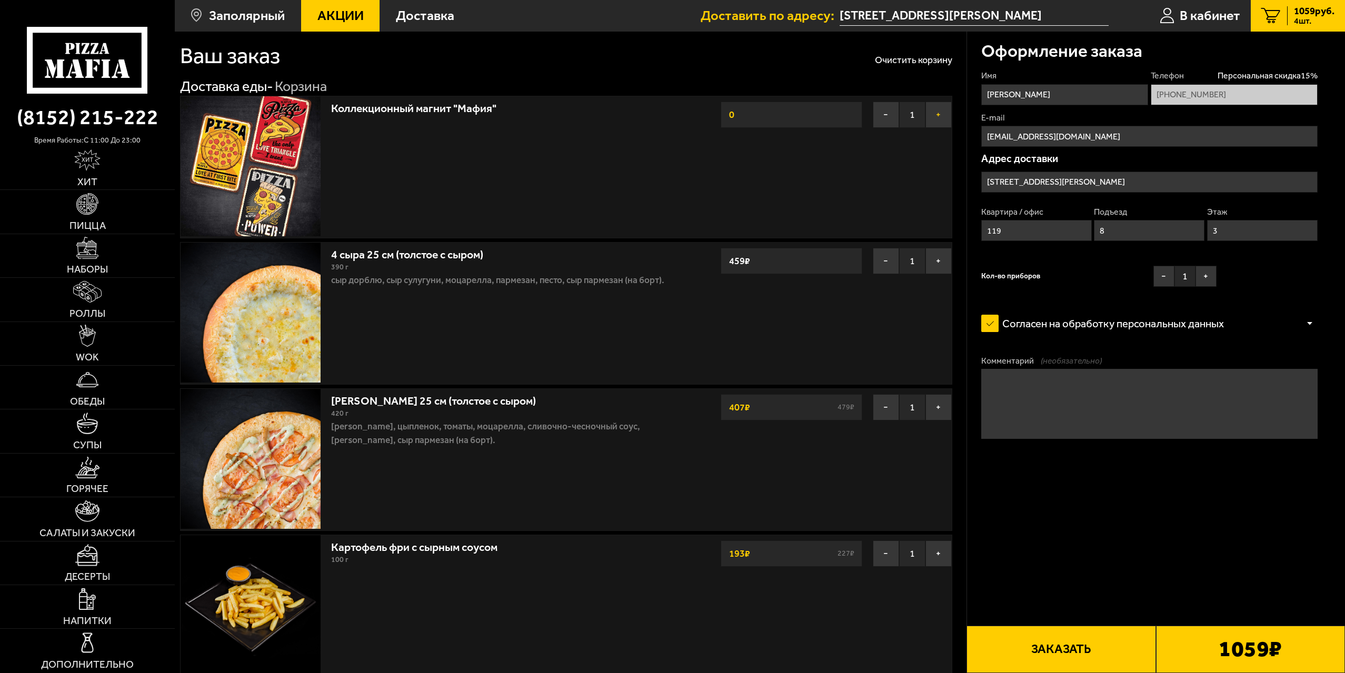
click at [938, 106] on button "+" at bounding box center [938, 115] width 26 height 26
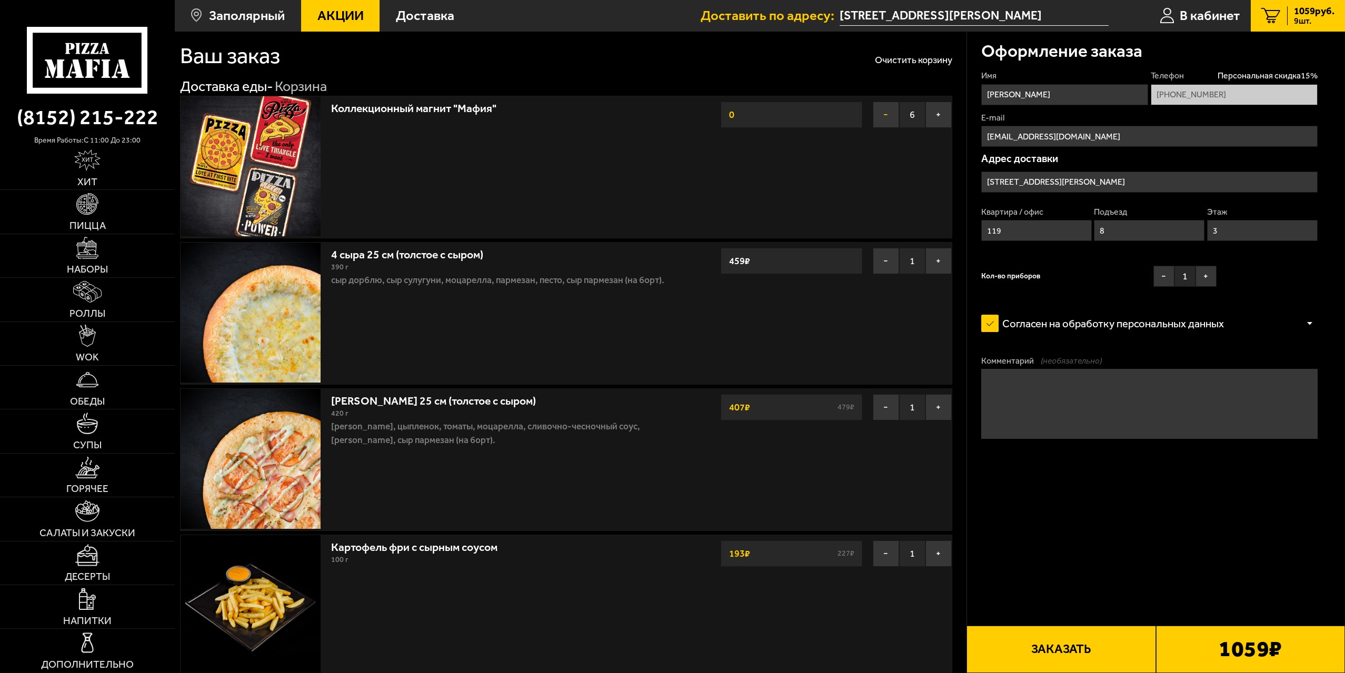
click at [888, 112] on button "−" at bounding box center [886, 115] width 26 height 26
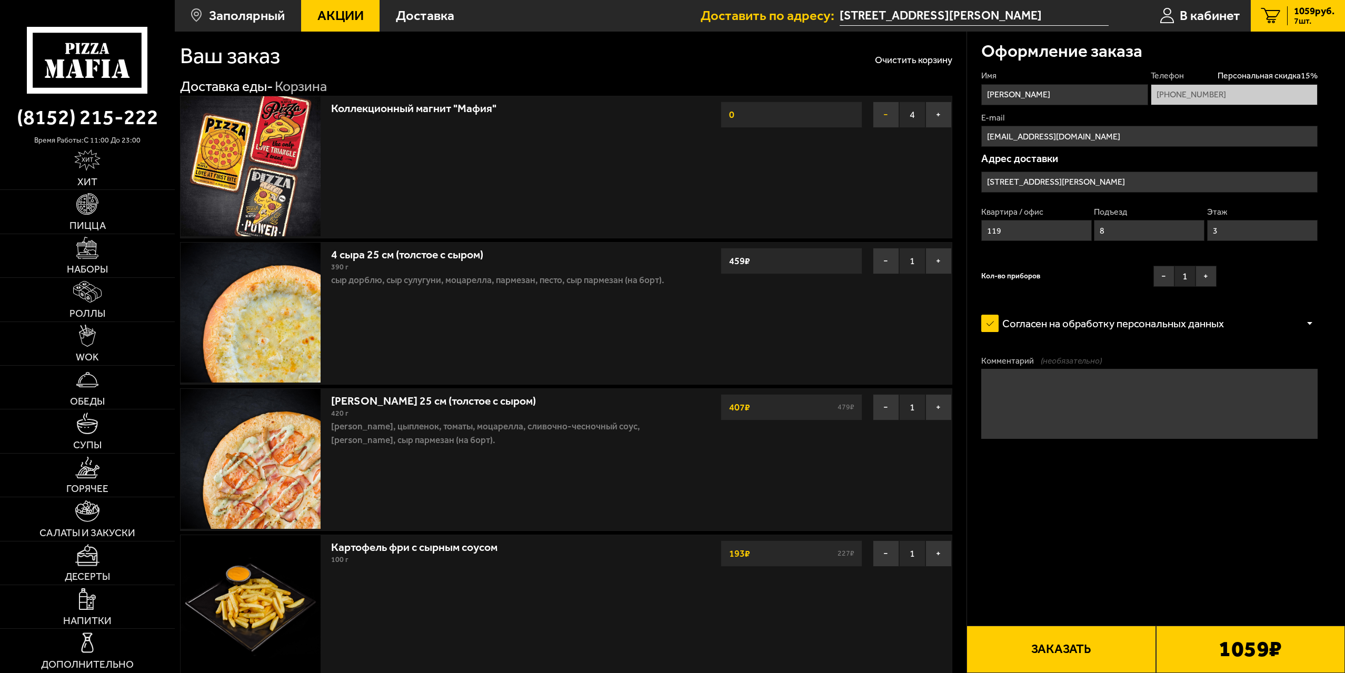
click at [888, 112] on button "−" at bounding box center [886, 115] width 26 height 26
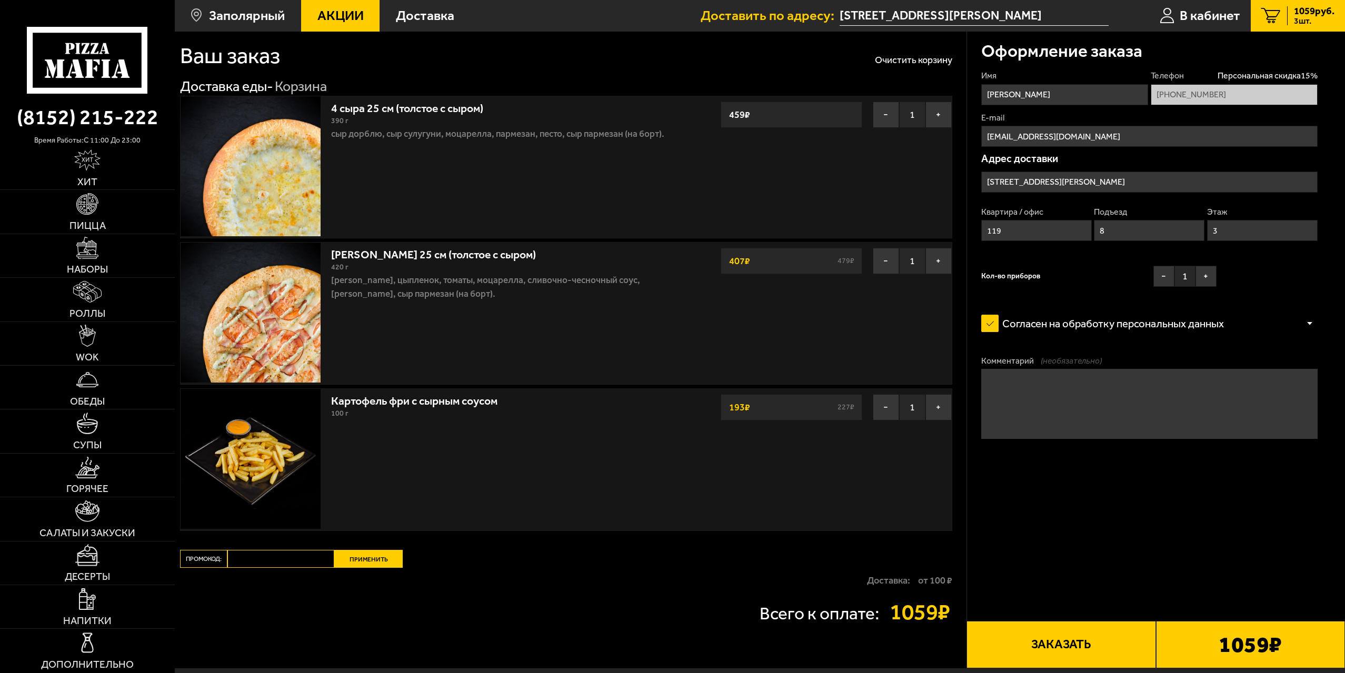
click at [303, 156] on img at bounding box center [251, 166] width 140 height 140
click at [459, 112] on link "4 сыра 25 см (толстое с сыром)" at bounding box center [414, 105] width 166 height 17
click at [120, 218] on link "Пицца" at bounding box center [87, 211] width 175 height 43
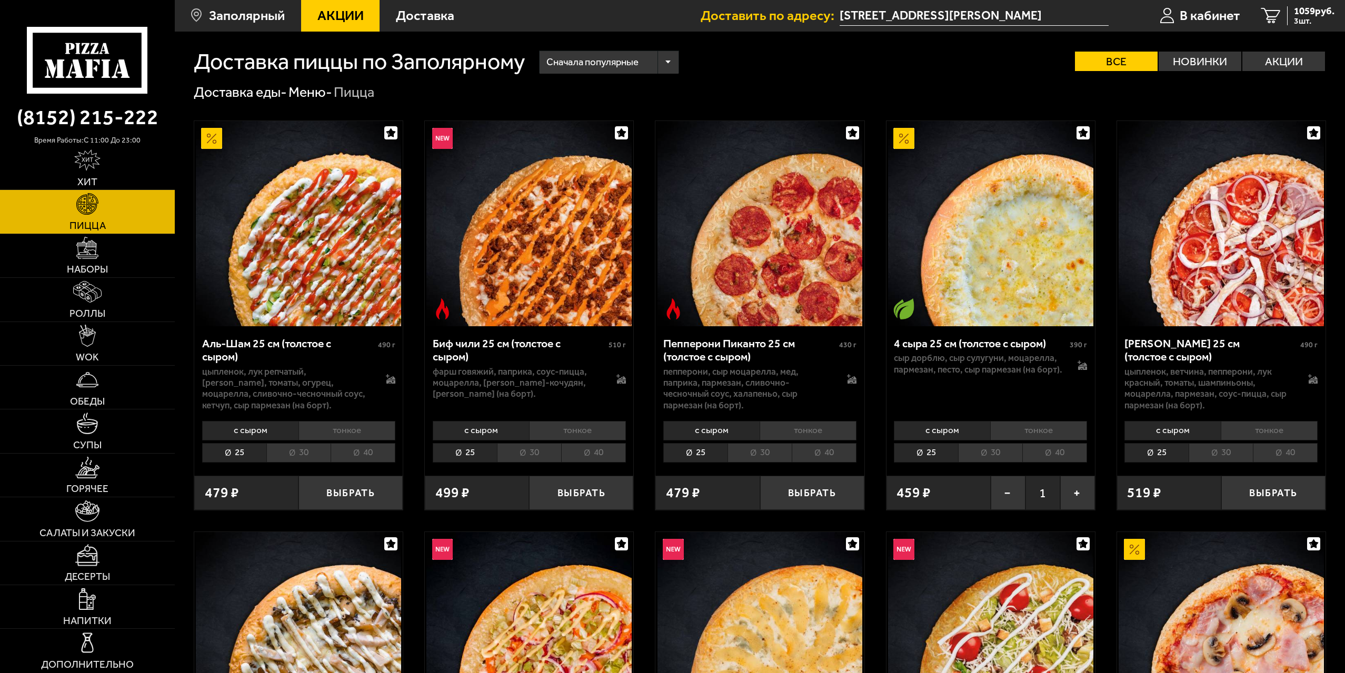
click at [906, 133] on img at bounding box center [903, 138] width 21 height 21
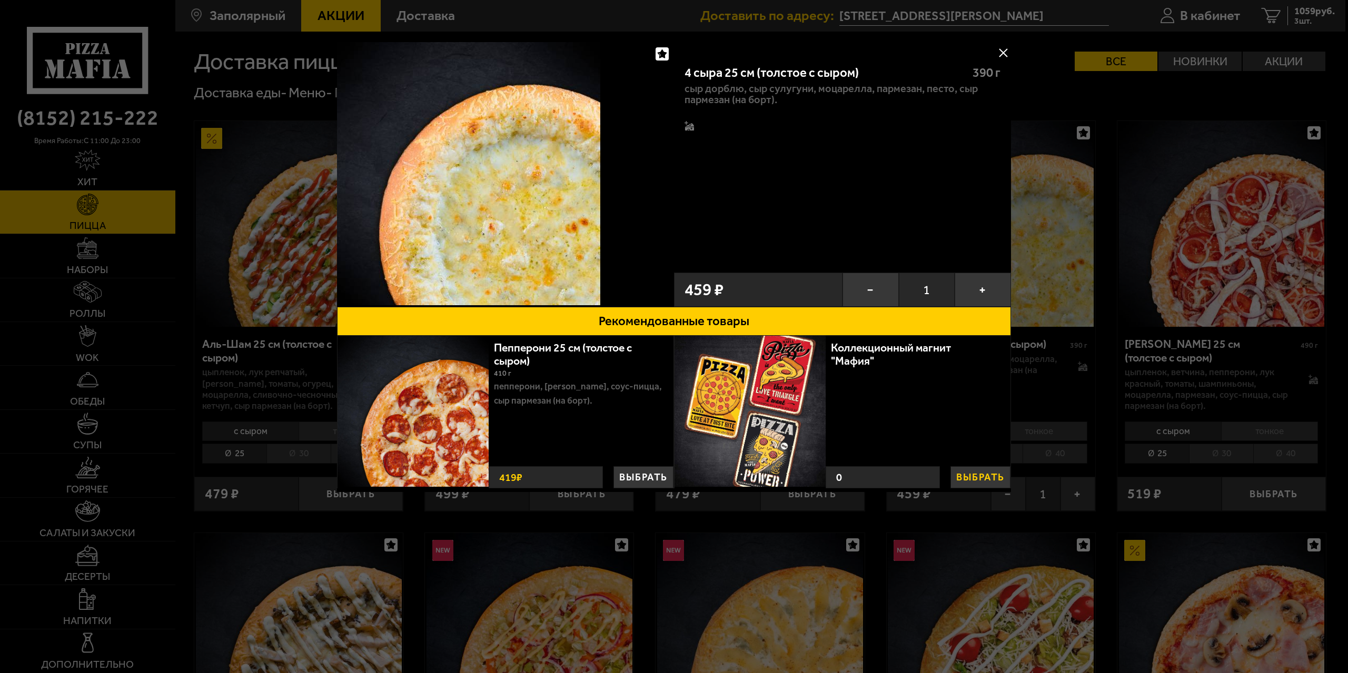
click at [987, 471] on button "Выбрать" at bounding box center [980, 477] width 60 height 22
click at [1001, 50] on button at bounding box center [1003, 53] width 16 height 16
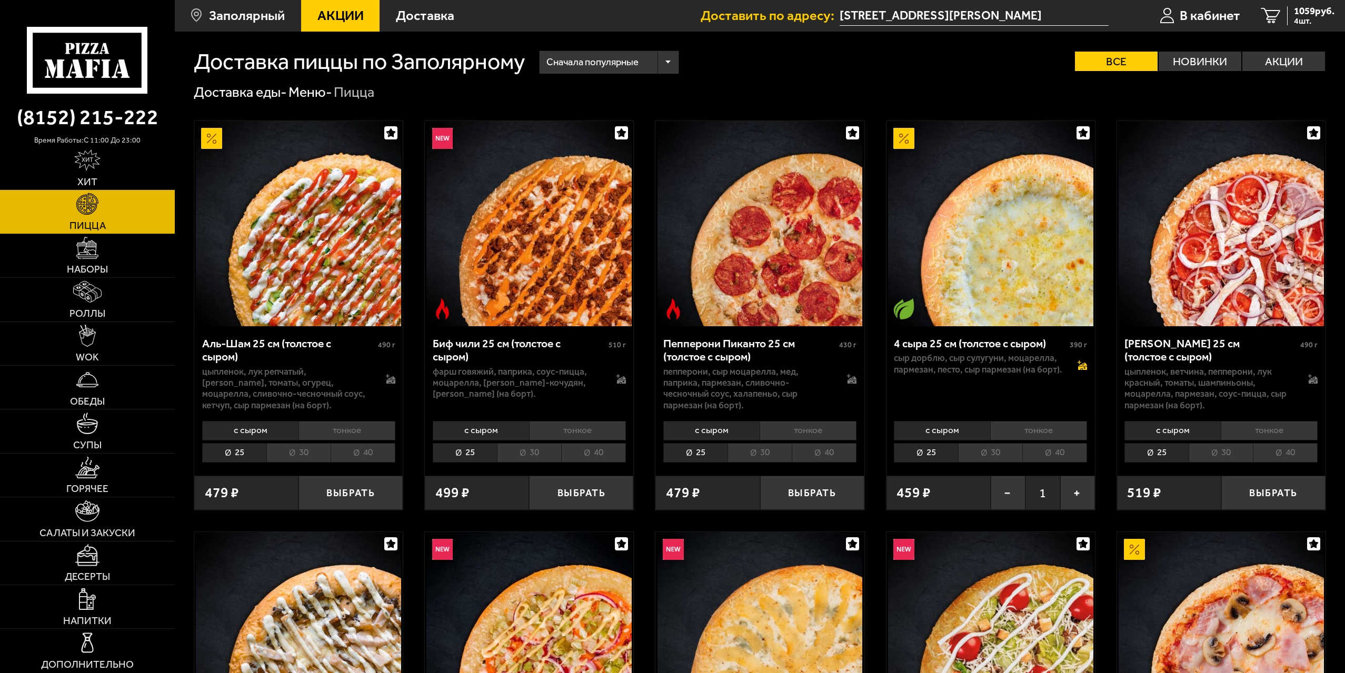
click at [1086, 367] on icon at bounding box center [1083, 366] width 9 height 7
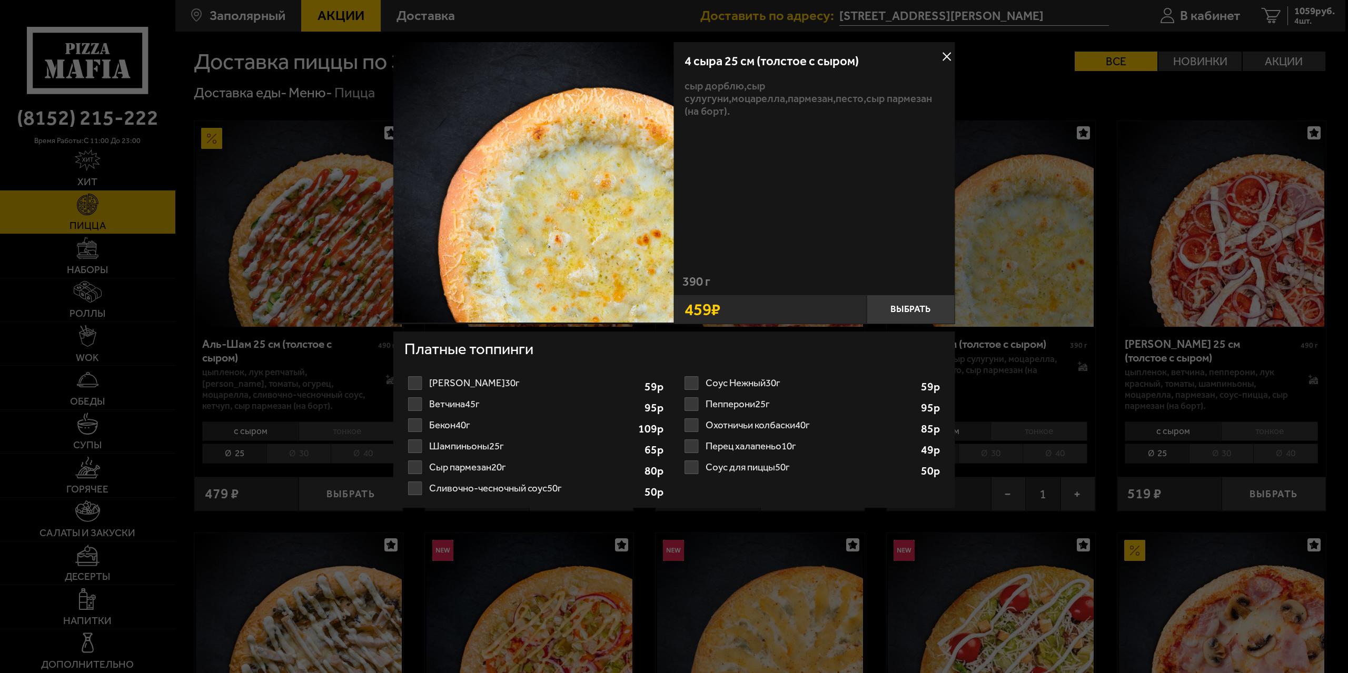
click at [944, 55] on button at bounding box center [947, 57] width 16 height 16
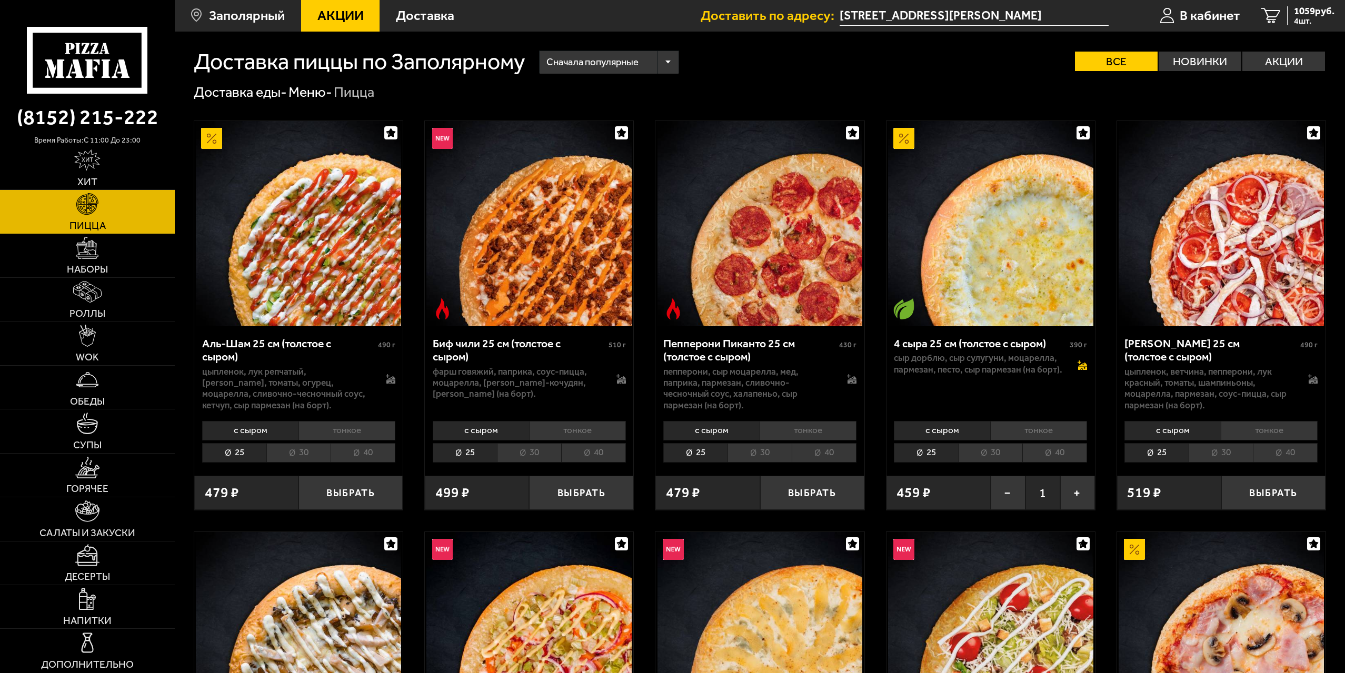
click at [1082, 367] on icon at bounding box center [1083, 366] width 9 height 7
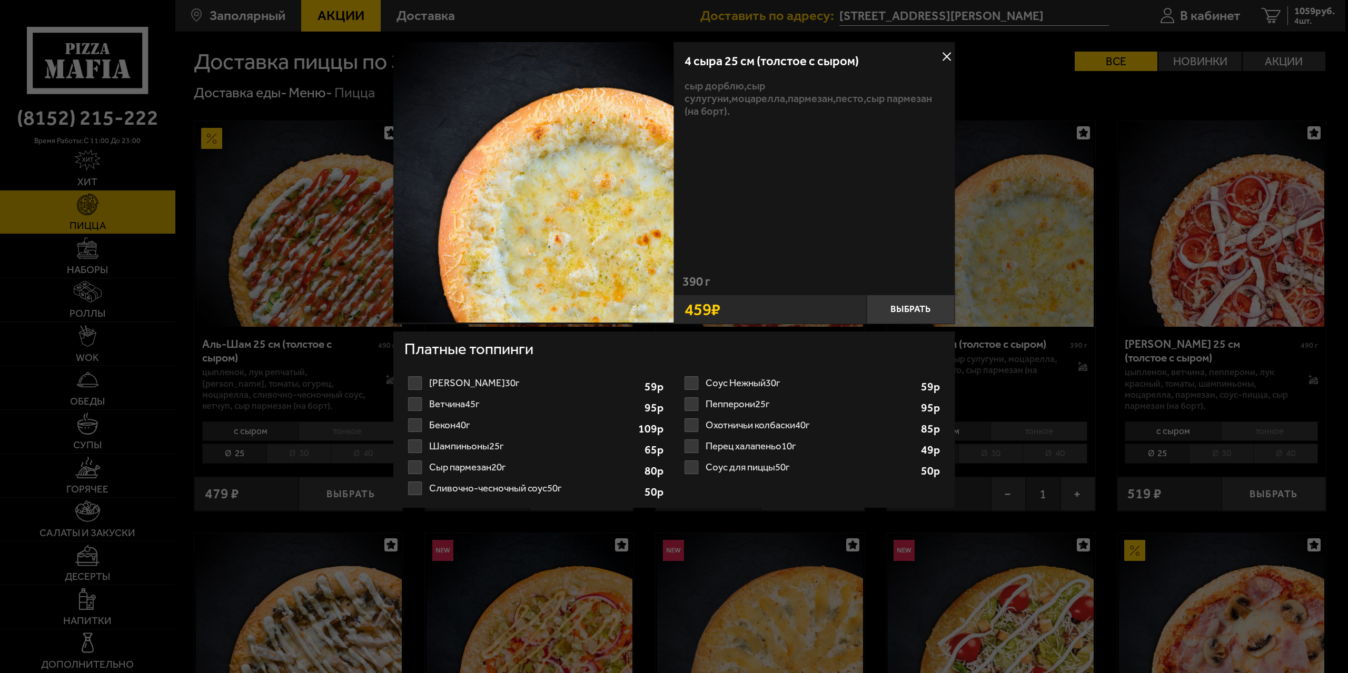
click at [695, 382] on label "Соус Нежный 30г 1 2 3 4 5 6 7 8" at bounding box center [812, 383] width 263 height 21
click at [0, 0] on input "Соус Нежный 30г 1 2 3 4 5 6 7 8" at bounding box center [0, 0] width 0 height 0
click at [894, 383] on select "1 2 3 4 5 6 7 8" at bounding box center [891, 384] width 38 height 17
click at [872, 376] on select "1 2 3 4 5 6 7 8" at bounding box center [891, 384] width 38 height 17
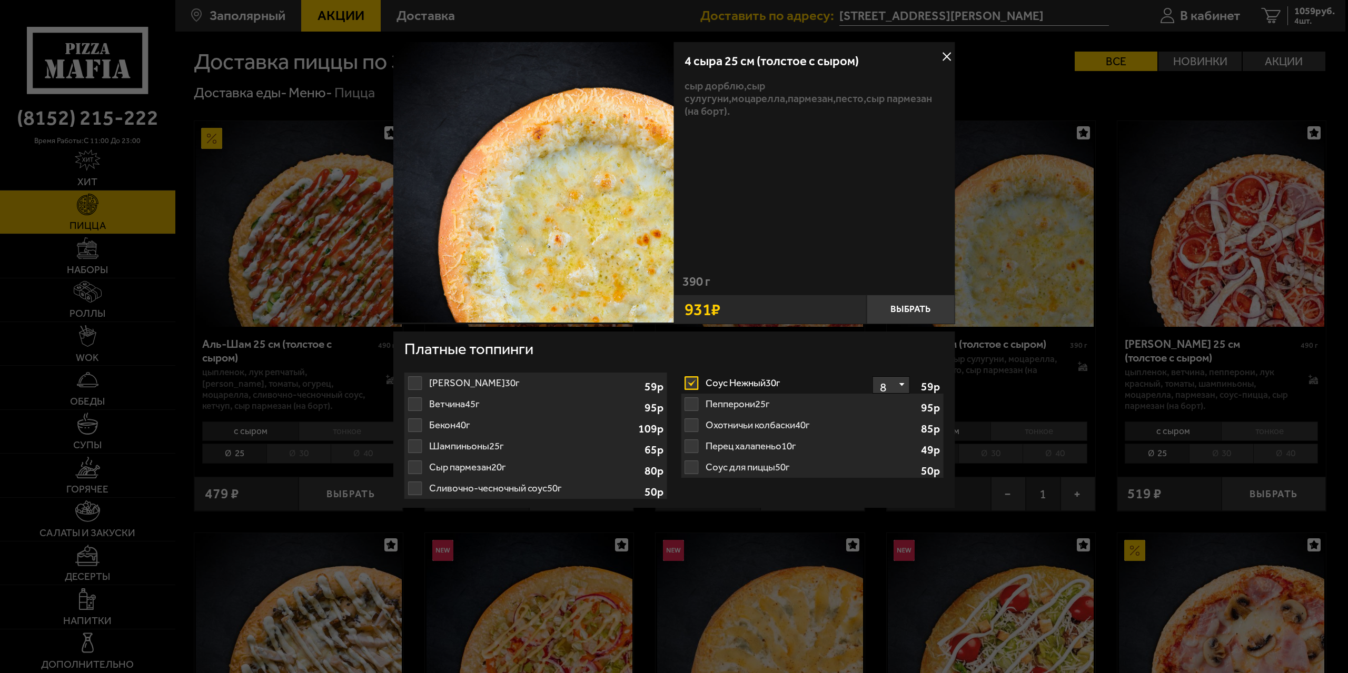
click at [690, 405] on label "Пепперони 25г 1" at bounding box center [812, 404] width 263 height 21
click at [880, 387] on select "1 2 3 4 5 6 7 8" at bounding box center [891, 384] width 38 height 17
select select "2"
click at [872, 376] on select "1 2 3 4 5 6 7 8" at bounding box center [891, 384] width 38 height 17
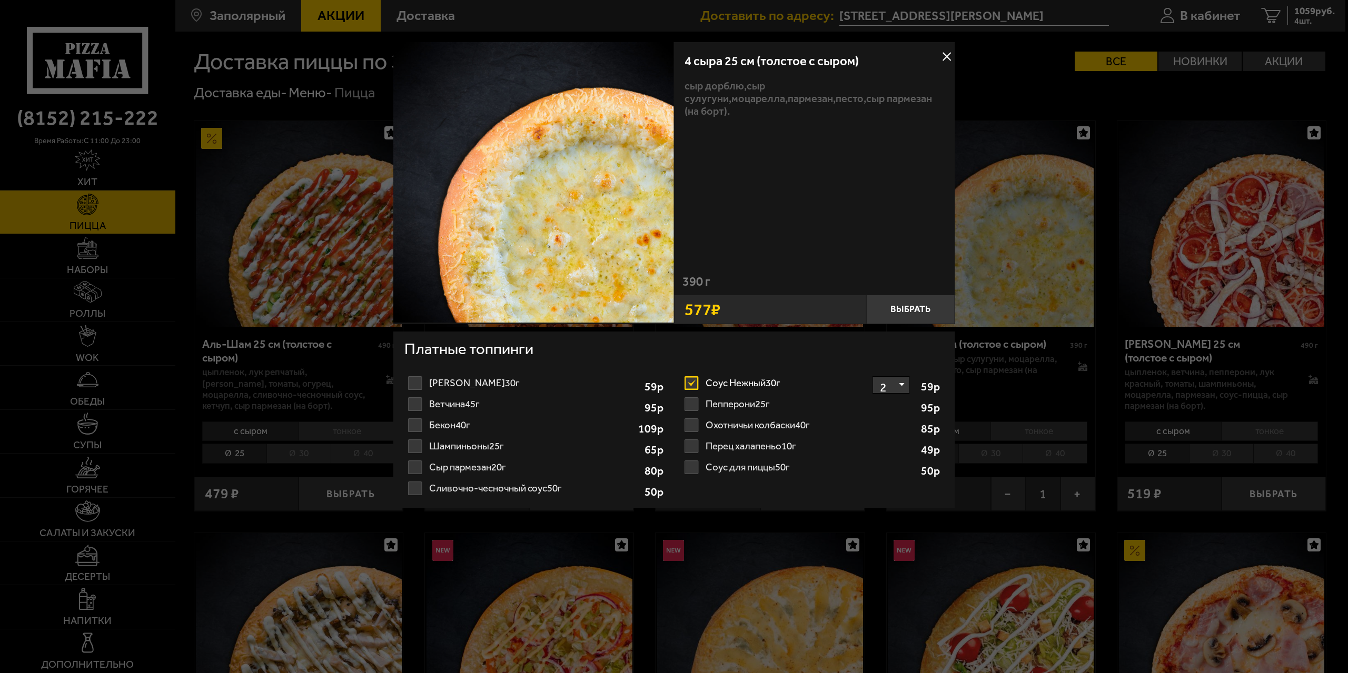
click at [695, 403] on label "Пепперони 25г 1 2 3 4 5 6" at bounding box center [812, 404] width 263 height 21
click at [0, 0] on input "Пепперони 25г 1 2 3 4 5 6" at bounding box center [0, 0] width 0 height 0
click at [896, 403] on select "1 2 3 4 5 6" at bounding box center [891, 405] width 38 height 17
select select "6"
click at [872, 397] on select "1 2 3 4 5 6" at bounding box center [891, 405] width 38 height 17
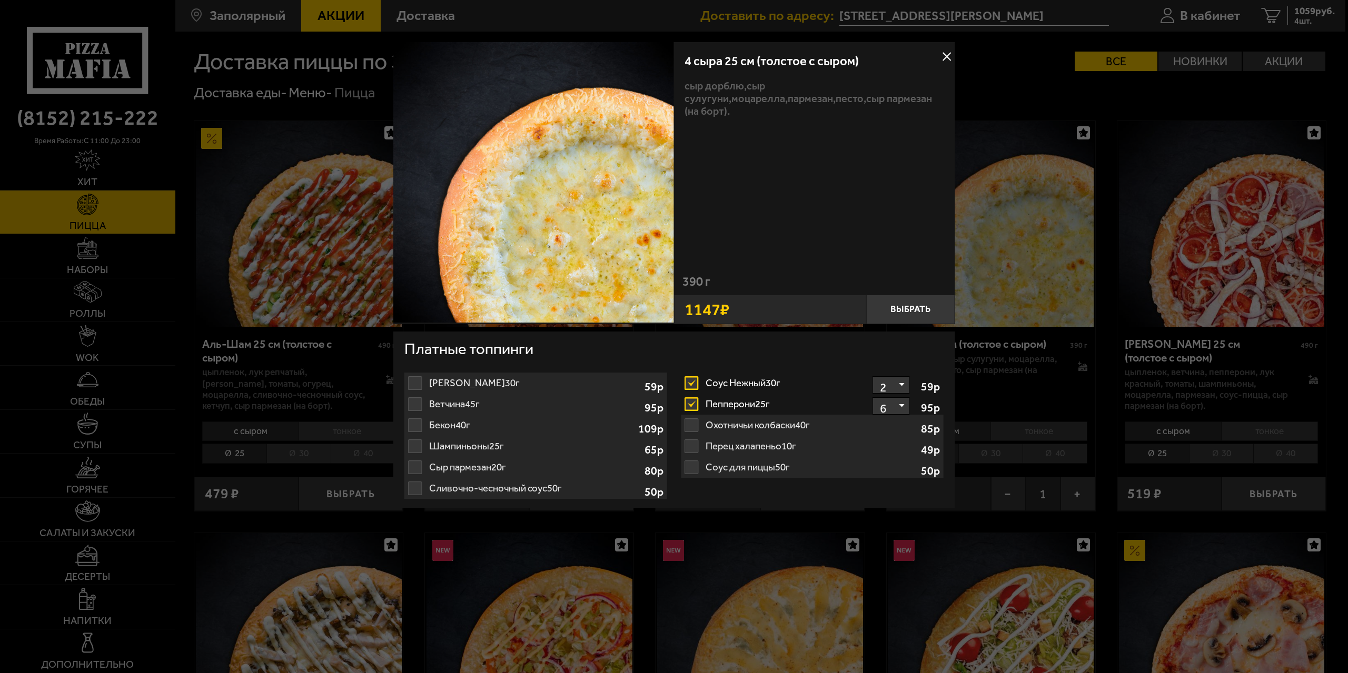
click at [695, 401] on label "Пепперони 25г 1 2 3 4 5 6" at bounding box center [812, 404] width 263 height 21
click at [0, 0] on input "Пепперони 25г 1 2 3 4 5 6" at bounding box center [0, 0] width 0 height 0
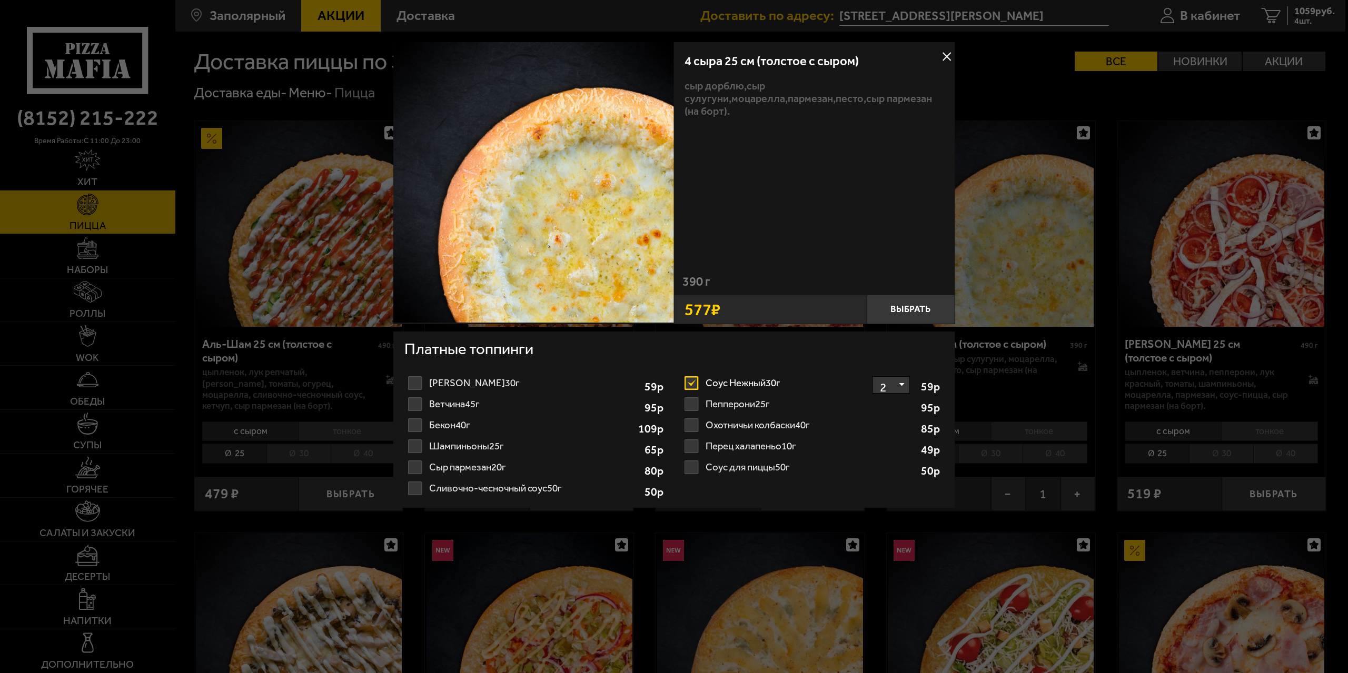
click at [697, 384] on label "Соус Нежный 30г 1 2 3 4 5 6 7 8" at bounding box center [812, 383] width 263 height 21
click at [0, 0] on input "Соус Нежный 30г 1 2 3 4 5 6 7 8" at bounding box center [0, 0] width 0 height 0
click at [945, 53] on button at bounding box center [947, 57] width 16 height 16
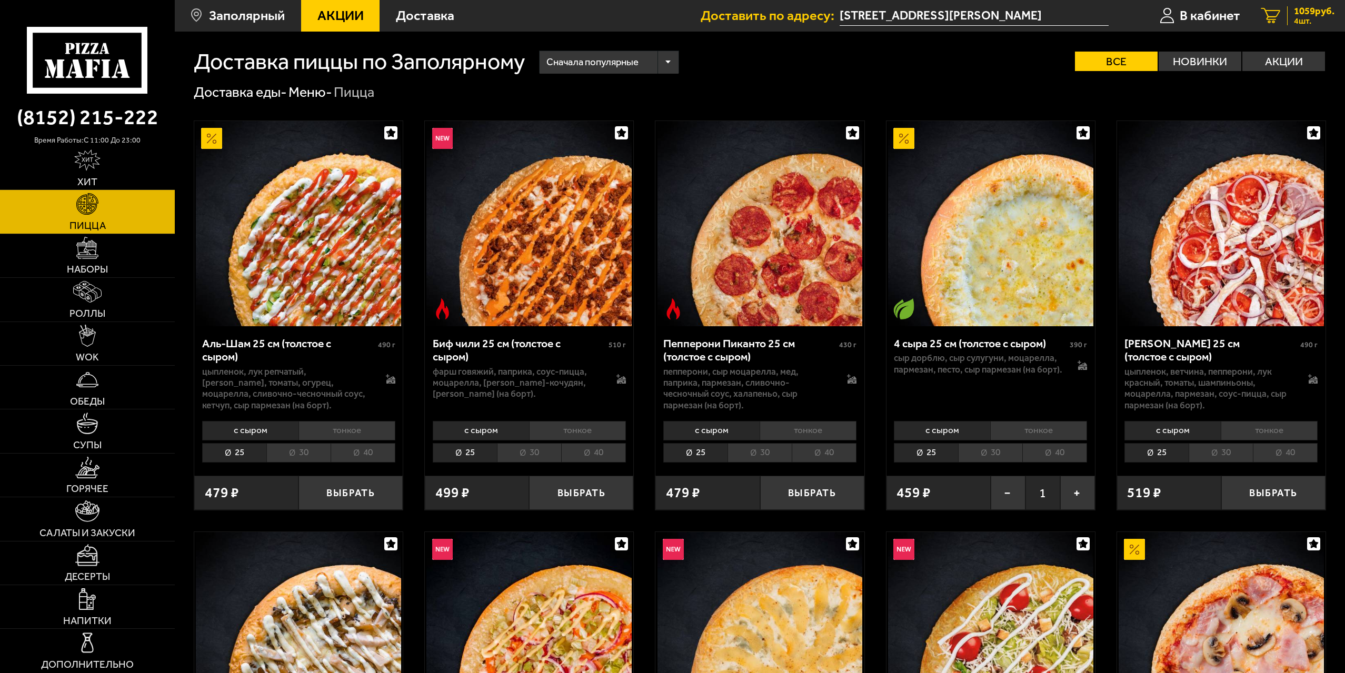
click at [1325, 21] on span "4 шт." at bounding box center [1314, 21] width 41 height 8
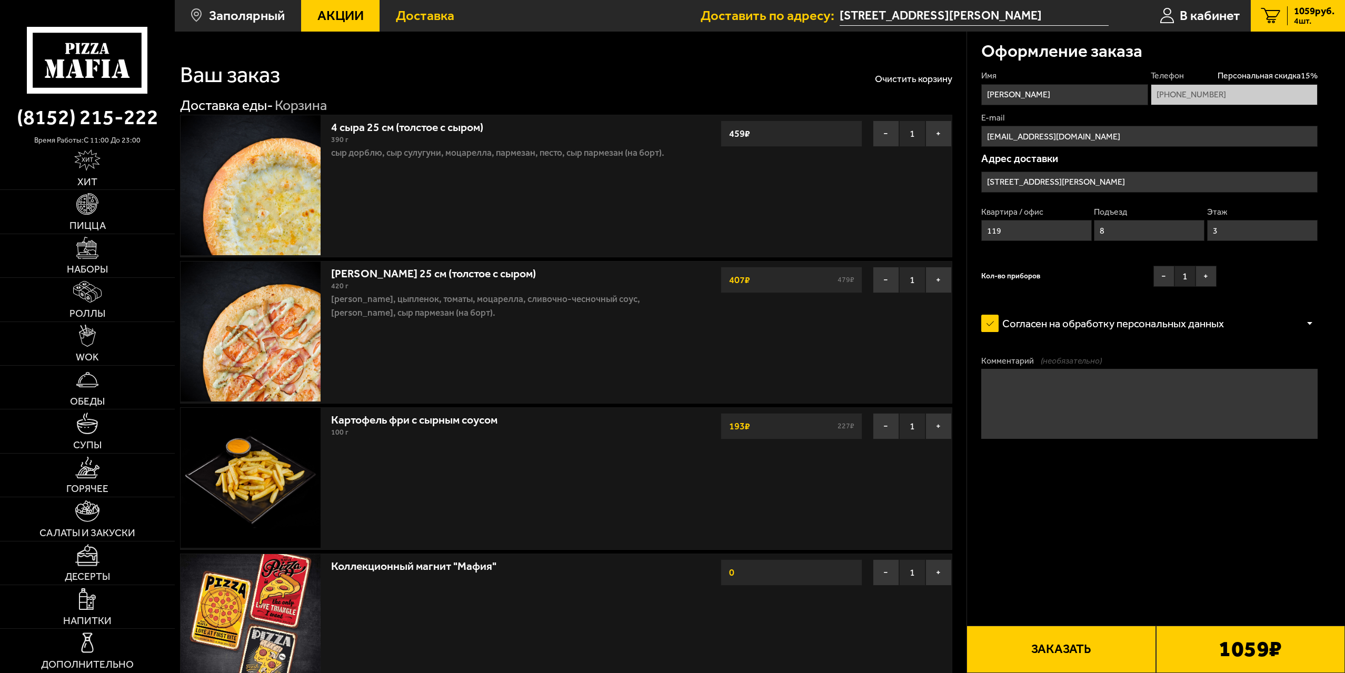
click at [424, 14] on span "Доставка" at bounding box center [425, 16] width 58 height 14
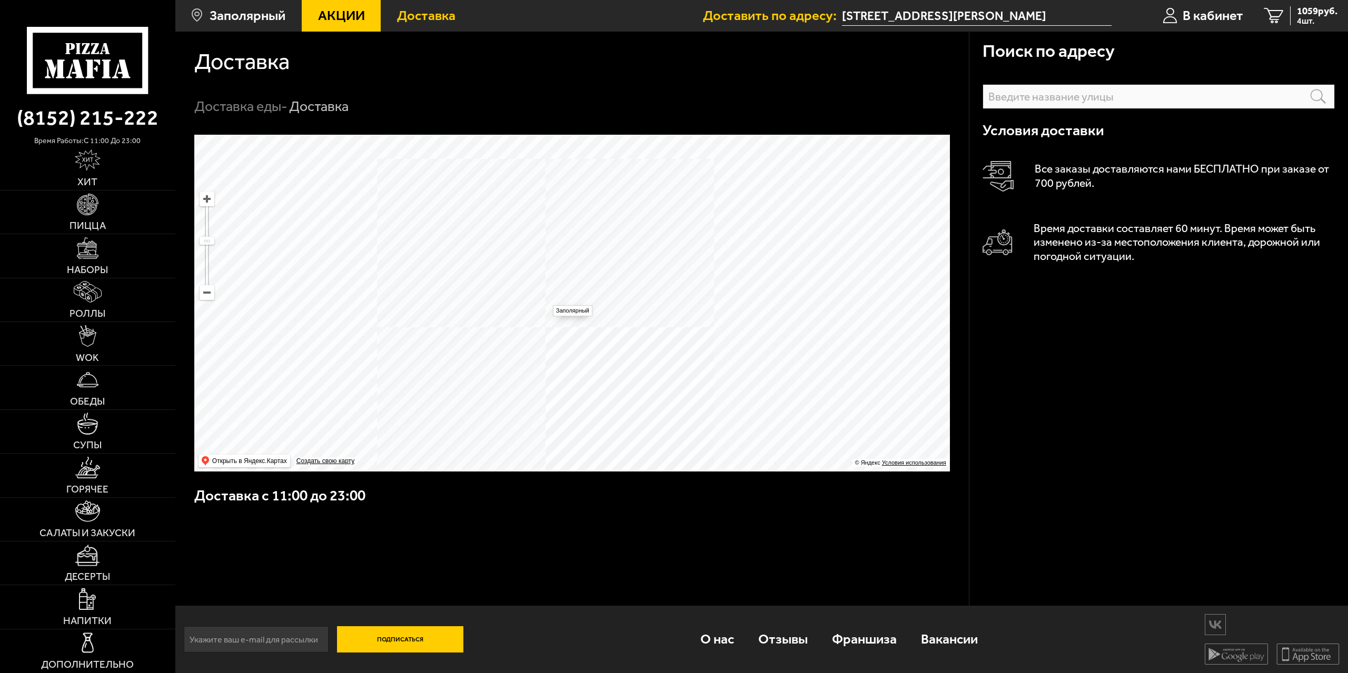
click at [547, 300] on ymaps at bounding box center [571, 303] width 755 height 337
click at [563, 325] on ymaps at bounding box center [571, 303] width 755 height 337
click at [447, 14] on span "Доставка" at bounding box center [426, 16] width 58 height 14
click at [102, 73] on icon at bounding box center [87, 60] width 121 height 67
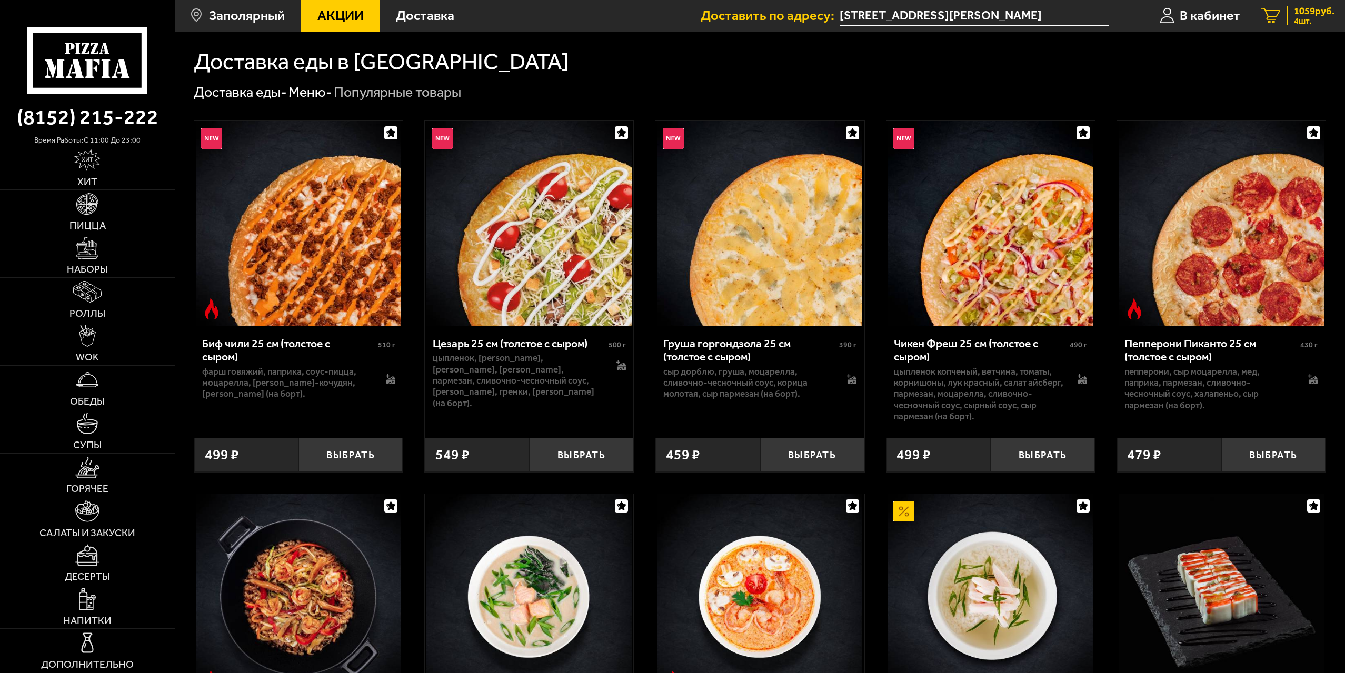
click at [1289, 12] on div "1059 руб. 4 шт." at bounding box center [1310, 15] width 47 height 19
